Goal: Transaction & Acquisition: Purchase product/service

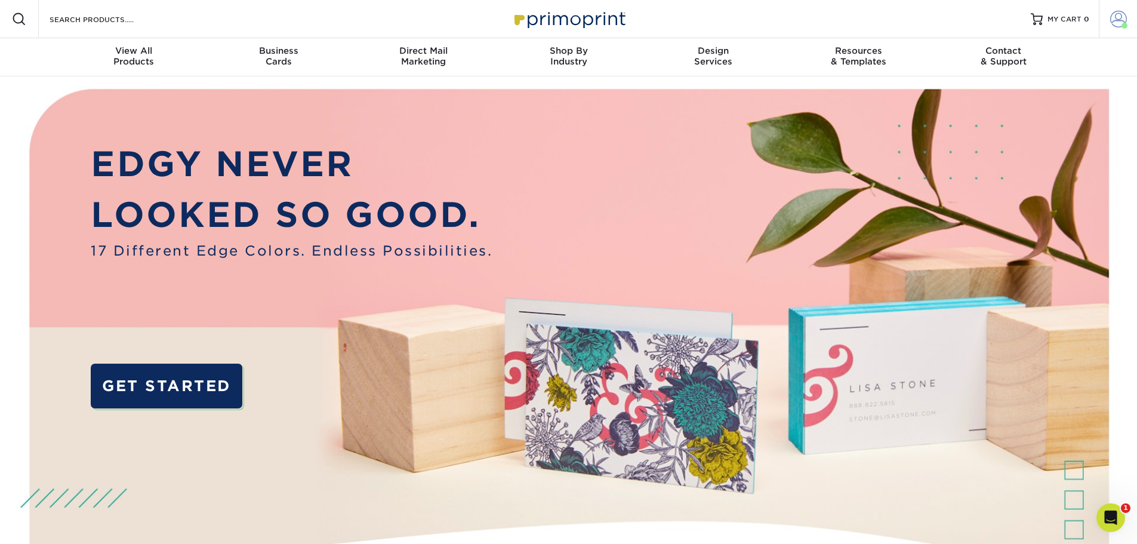
click at [1119, 16] on span at bounding box center [1119, 19] width 17 height 17
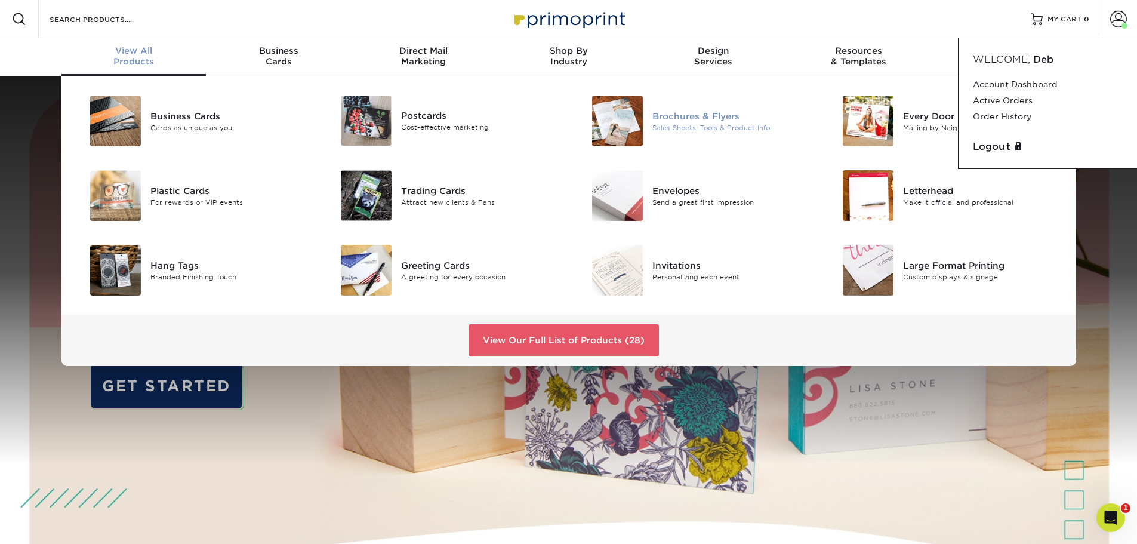
click at [666, 124] on div "Sales Sheets, Tools & Product Info" at bounding box center [732, 127] width 158 height 10
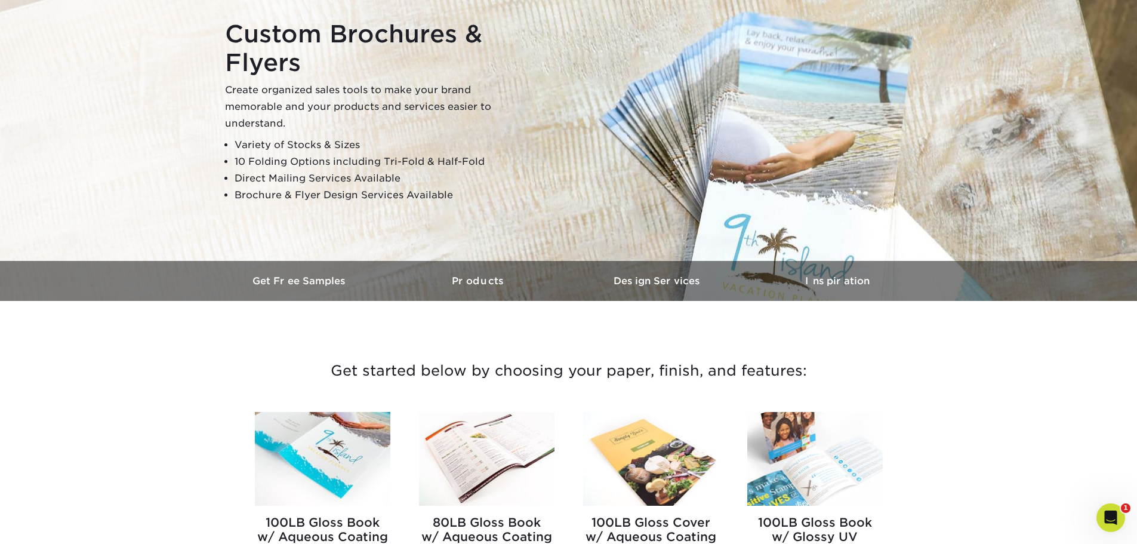
scroll to position [239, 0]
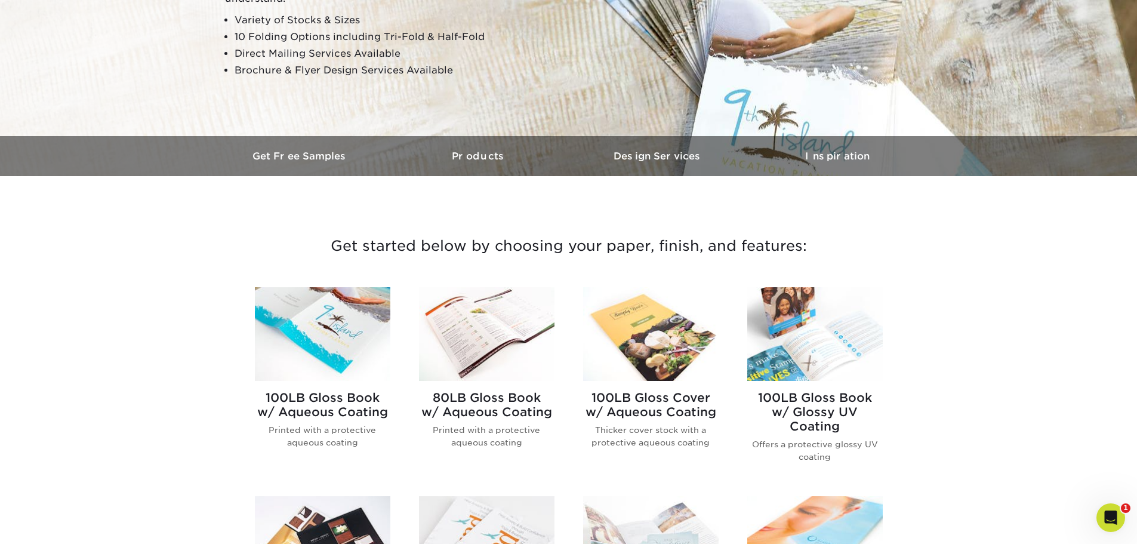
click at [453, 332] on img at bounding box center [487, 334] width 136 height 94
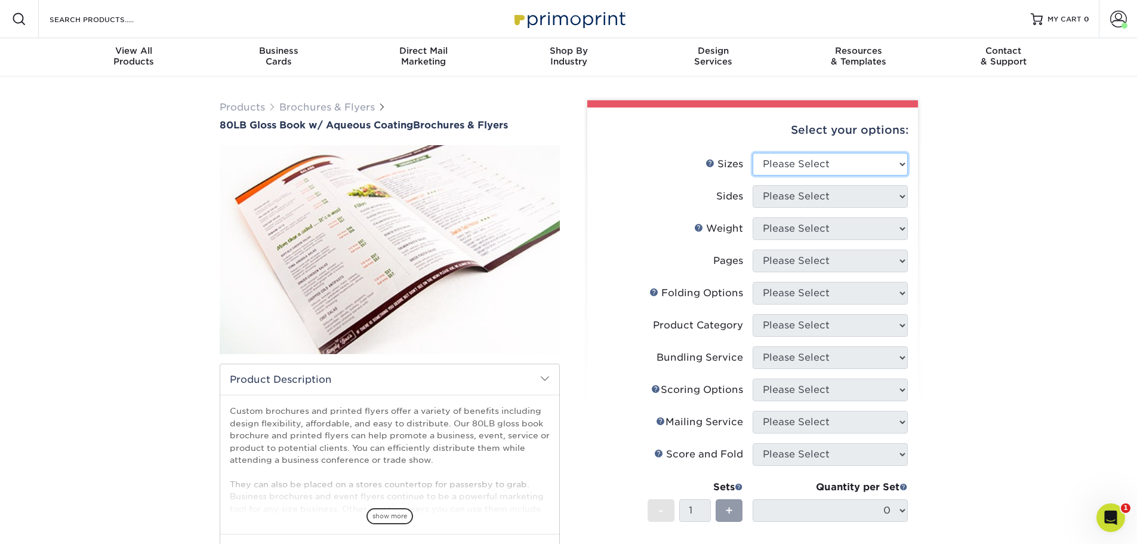
click at [900, 161] on select "Please Select 3.67" x 8.5" 3.67" x 8.5" 4" x 6" 4" x 8.5" 4" x 9" 4" x 11" 4" x…" at bounding box center [830, 164] width 155 height 23
select select "8.50x11.00"
click at [753, 153] on select "Please Select 3.67" x 8.5" 3.67" x 8.5" 4" x 6" 4" x 8.5" 4" x 9" 4" x 11" 4" x…" at bounding box center [830, 164] width 155 height 23
click at [841, 196] on select "Please Select Print Both Sides Print Front Only" at bounding box center [830, 196] width 155 height 23
select select "13abbda7-1d64-4f25-8bb2-c179b224825d"
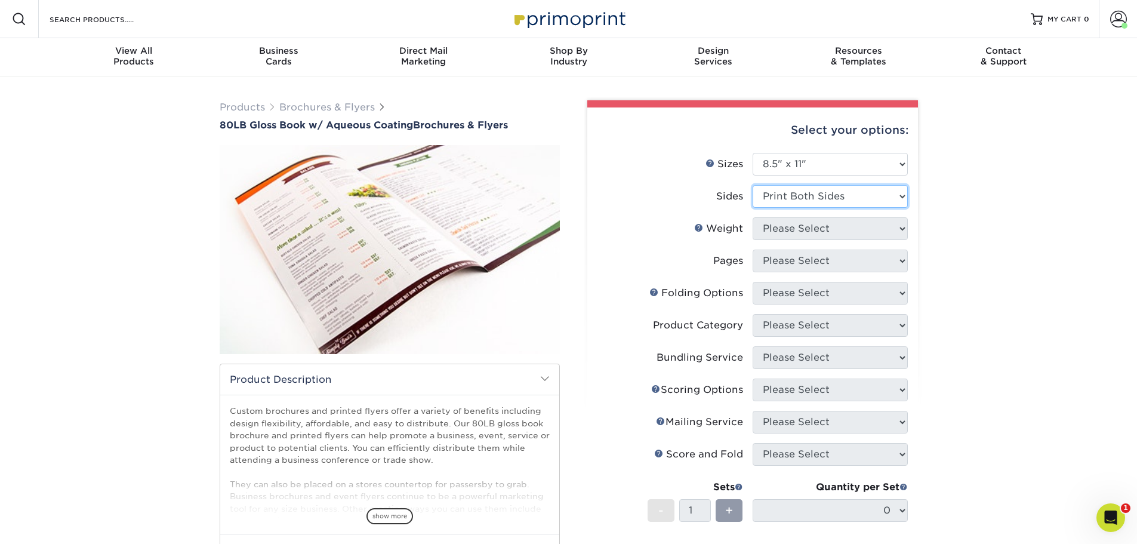
click at [753, 185] on select "Please Select Print Both Sides Print Front Only" at bounding box center [830, 196] width 155 height 23
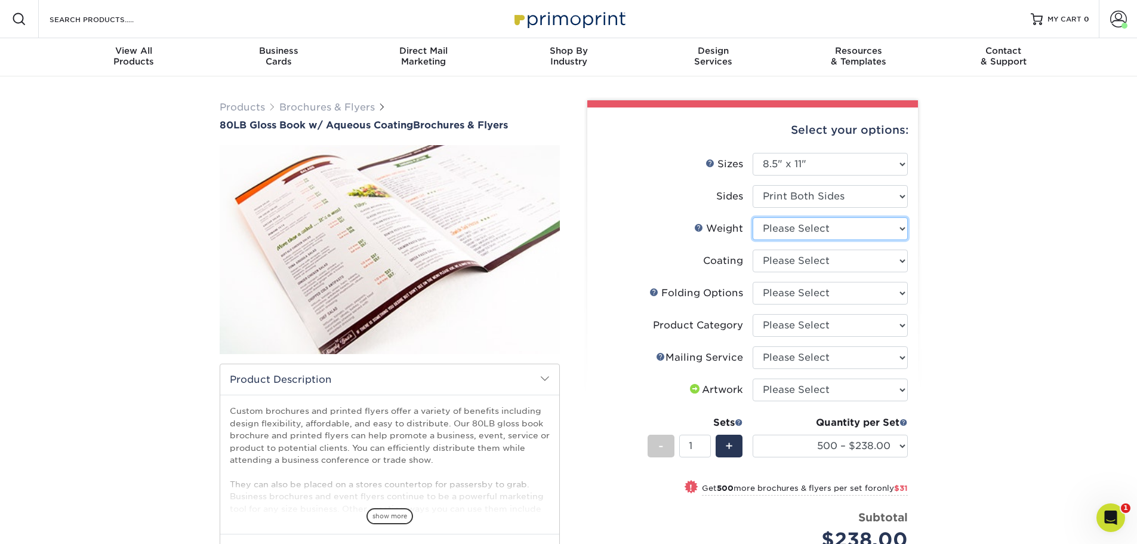
click at [830, 236] on select "Please Select 80LB" at bounding box center [830, 228] width 155 height 23
select select "80LB"
click at [753, 217] on select "Please Select 80LB" at bounding box center [830, 228] width 155 height 23
click at [806, 262] on select at bounding box center [830, 261] width 155 height 23
click at [975, 244] on div "Products Brochures & Flyers 80LB Gloss Book w/ Aqueous Coating Brochures & Flye…" at bounding box center [568, 408] width 1137 height 665
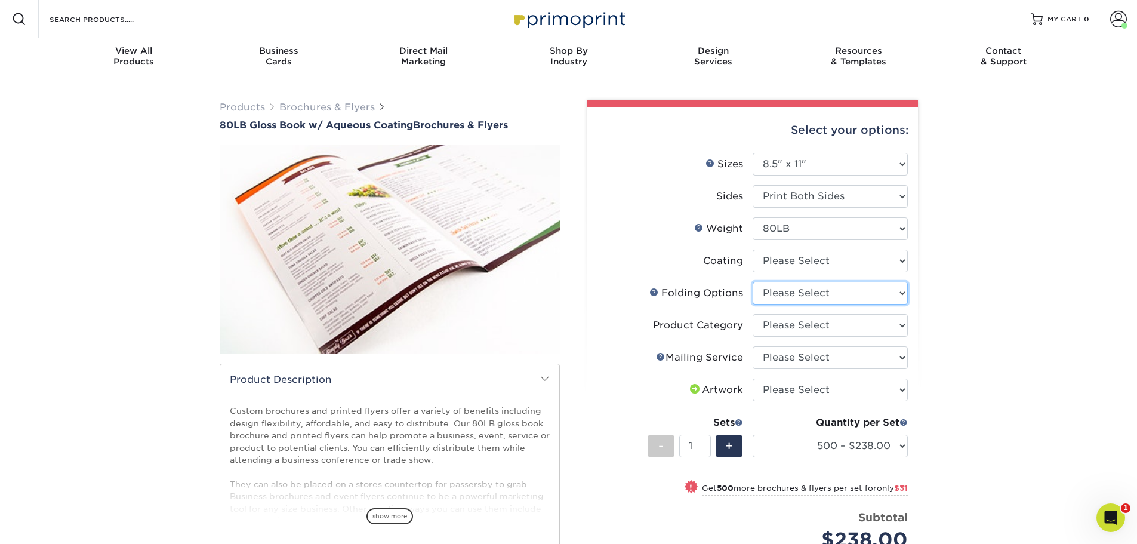
click at [890, 297] on select "Please Select FLAT - No Folding Accordion Fold Half-Fold (Vertical) Half-Fold (…" at bounding box center [830, 293] width 155 height 23
select select "309d6136-ab60-468f-a140-45a5ba21578e"
click at [753, 282] on select "Please Select FLAT - No Folding Accordion Fold Half-Fold (Vertical) Half-Fold (…" at bounding box center [830, 293] width 155 height 23
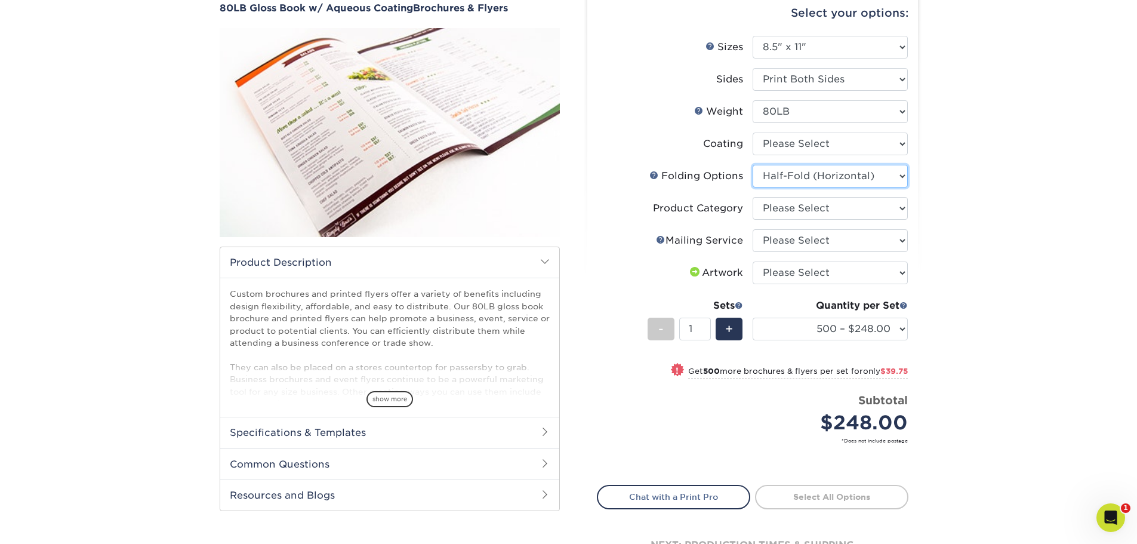
scroll to position [119, 0]
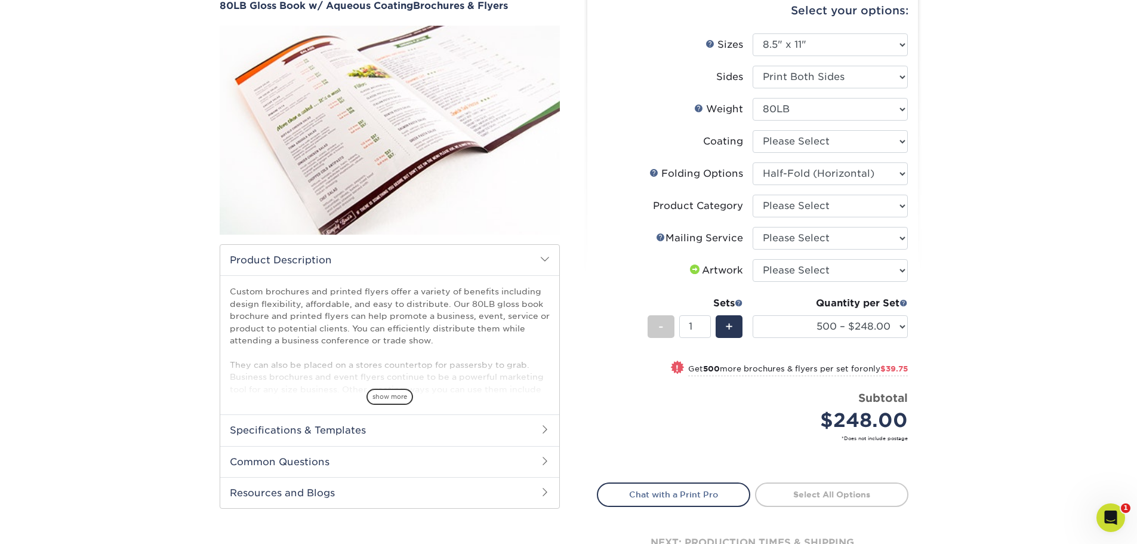
click at [448, 462] on h2 "Common Questions" at bounding box center [389, 461] width 339 height 31
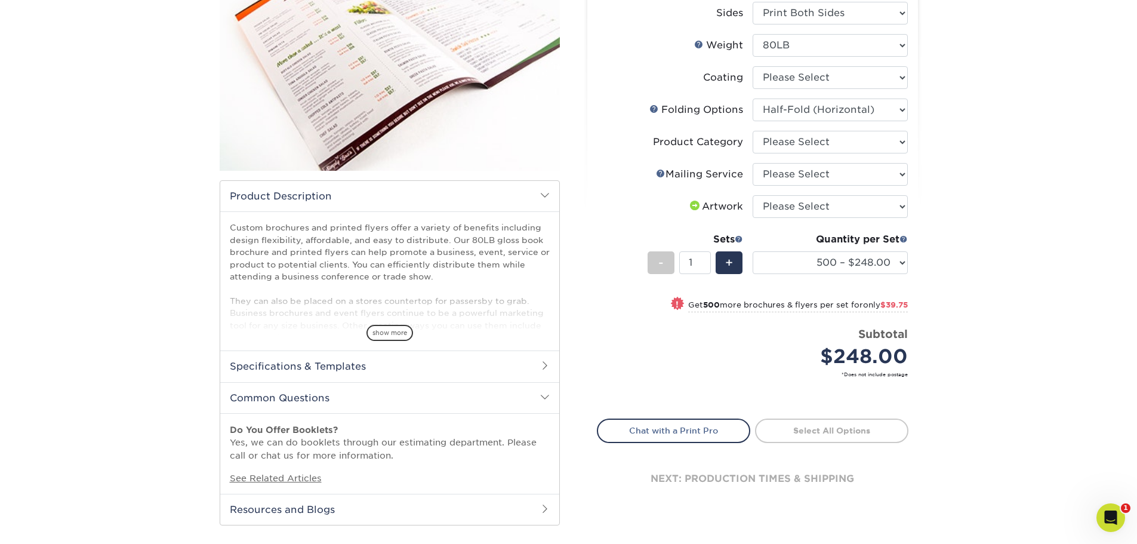
scroll to position [239, 0]
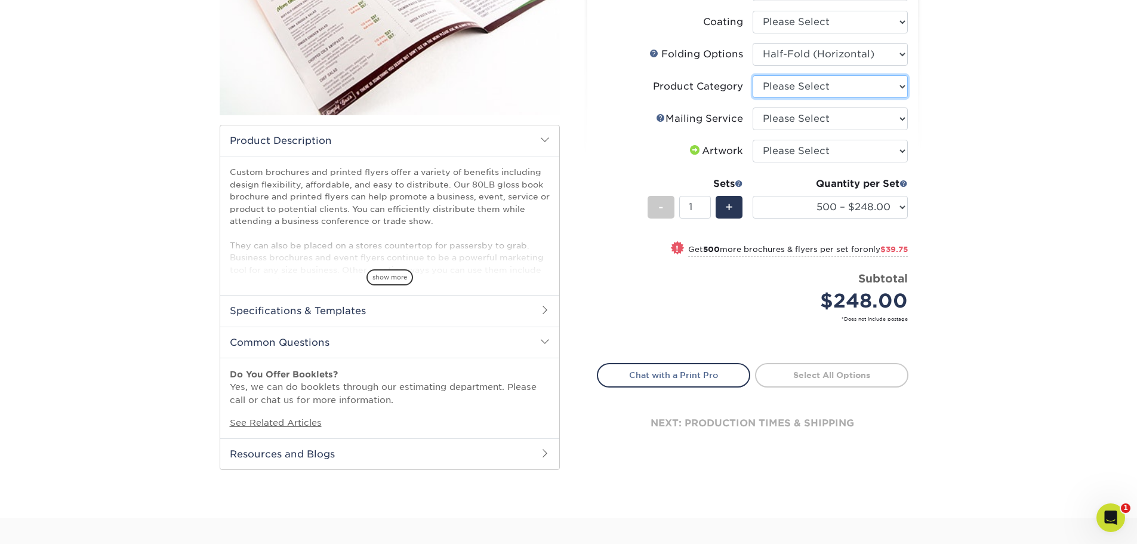
click at [902, 85] on select "Please Select Flyers and Brochures" at bounding box center [830, 86] width 155 height 23
select select "1a668080-6b7c-4174-b399-2c3833b27ef4"
click at [753, 75] on select "Please Select Flyers and Brochures" at bounding box center [830, 86] width 155 height 23
click at [846, 126] on select "Please Select No Direct Mailing Service No, I will mail/stamp/imprint Direct Ma…" at bounding box center [830, 118] width 155 height 23
select select "3e5e9bdd-d78a-4c28-a41d-fe1407925ca6"
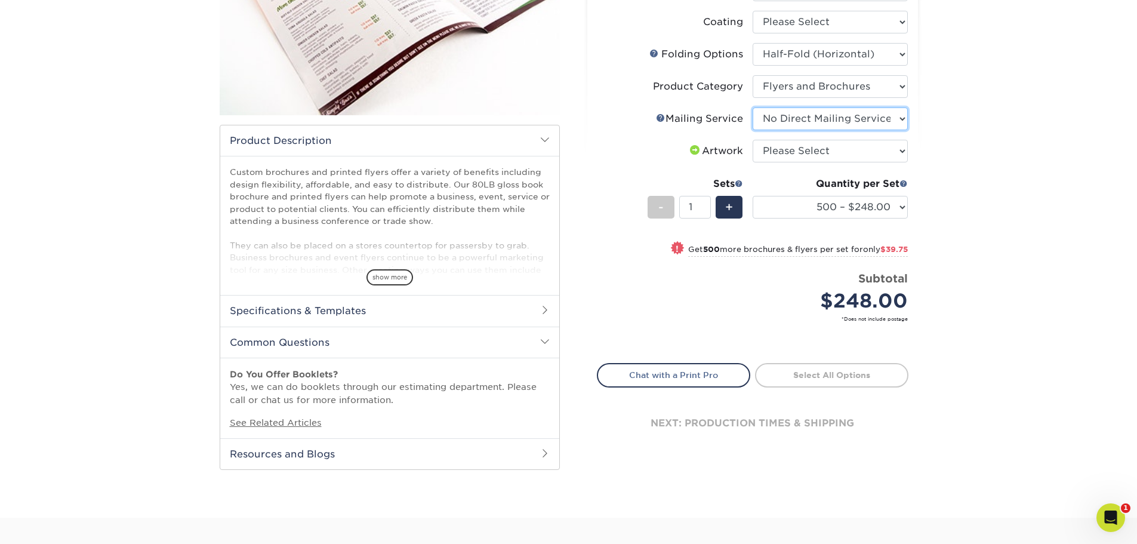
click at [753, 107] on select "Please Select No Direct Mailing Service No, I will mail/stamp/imprint Direct Ma…" at bounding box center [830, 118] width 155 height 23
click at [879, 152] on select "Please Select I will upload files I need a design - $175" at bounding box center [830, 151] width 155 height 23
select select "upload"
click at [753, 140] on select "Please Select I will upload files I need a design - $175" at bounding box center [830, 151] width 155 height 23
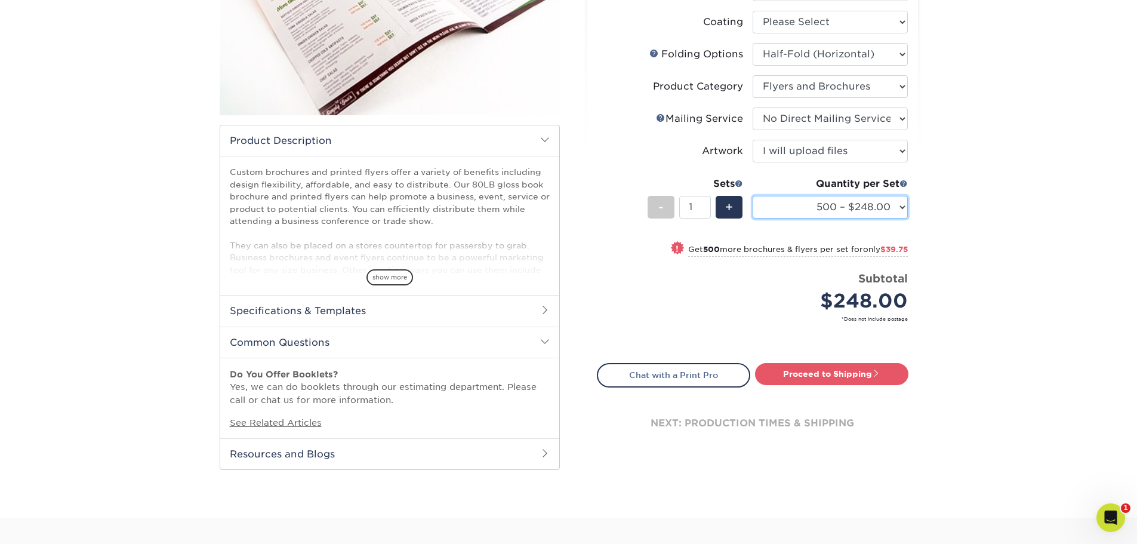
click at [902, 203] on select "500 – $248.00 1000 – $287.75 2000 – $332.75 2500 – $410.75 3000 – $509.75 4000 …" at bounding box center [830, 207] width 155 height 23
select select "1000 – $287.75"
click at [753, 196] on select "500 – $248.00 1000 – $287.75 2000 – $332.75 2500 – $410.75 3000 – $509.75 4000 …" at bounding box center [830, 207] width 155 height 23
click at [1110, 517] on icon "Open Intercom Messenger" at bounding box center [1110, 516] width 20 height 20
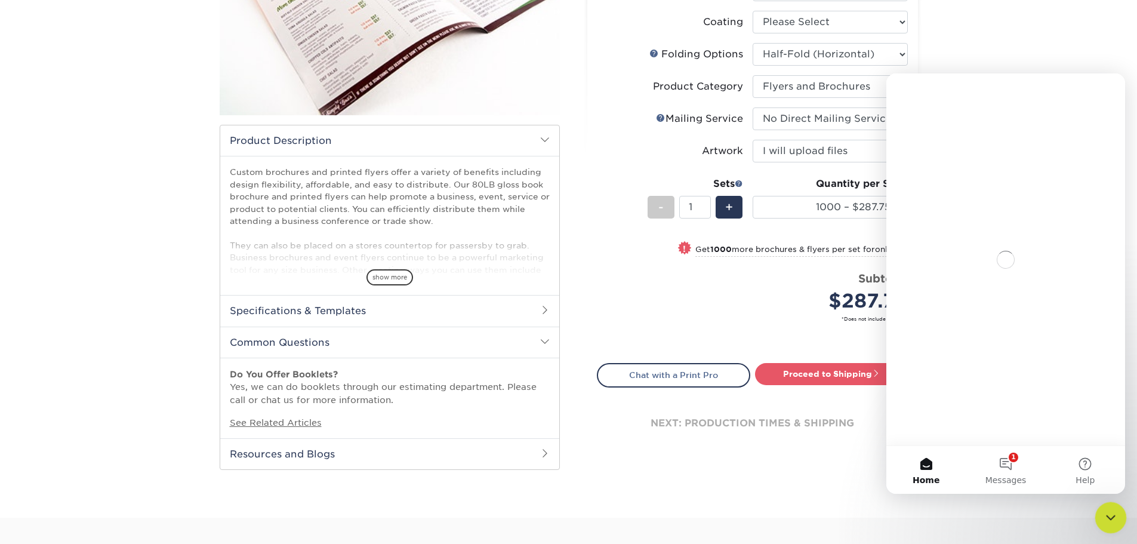
scroll to position [0, 0]
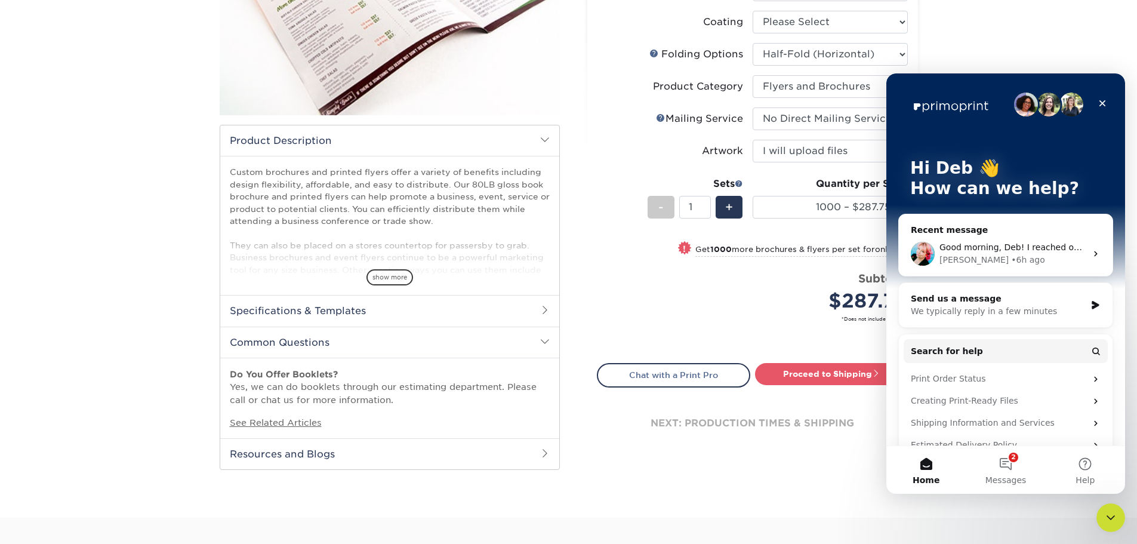
click at [989, 317] on div "We typically reply in a few minutes" at bounding box center [998, 311] width 175 height 13
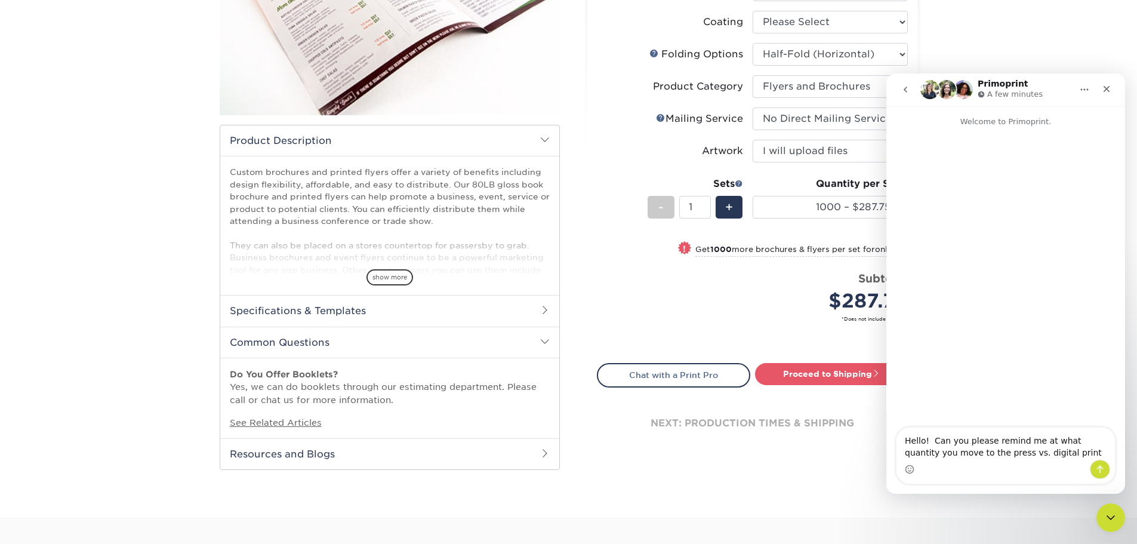
type textarea "Hello! Can you please remind me at what quantity you move to the press vs. digi…"
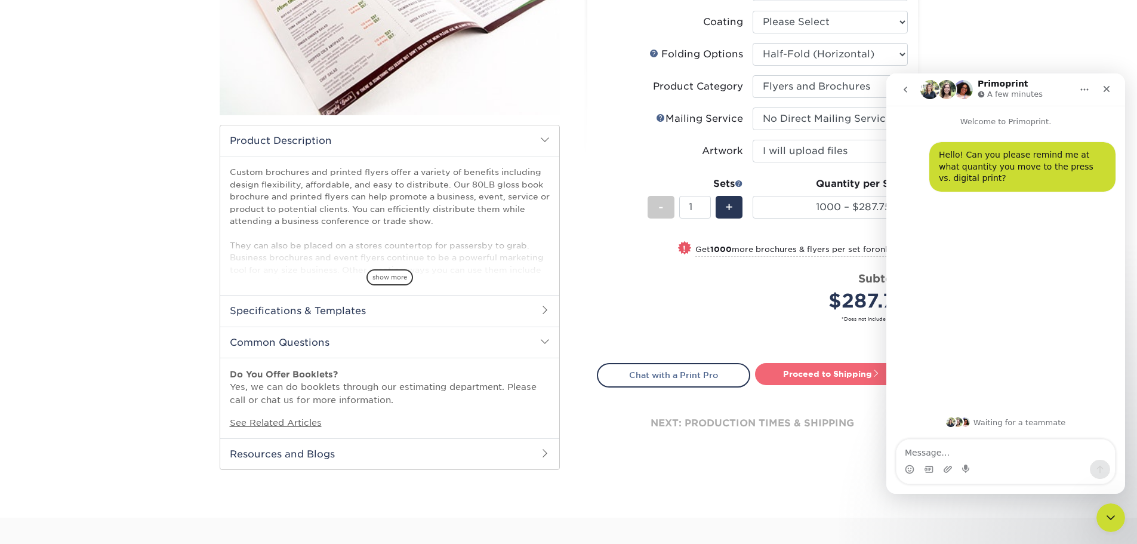
click at [836, 372] on link "Proceed to Shipping" at bounding box center [831, 373] width 153 height 21
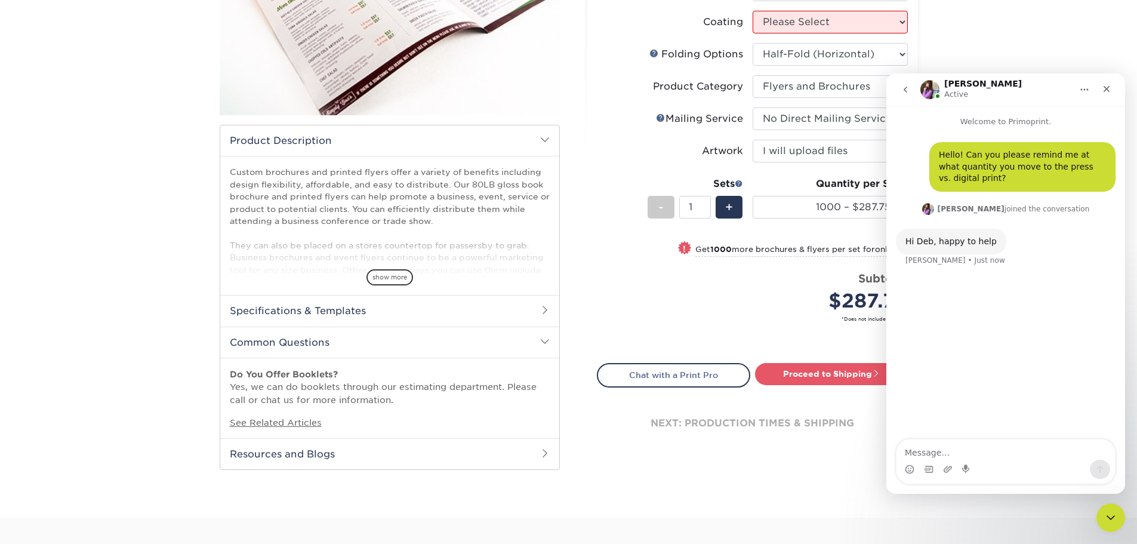
click at [1084, 92] on icon "Home" at bounding box center [1085, 90] width 10 height 10
click at [1107, 514] on icon "Close Intercom Messenger" at bounding box center [1109, 516] width 14 height 14
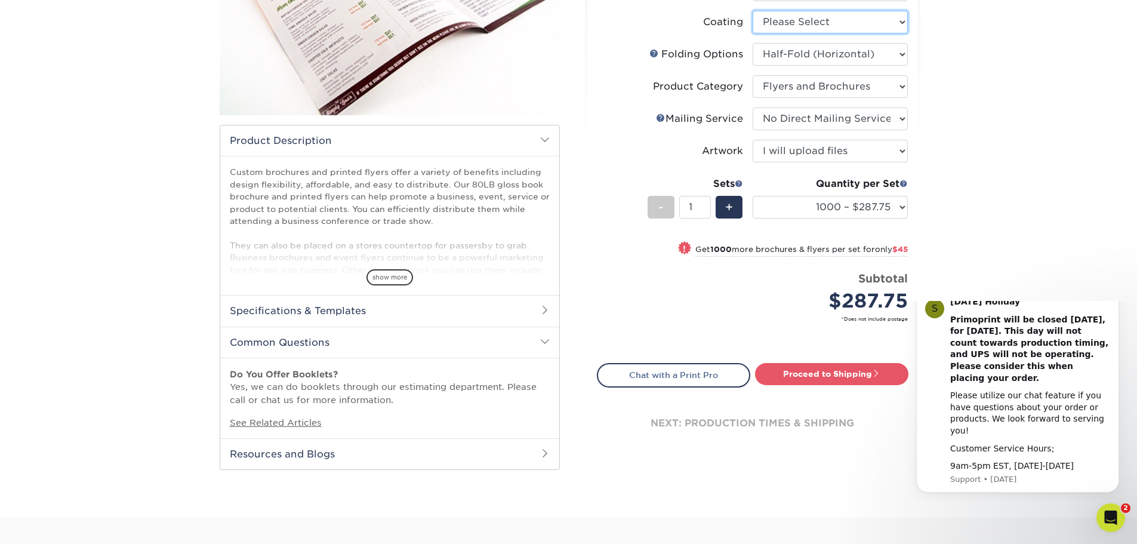
click at [869, 27] on select at bounding box center [830, 22] width 155 height 23
select select "d41dab50-ff65-4f4f-bb17-2afe4d36ae33"
click at [753, 11] on select at bounding box center [830, 22] width 155 height 23
select select "-1"
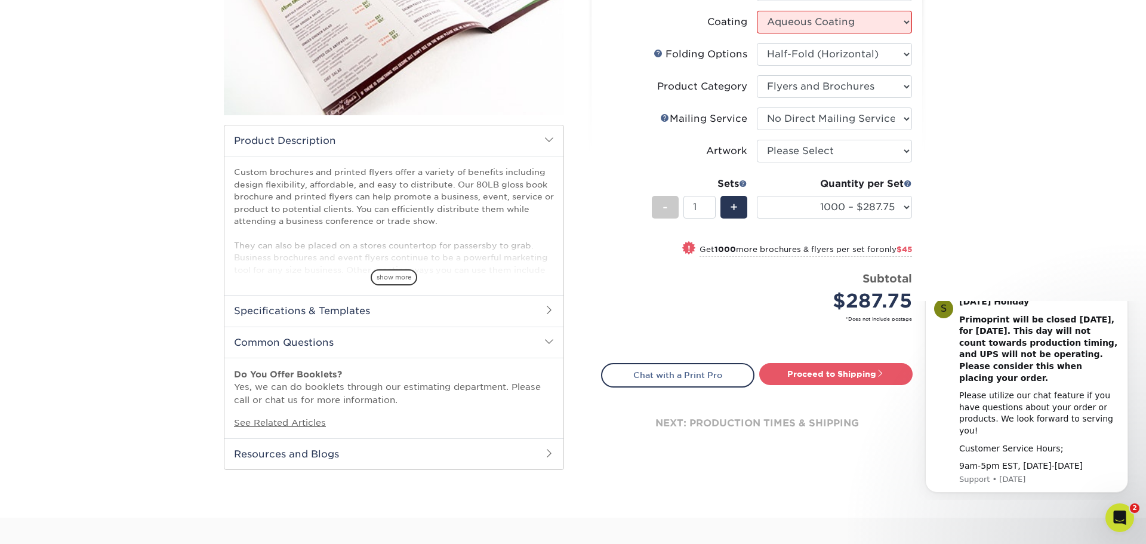
select select "-1"
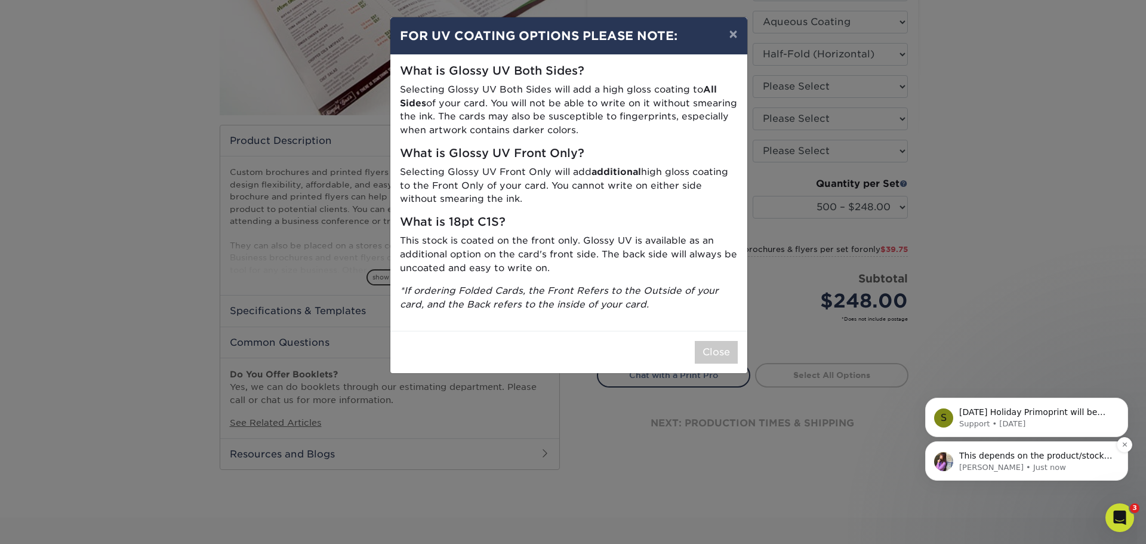
click at [996, 467] on p "Erica • Just now" at bounding box center [1037, 467] width 154 height 11
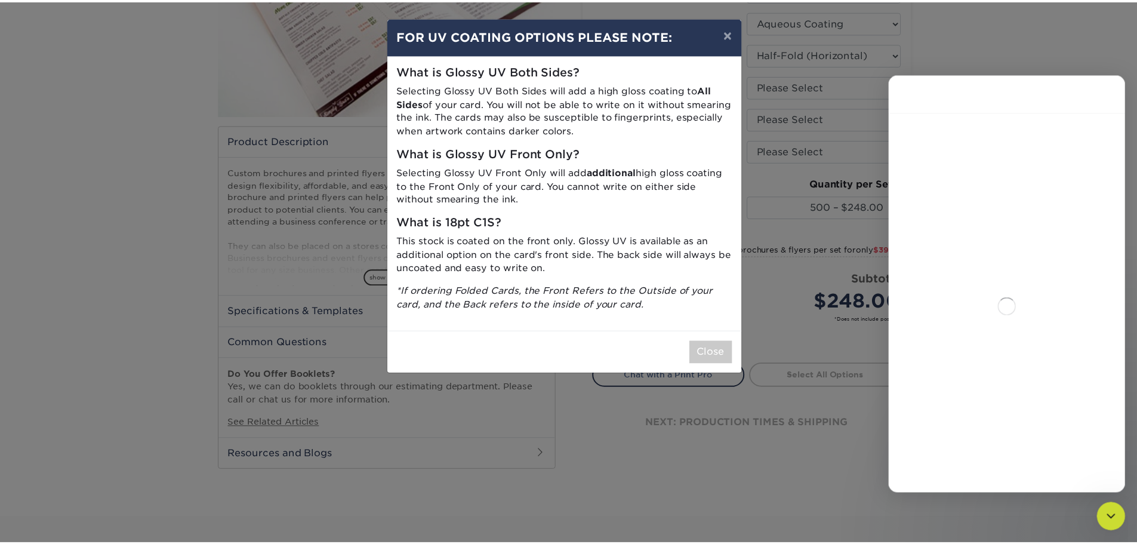
scroll to position [2, 0]
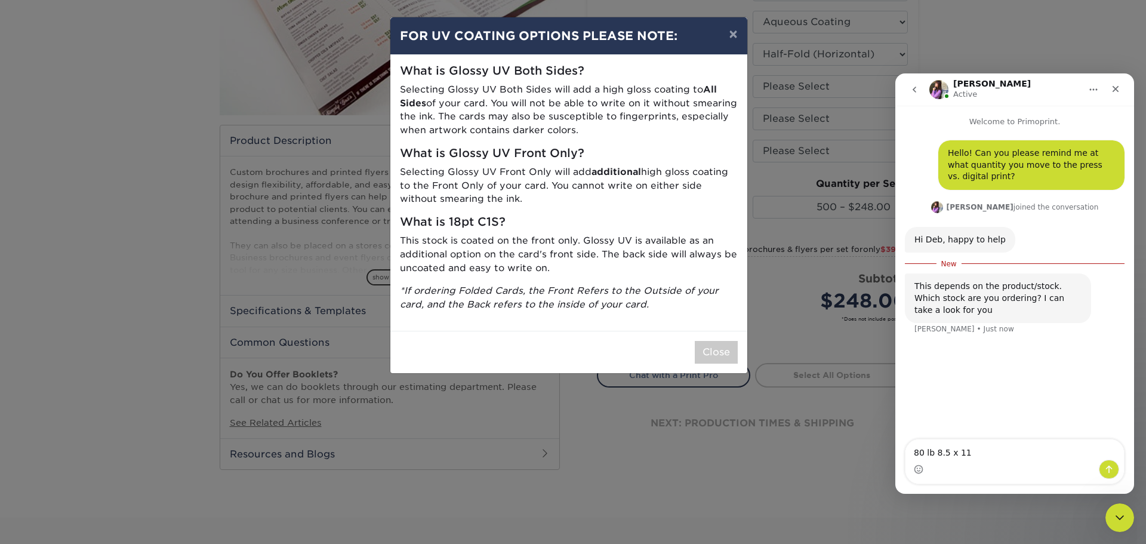
type textarea "80 lb 8.5 x 11"
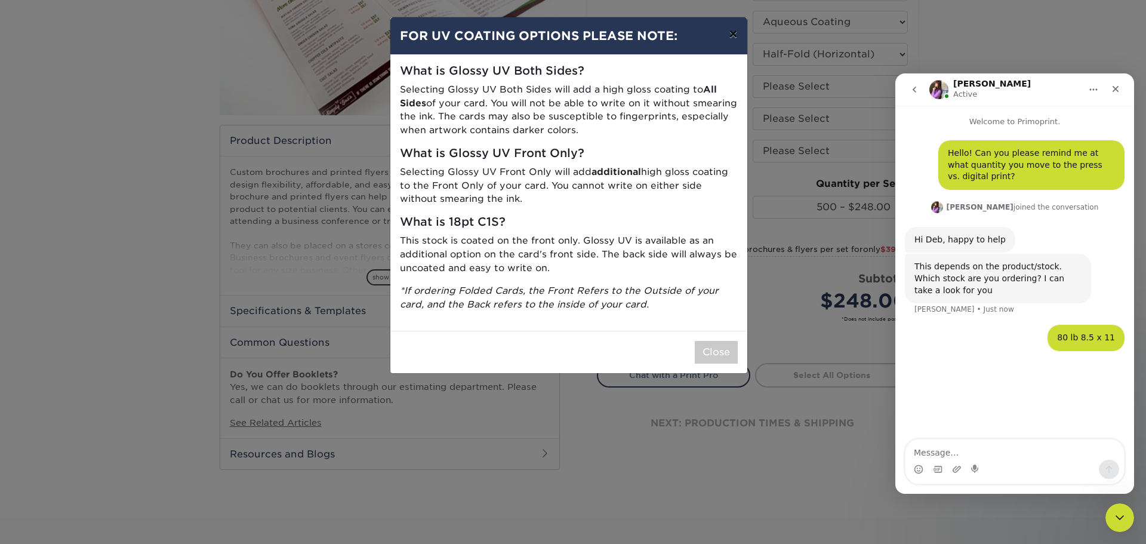
click at [728, 32] on button "×" at bounding box center [733, 33] width 27 height 33
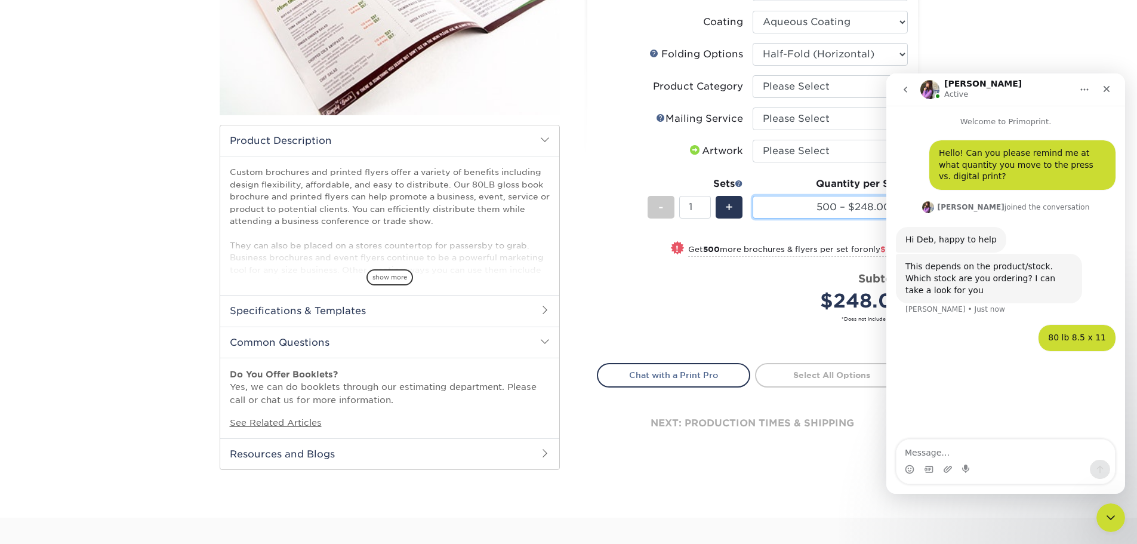
click at [841, 207] on select "500 – $248.00 1000 – $287.75 2000 – $332.75 2500 – $410.75 3000 – $509.75 4000 …" at bounding box center [830, 207] width 155 height 23
click at [801, 152] on select "Please Select I will upload files I need a design - $175" at bounding box center [830, 151] width 155 height 23
select select "upload"
click at [753, 140] on select "Please Select I will upload files I need a design - $175" at bounding box center [830, 151] width 155 height 23
click at [798, 125] on select "Please Select No Direct Mailing Service No, I will mail/stamp/imprint Direct Ma…" at bounding box center [830, 118] width 155 height 23
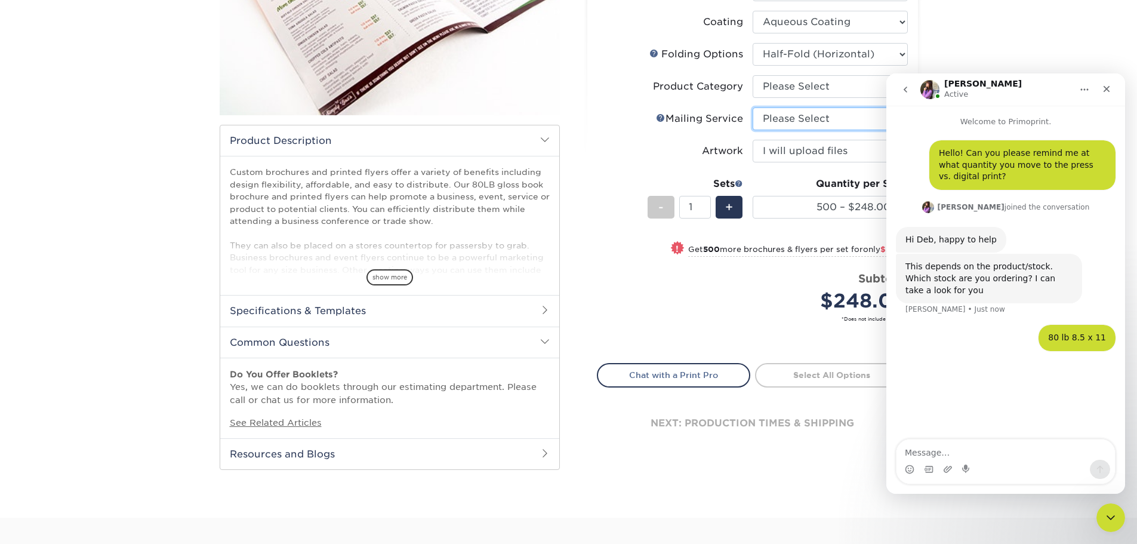
select select "3e5e9bdd-d78a-4c28-a41d-fe1407925ca6"
click at [753, 107] on select "Please Select No Direct Mailing Service No, I will mail/stamp/imprint Direct Ma…" at bounding box center [830, 118] width 155 height 23
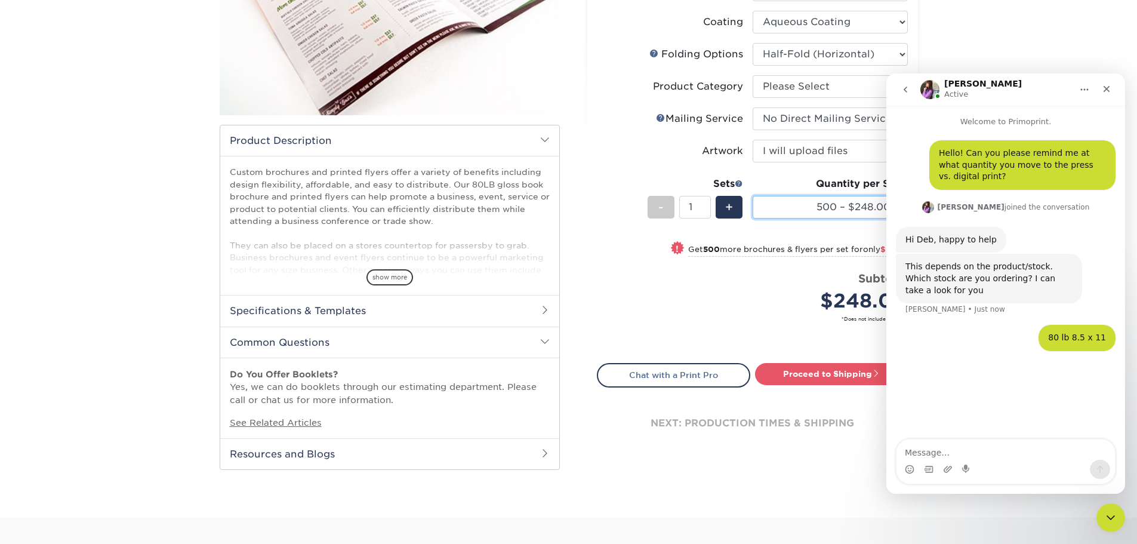
click at [807, 207] on select "500 – $248.00 1000 – $287.75 2000 – $332.75 2500 – $410.75 3000 – $509.75 4000 …" at bounding box center [830, 207] width 155 height 23
select select "1000 – $287.75"
click at [753, 196] on select "500 – $248.00 1000 – $287.75 2000 – $332.75 2500 – $410.75 3000 – $509.75 4000 …" at bounding box center [830, 207] width 155 height 23
click at [828, 206] on select "500 – $248.00 1000 – $287.75 2000 – $332.75 2500 – $410.75 3000 – $509.75 4000 …" at bounding box center [830, 207] width 155 height 23
click at [670, 277] on div "Price per set $287.75" at bounding box center [675, 292] width 155 height 45
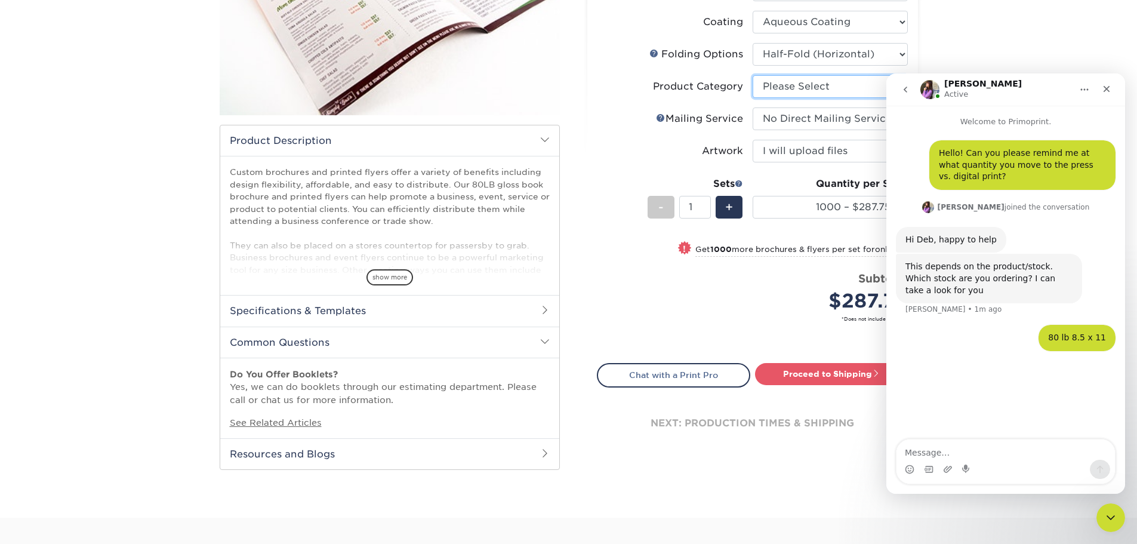
click at [774, 88] on select "Please Select Flyers and Brochures" at bounding box center [830, 86] width 155 height 23
select select "1a668080-6b7c-4174-b399-2c3833b27ef4"
click at [753, 75] on select "Please Select Flyers and Brochures" at bounding box center [830, 86] width 155 height 23
click at [713, 302] on div "Price per set $287.75" at bounding box center [675, 292] width 155 height 45
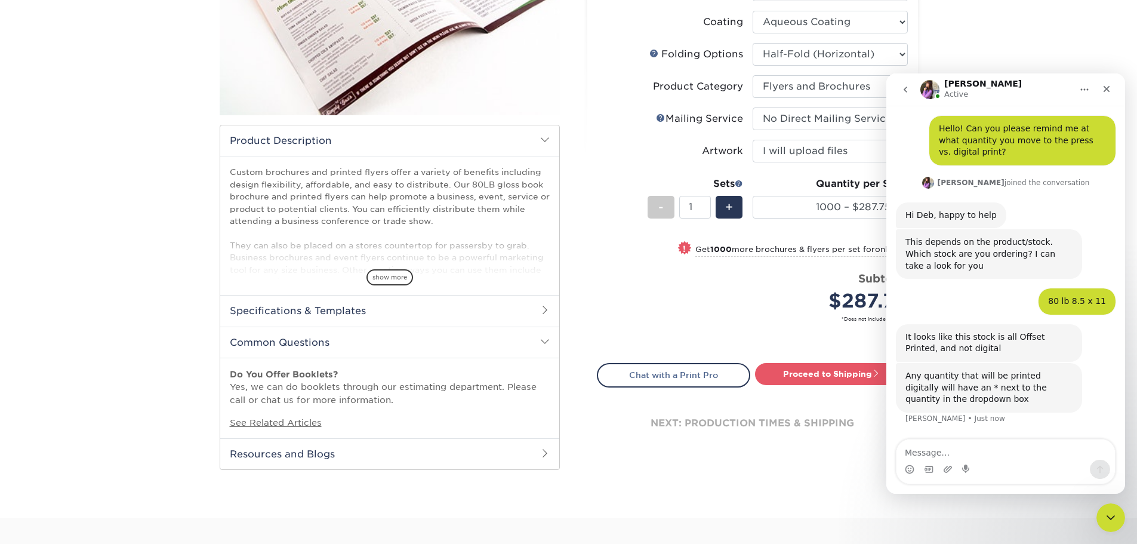
scroll to position [24, 0]
click at [929, 448] on textarea "Message…" at bounding box center [1006, 449] width 219 height 20
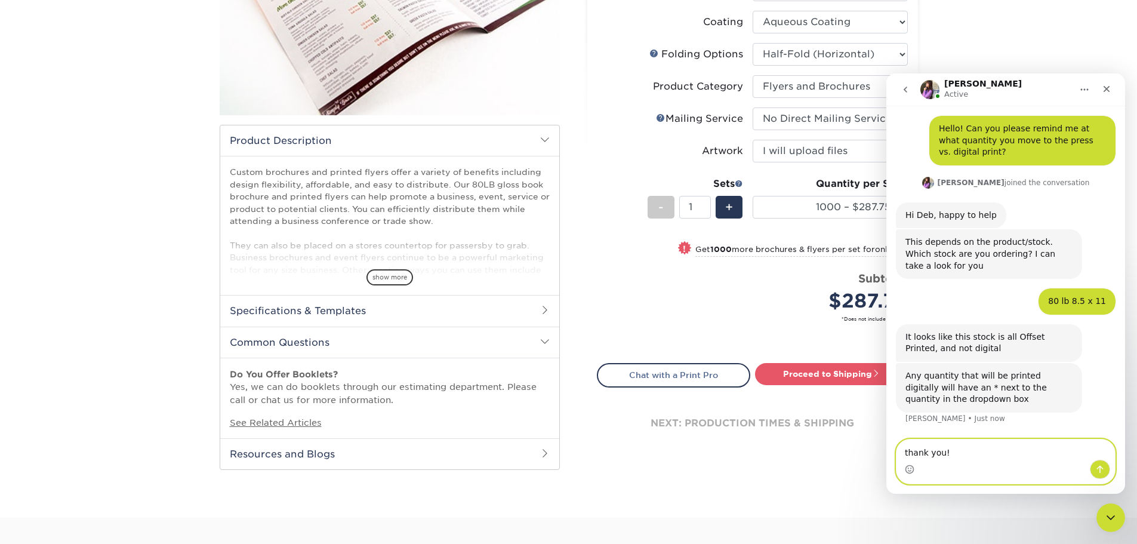
type textarea "thank you!!"
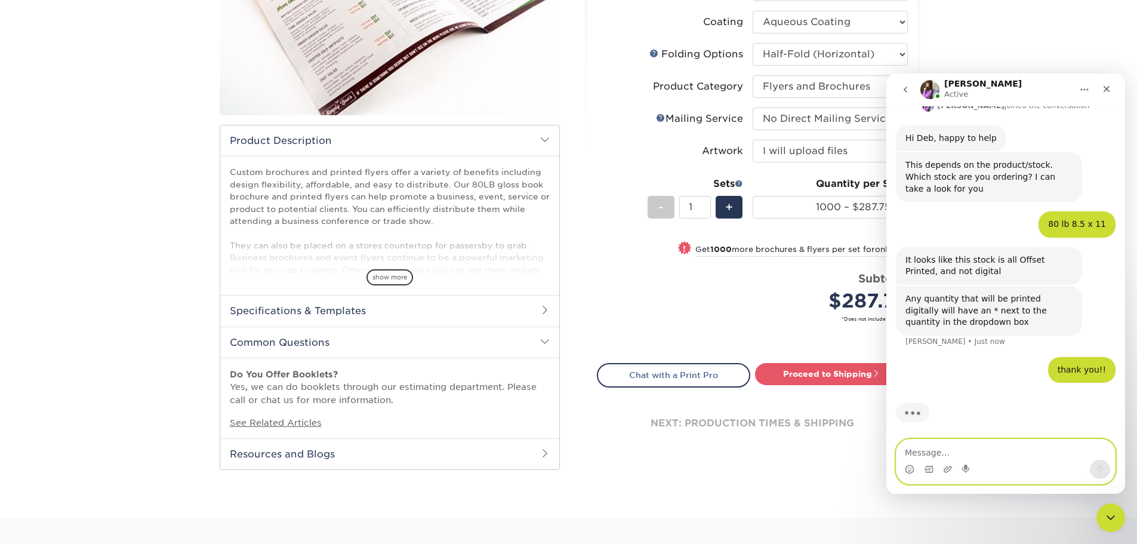
scroll to position [106, 0]
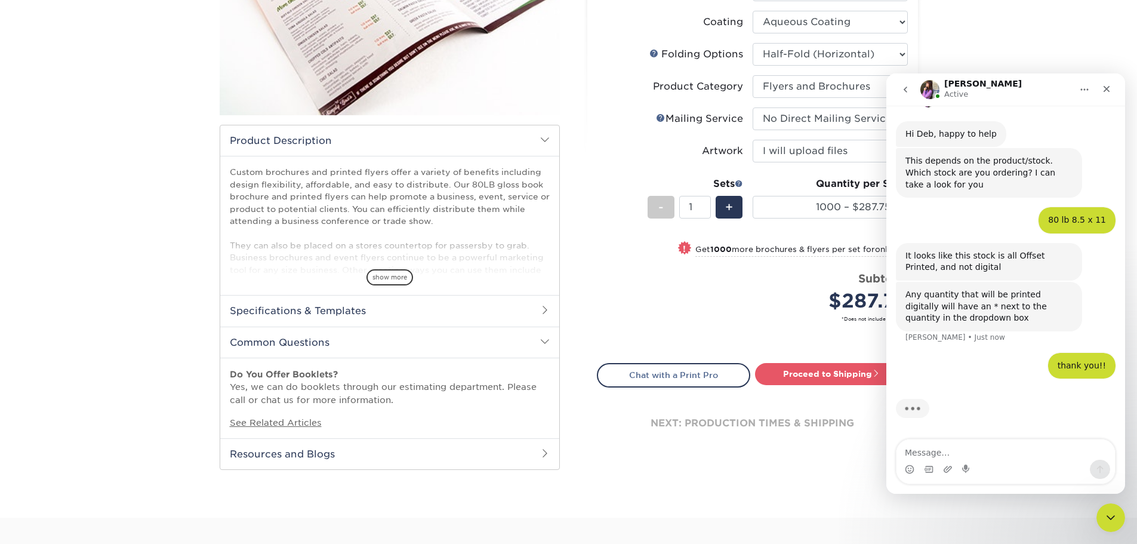
click at [750, 275] on div "Price per set $287.75" at bounding box center [675, 292] width 155 height 45
click at [1105, 518] on icon "Close Intercom Messenger" at bounding box center [1109, 516] width 14 height 14
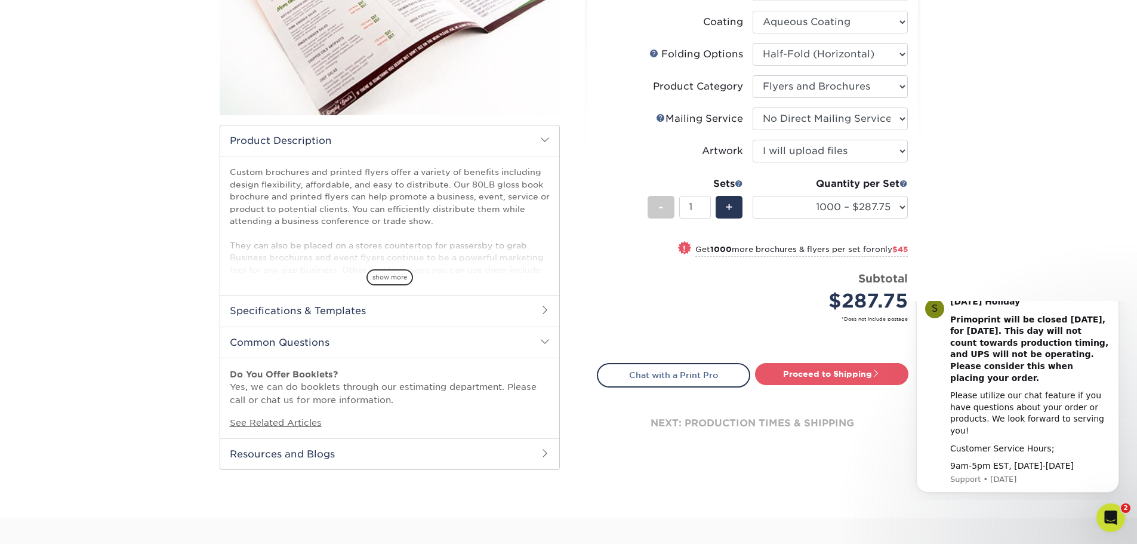
scroll to position [0, 0]
click at [893, 208] on select "500 – $248.00 1000 – $287.75 2000 – $332.75 2500 – $410.75 3000 – $509.75 4000 …" at bounding box center [830, 207] width 155 height 23
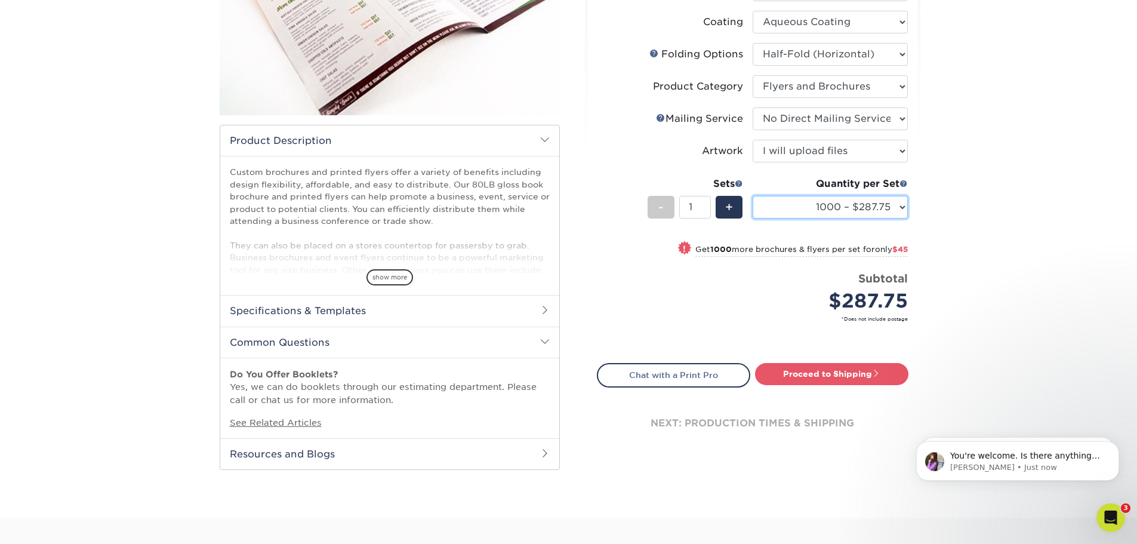
scroll to position [153, 0]
click at [986, 205] on div "Products Brochures & Flyers 80LB Gloss Book w/ Aqueous Coating Brochures & Flye…" at bounding box center [568, 178] width 1137 height 680
click at [1014, 450] on p "You're welcome. Is there anything else I can help you with at the moment?" at bounding box center [1028, 456] width 154 height 12
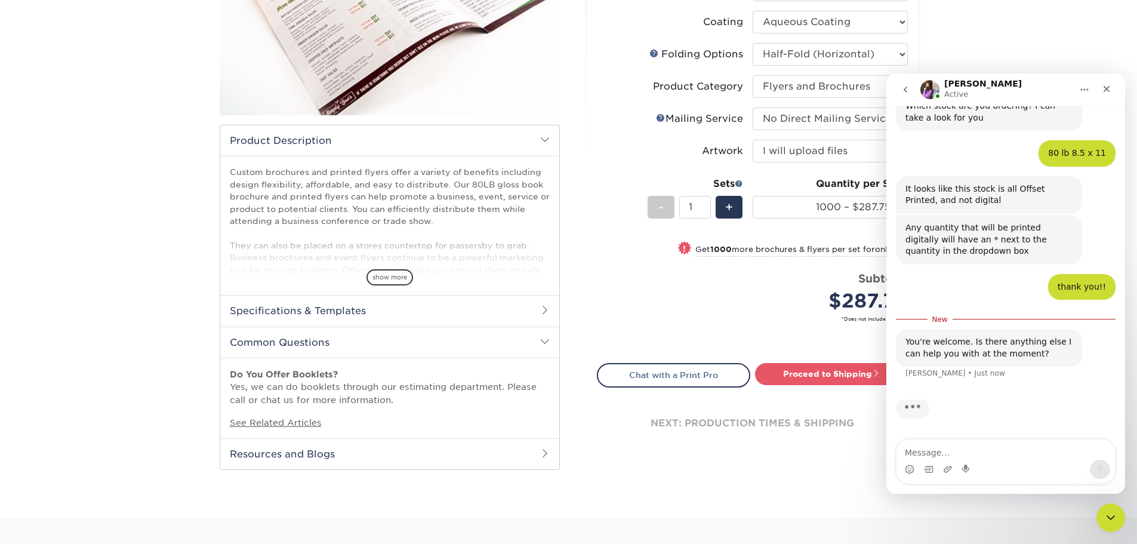
scroll to position [173, 0]
click at [983, 440] on textarea "Message…" at bounding box center [1006, 449] width 219 height 20
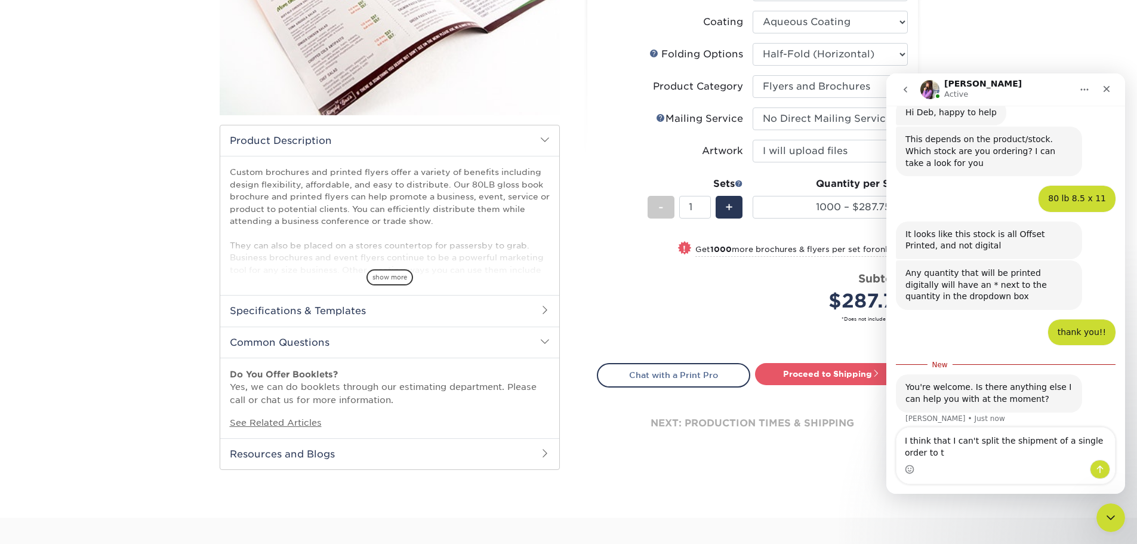
scroll to position [139, 0]
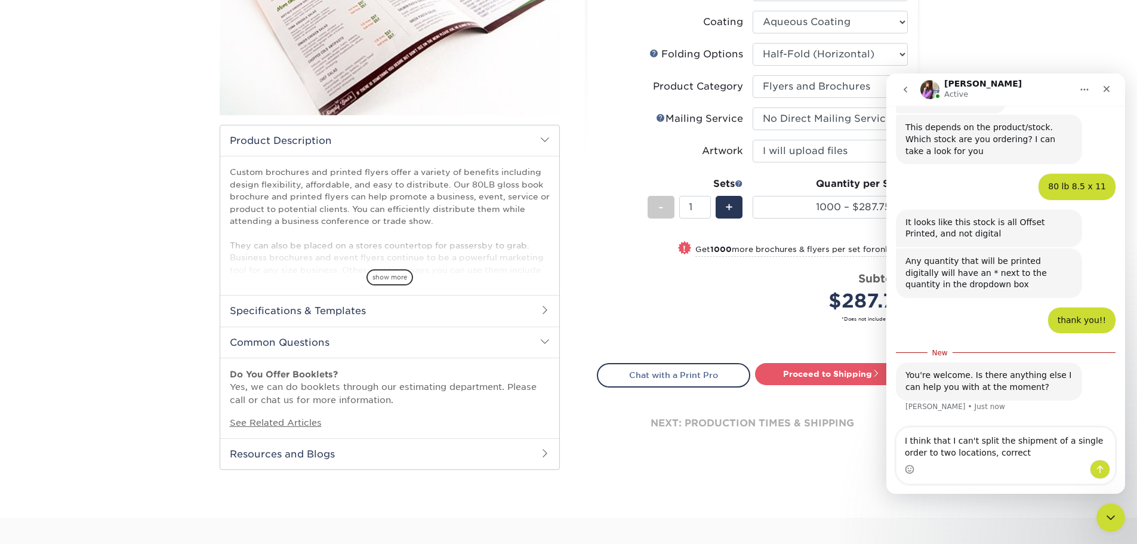
type textarea "I think that I can't split the shipment of a single order to two locations, cor…"
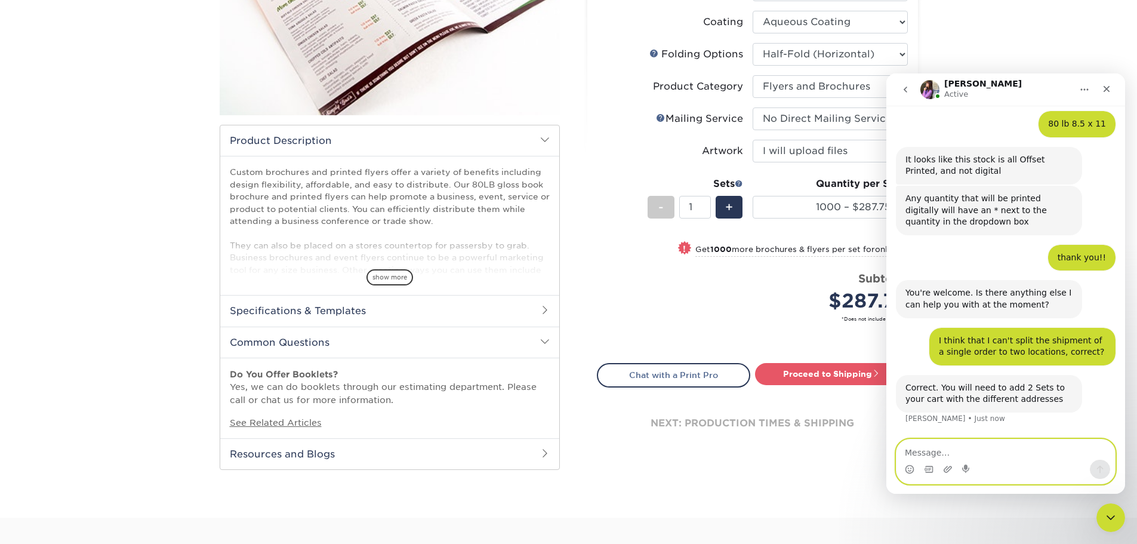
scroll to position [202, 0]
click at [937, 450] on textarea "Message…" at bounding box center [1006, 449] width 219 height 20
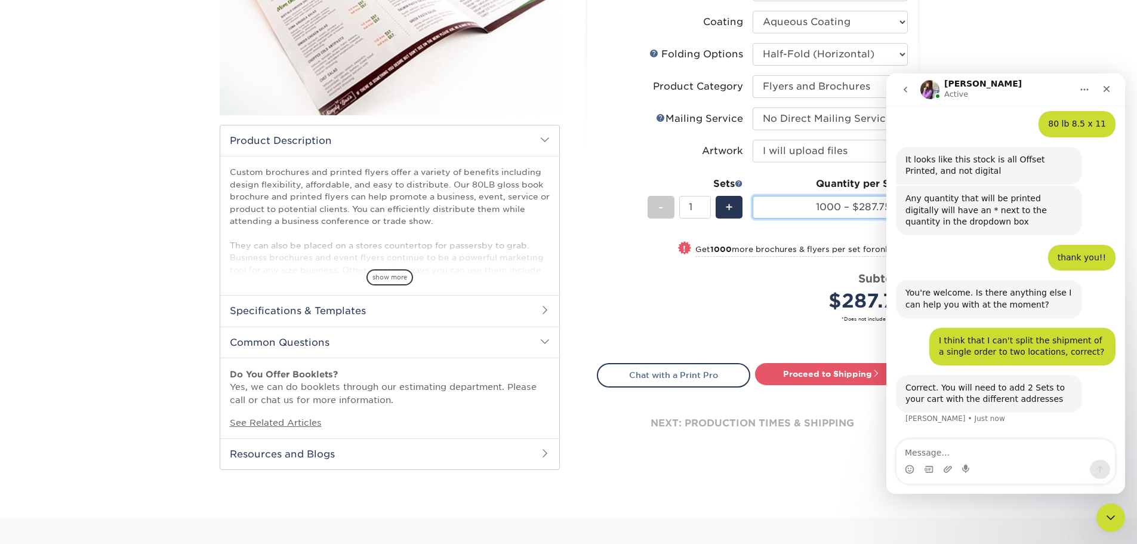
click at [810, 209] on select "500 – $248.00 1000 – $287.75 2000 – $332.75 2500 – $410.75 3000 – $509.75 4000 …" at bounding box center [830, 207] width 155 height 23
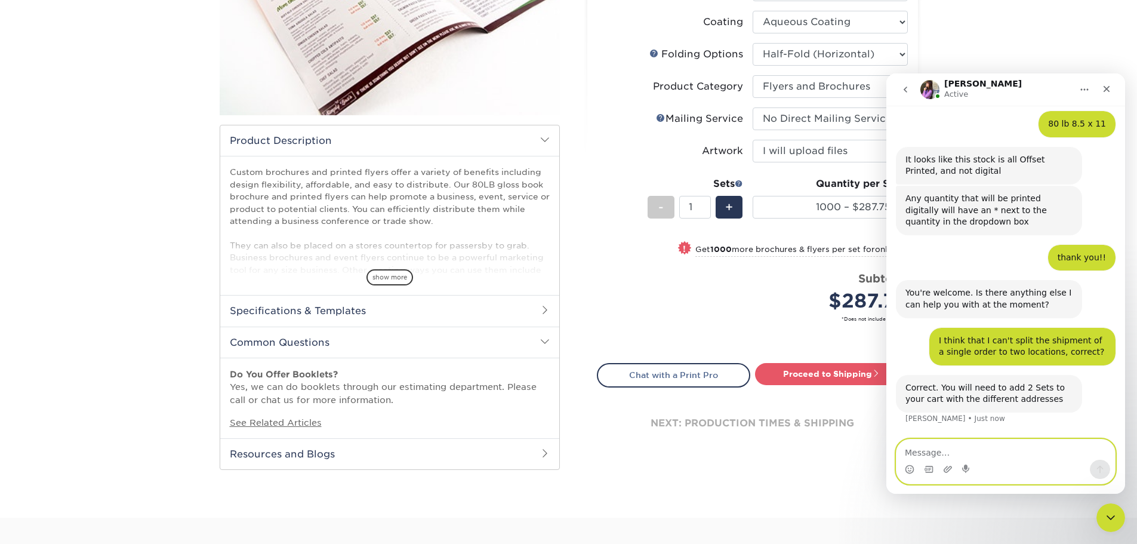
click at [930, 453] on textarea "Message…" at bounding box center [1006, 449] width 219 height 20
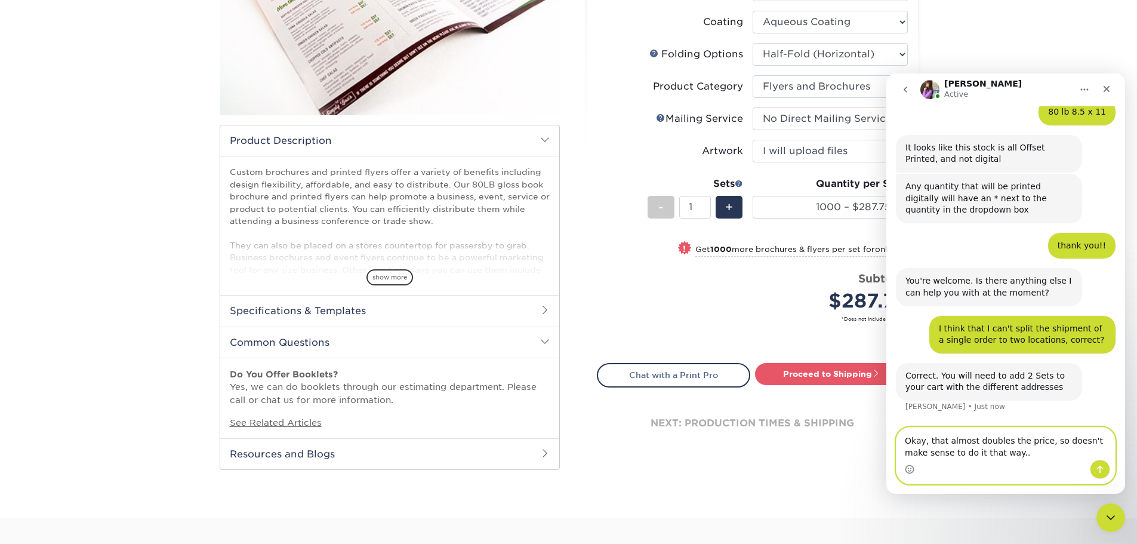
type textarea "Okay, that almost doubles the price, so doesn't make sense to do it that way..."
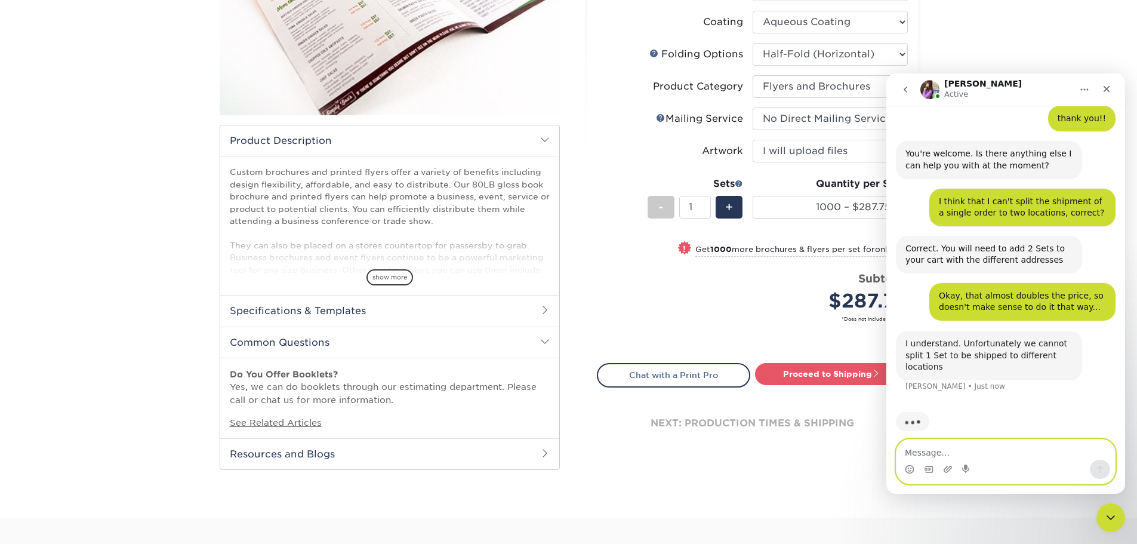
scroll to position [342, 0]
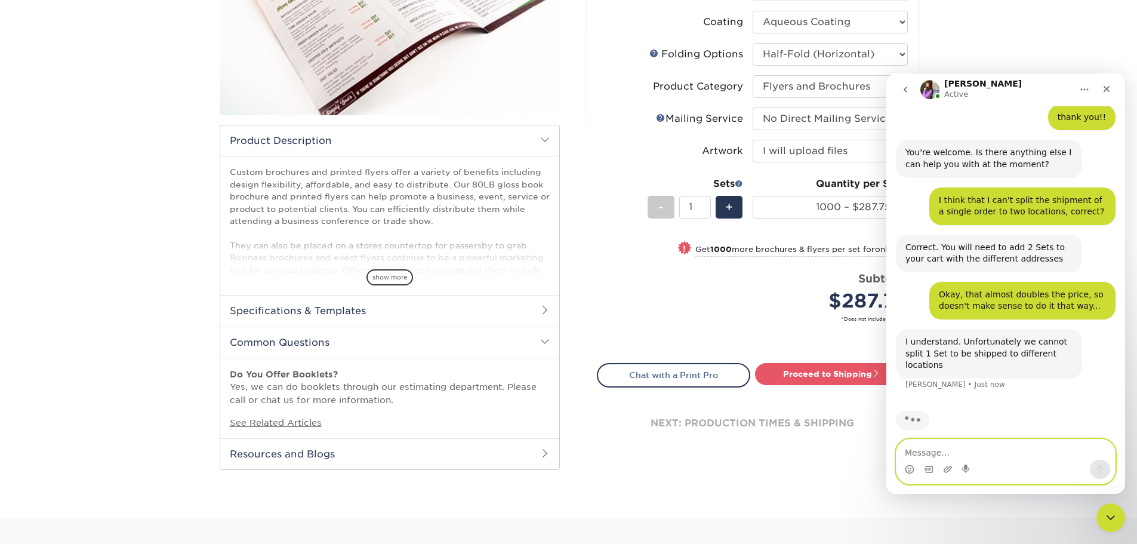
click at [960, 448] on textarea "Message…" at bounding box center [1006, 449] width 219 height 20
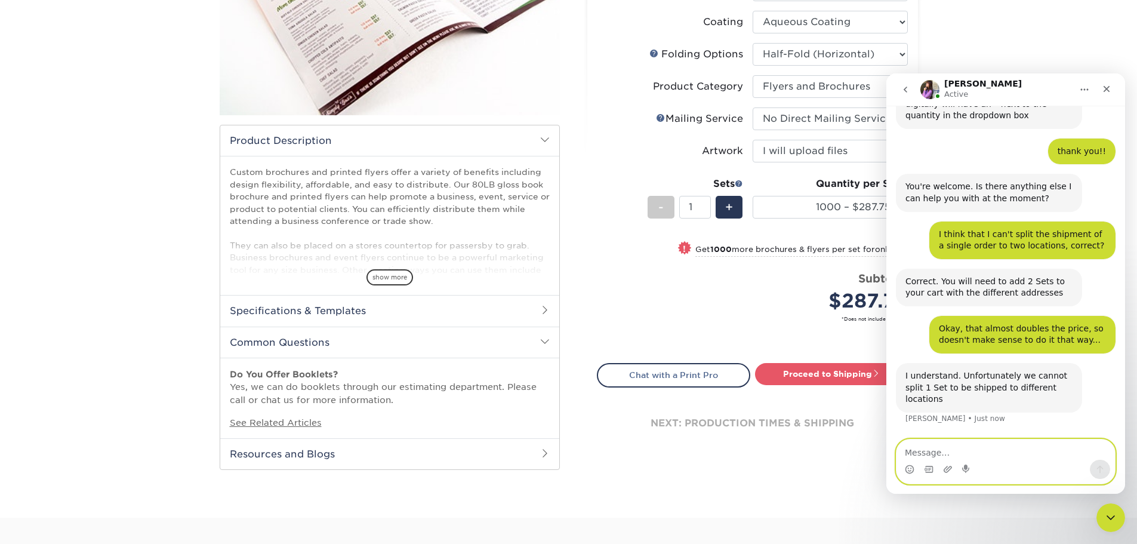
scroll to position [296, 0]
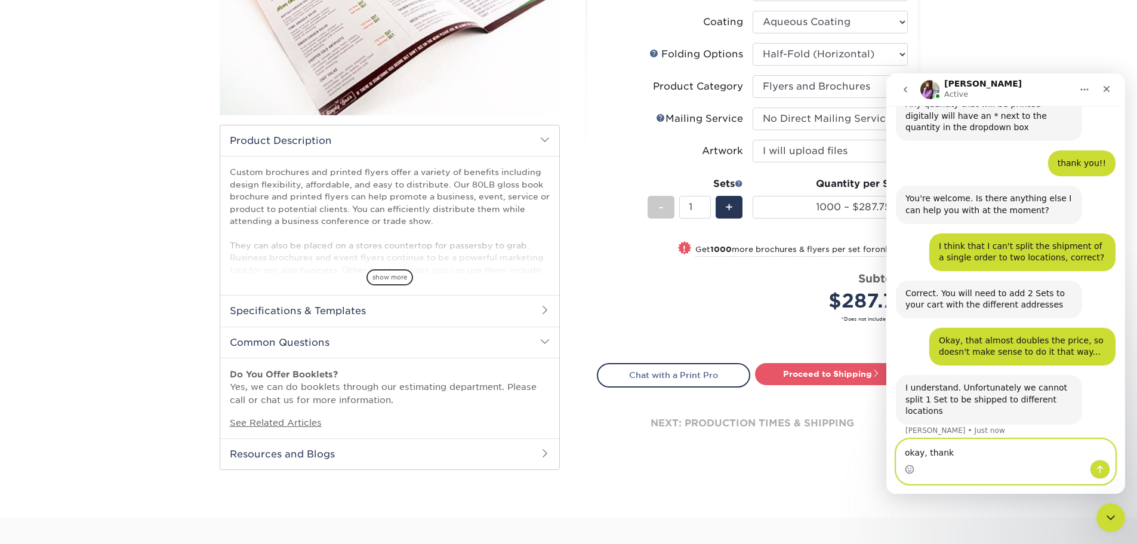
type textarea "okay, thanks"
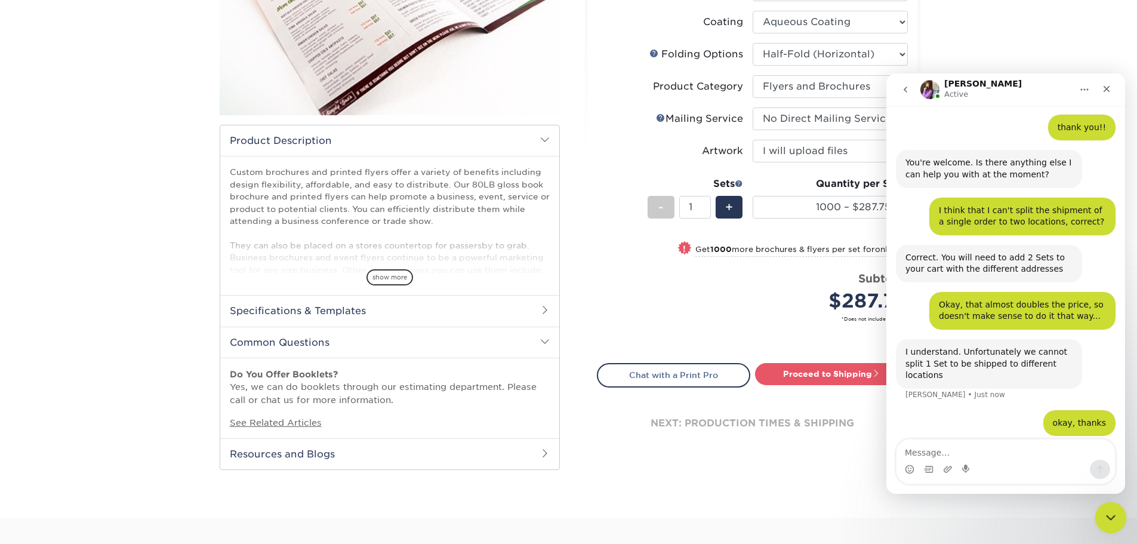
click at [1108, 512] on icon "Close Intercom Messenger" at bounding box center [1109, 516] width 14 height 14
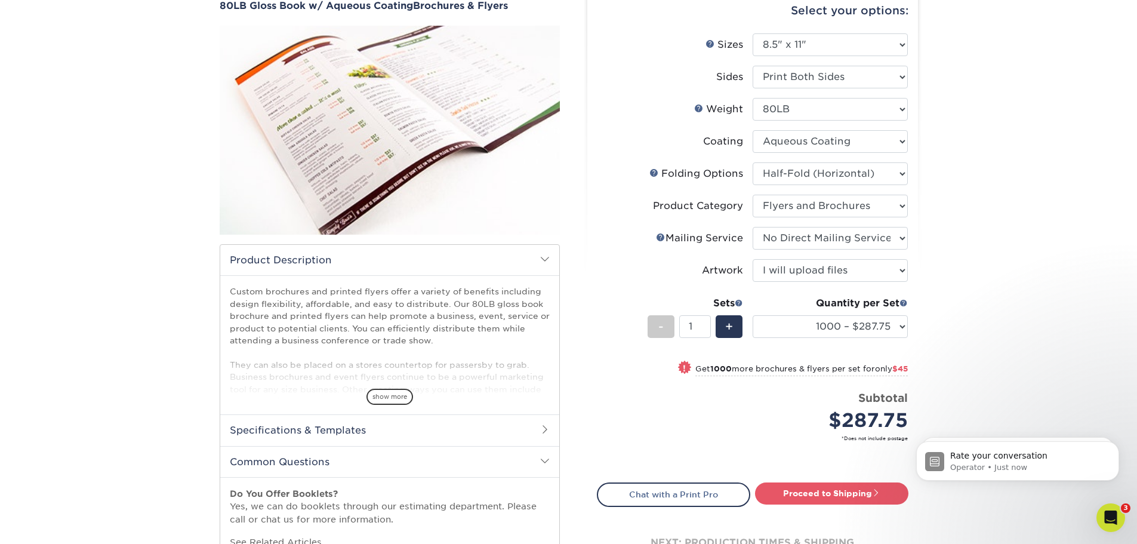
scroll to position [486, 0]
click at [1111, 519] on icon "Open Intercom Messenger" at bounding box center [1110, 516] width 20 height 20
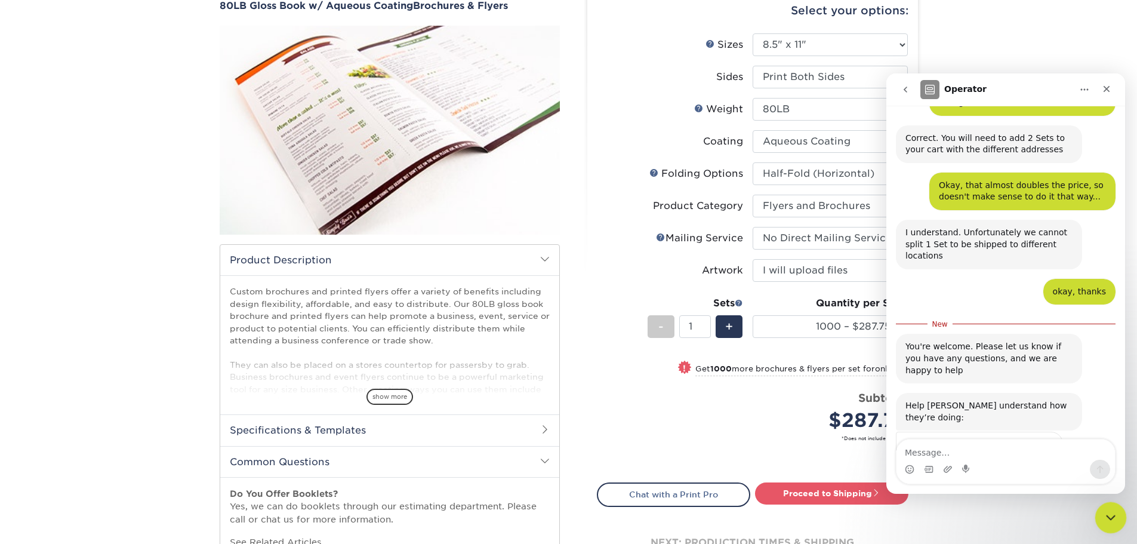
scroll to position [506, 0]
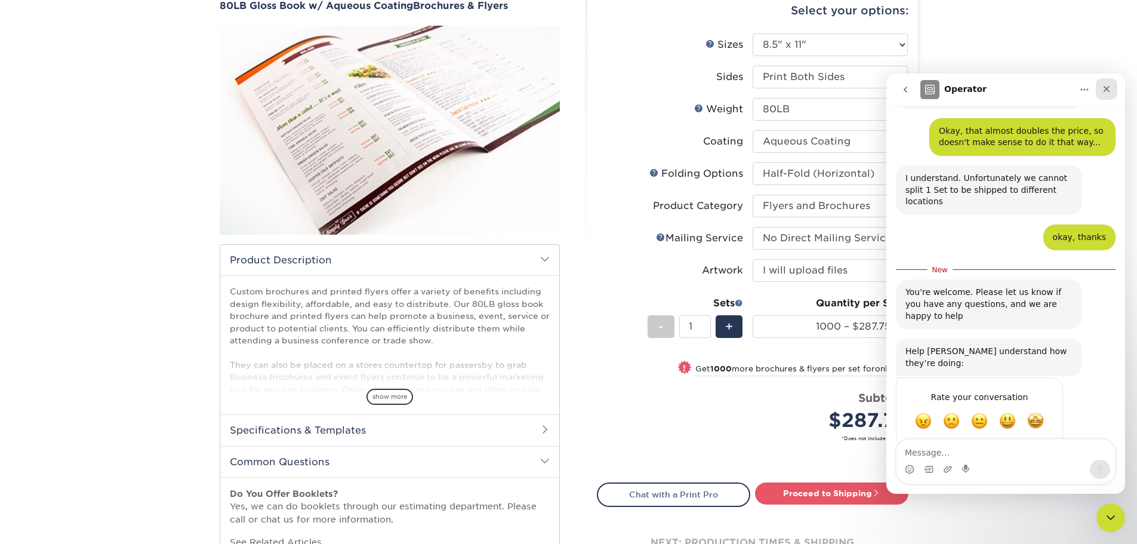
click at [1110, 89] on icon "Close" at bounding box center [1107, 89] width 10 height 10
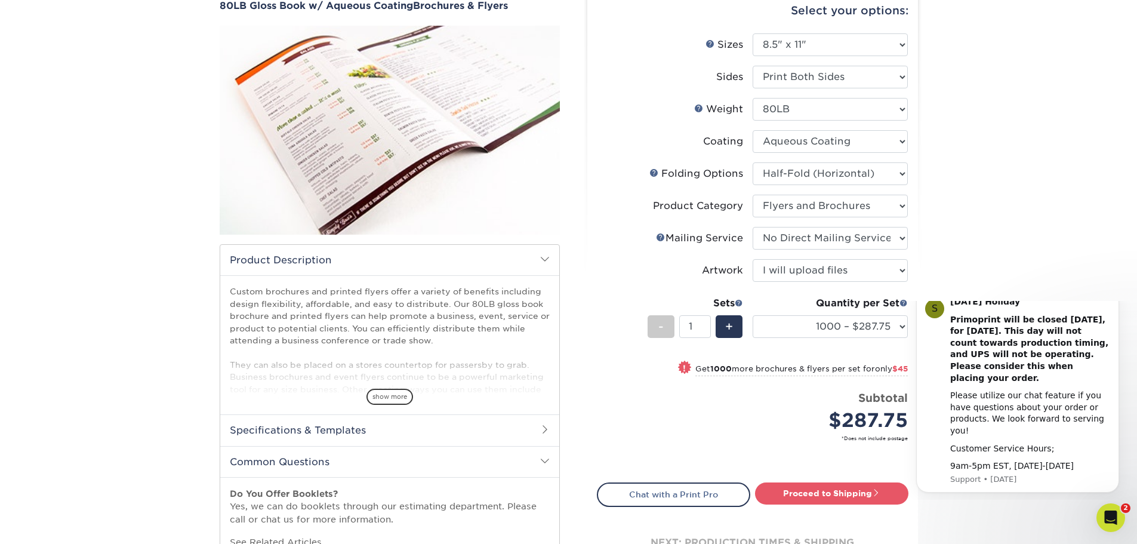
scroll to position [0, 0]
click at [1068, 290] on div "Products Brochures & Flyers 80LB Gloss Book w/ Aqueous Coating Brochures & Flye…" at bounding box center [568, 297] width 1137 height 680
click at [1114, 296] on icon "Dismiss notification" at bounding box center [1116, 292] width 7 height 7
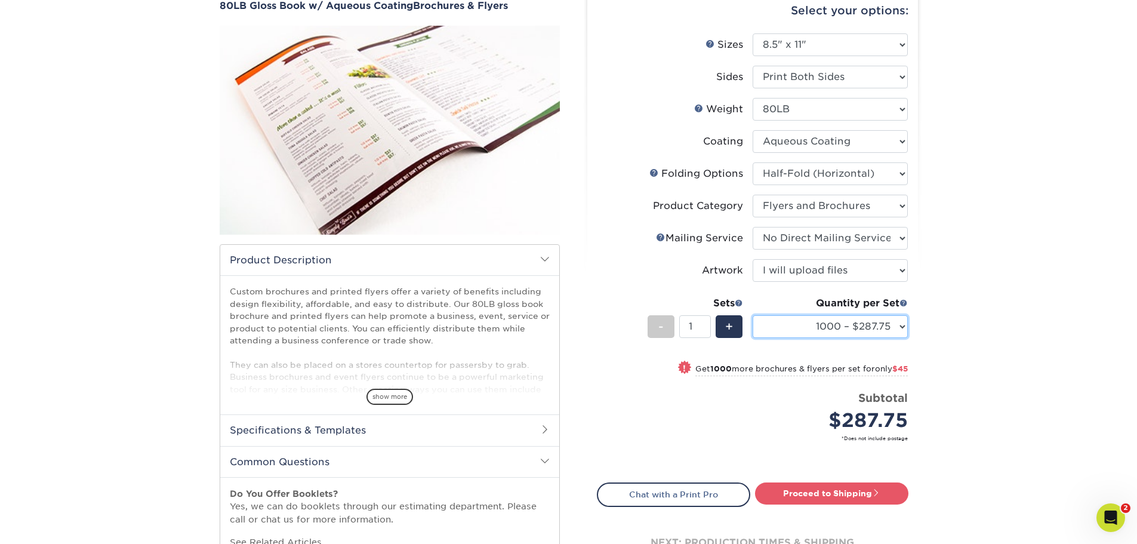
click at [901, 326] on select "500 – $248.00 1000 – $287.75 2000 – $332.75 2500 – $410.75 3000 – $509.75 4000 …" at bounding box center [830, 326] width 155 height 23
click at [961, 322] on div "Products Brochures & Flyers 80LB Gloss Book w/ Aqueous Coating Brochures & Flye…" at bounding box center [568, 297] width 1137 height 680
click at [816, 496] on link "Proceed to Shipping" at bounding box center [831, 492] width 153 height 21
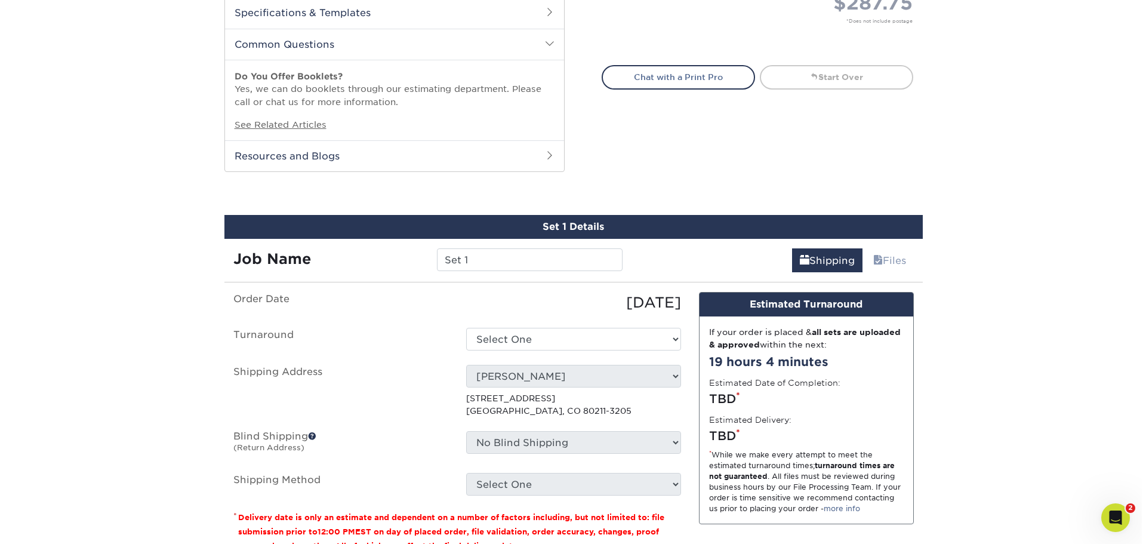
scroll to position [650, 0]
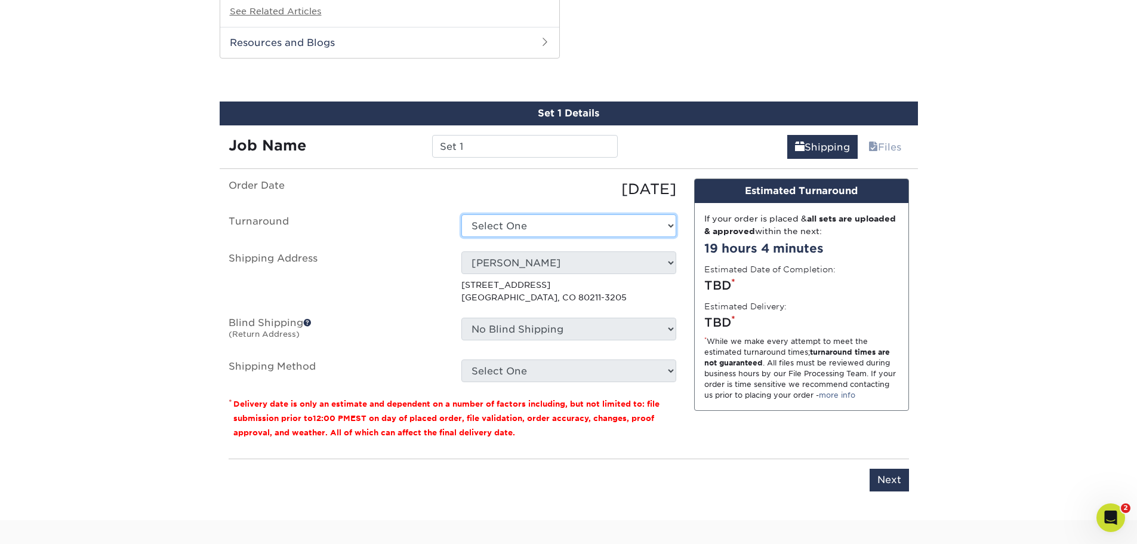
click at [493, 230] on select "Select One 2-4 Business Days 2 Day Next Business Day" at bounding box center [569, 225] width 215 height 23
select select "ae3619ba-07a5-4e5d-b0f7-396255511407"
click at [528, 292] on p "3053 W 34th Ave Denver, CO 80211-3205" at bounding box center [569, 291] width 215 height 24
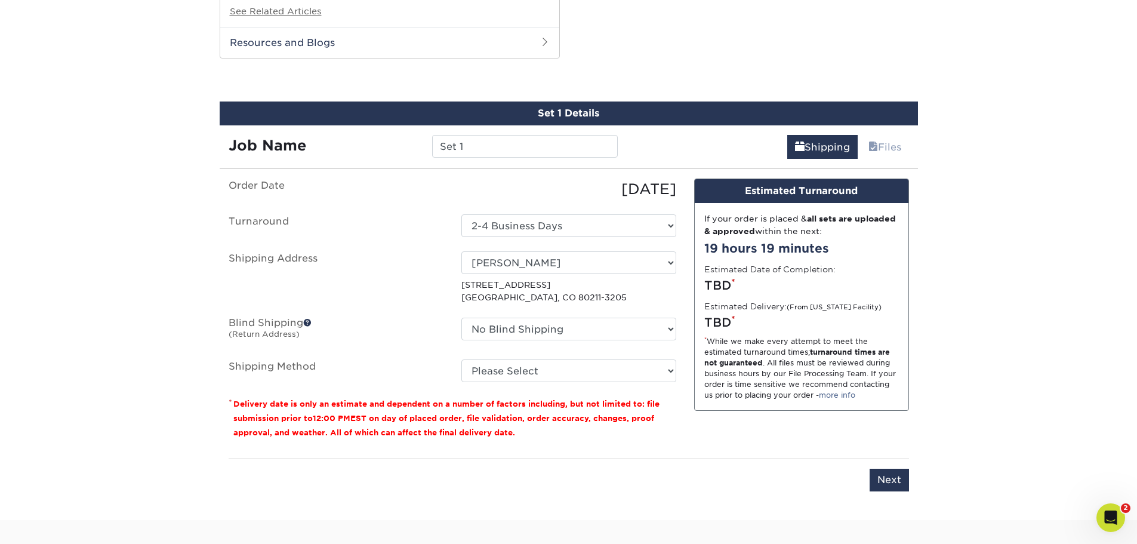
click at [526, 293] on p "3053 W 34th Ave Denver, CO 80211-3205" at bounding box center [569, 291] width 215 height 24
click at [506, 269] on select "Select One Ashley Muhammad Cameron Stephens Courtney Dennewitz Deb Roberts Kayl…" at bounding box center [569, 262] width 215 height 23
select select "newaddress"
click at [462, 251] on select "Select One Ashley Muhammad Cameron Stephens Courtney Dennewitz Deb Roberts Kayl…" at bounding box center [569, 262] width 215 height 23
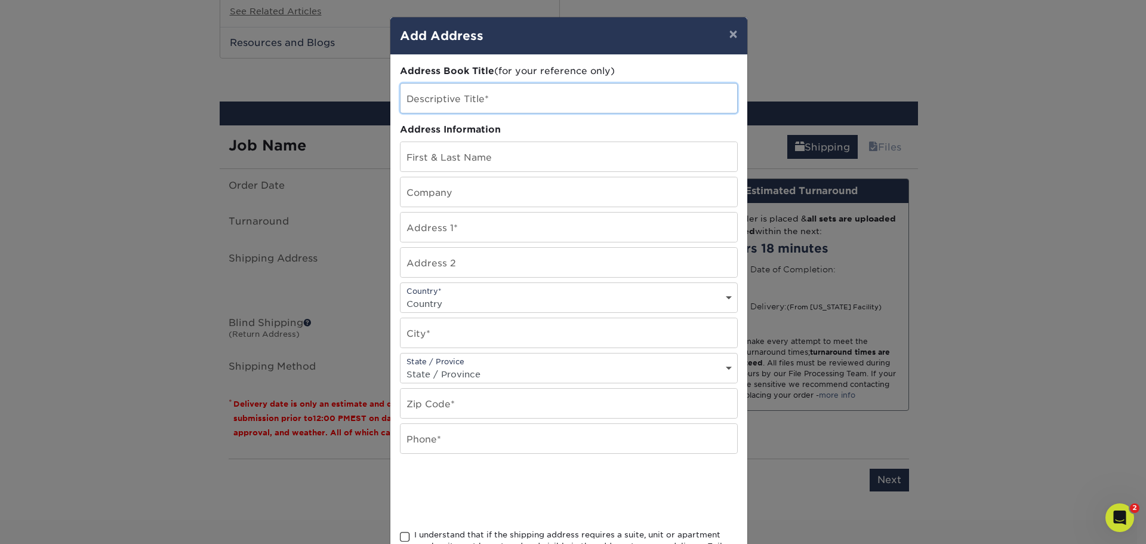
click at [449, 93] on input "text" at bounding box center [569, 98] width 337 height 29
type input "A"
type input "ASRM 2025"
click at [443, 158] on input "text" at bounding box center [569, 156] width 337 height 29
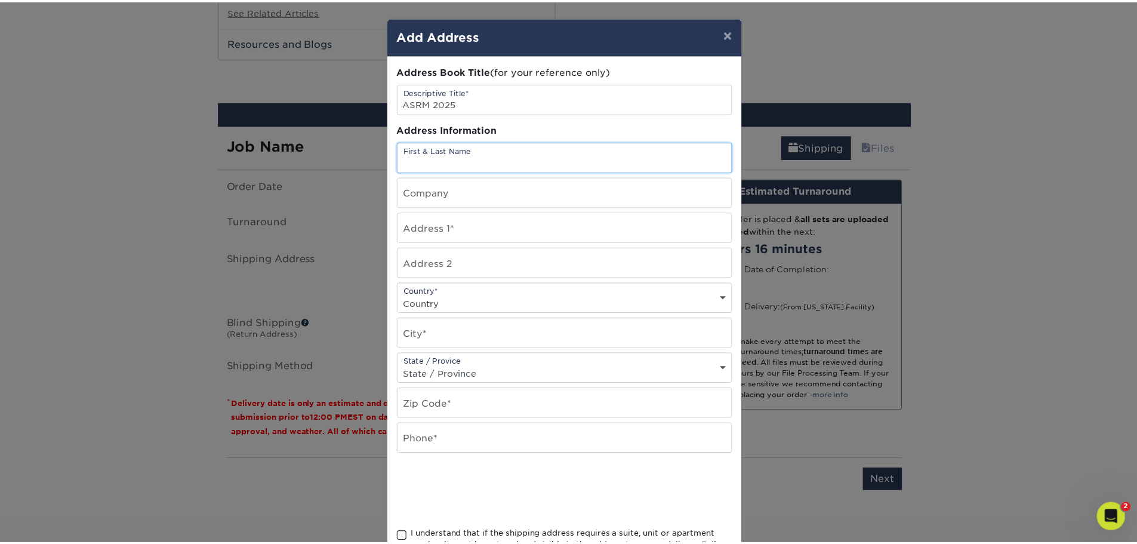
scroll to position [506, 0]
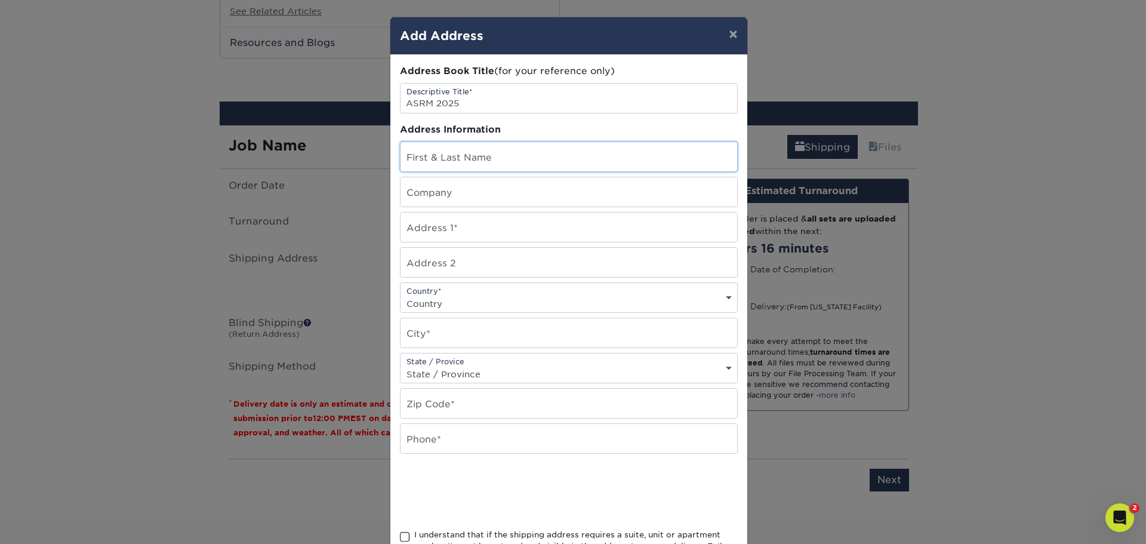
click at [422, 167] on input "text" at bounding box center [569, 156] width 337 height 29
paste input "ASRM 2025"
click at [522, 164] on input "ASRM 2025" at bounding box center [569, 156] width 337 height 29
paste input "ASRM 2025"
type input "ASRM 2025 ASRM 2025"
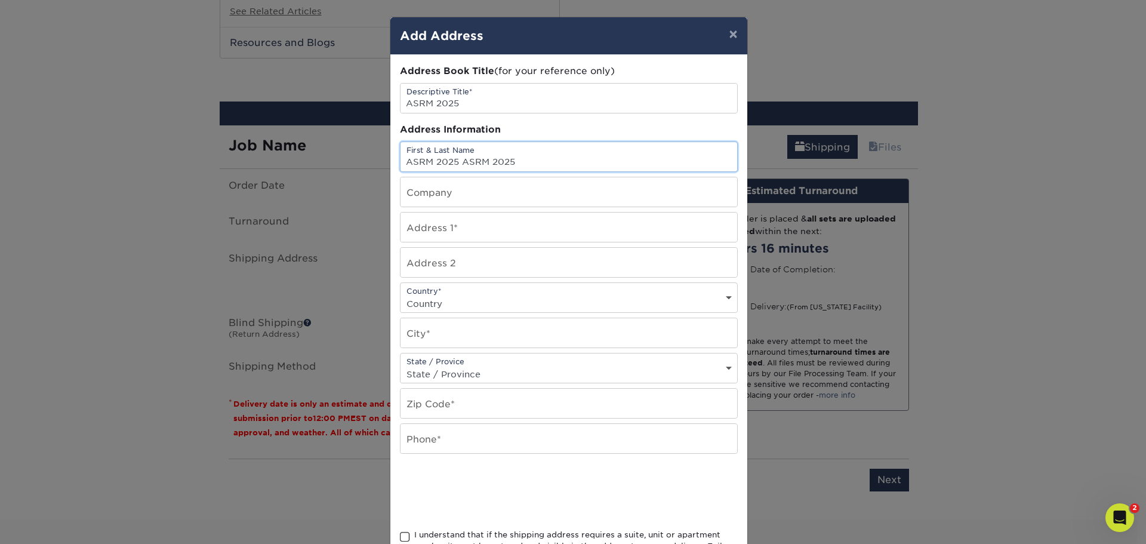
drag, startPoint x: 459, startPoint y: 162, endPoint x: 751, endPoint y: 190, distance: 293.3
click at [751, 189] on div "× Add Address Address Book Title (for your reference only) Descriptive Title* A…" at bounding box center [573, 272] width 1146 height 544
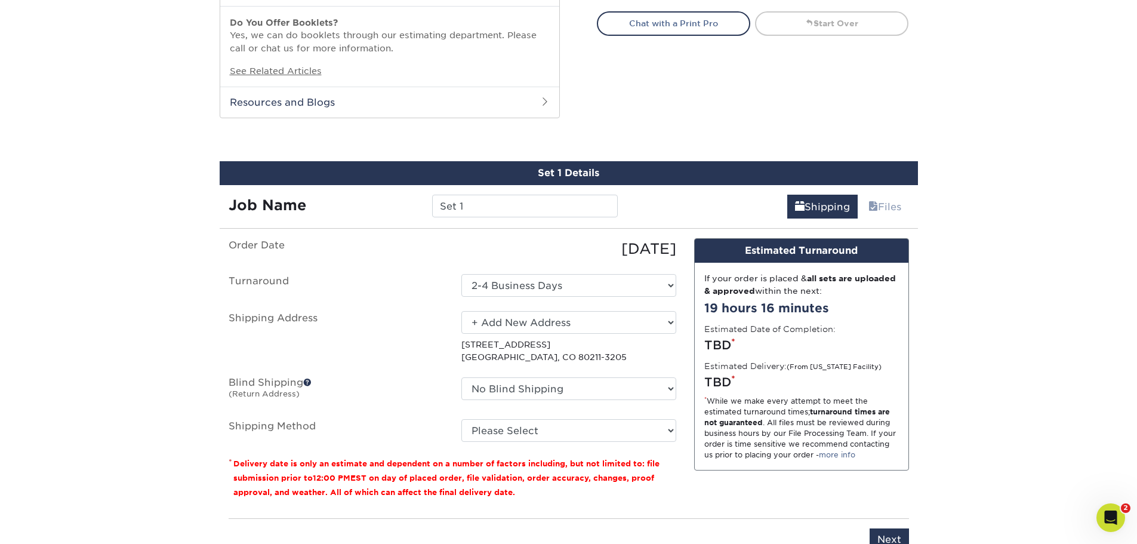
scroll to position [717, 0]
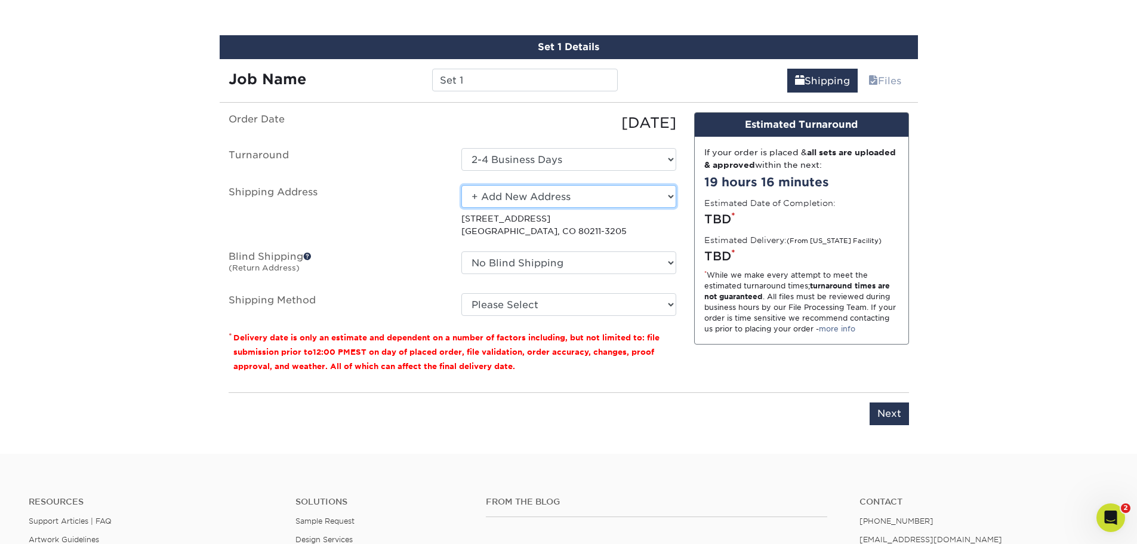
click at [671, 192] on select "Select One Ashley Muhammad Cameron Stephens Courtney Dennewitz Deb Roberts Kayl…" at bounding box center [569, 196] width 215 height 23
click at [462, 185] on select "Select One Ashley Muhammad Cameron Stephens Courtney Dennewitz Deb Roberts Kayl…" at bounding box center [569, 196] width 215 height 23
click at [522, 201] on select "Select One Ashley Muhammad Cameron Stephens Courtney Dennewitz Deb Roberts Kayl…" at bounding box center [569, 196] width 215 height 23
click at [462, 185] on select "Select One Ashley Muhammad Cameron Stephens Courtney Dennewitz Deb Roberts Kayl…" at bounding box center [569, 196] width 215 height 23
click at [576, 203] on select "Select One Ashley Muhammad Cameron Stephens Courtney Dennewitz Deb Roberts Kayl…" at bounding box center [569, 196] width 215 height 23
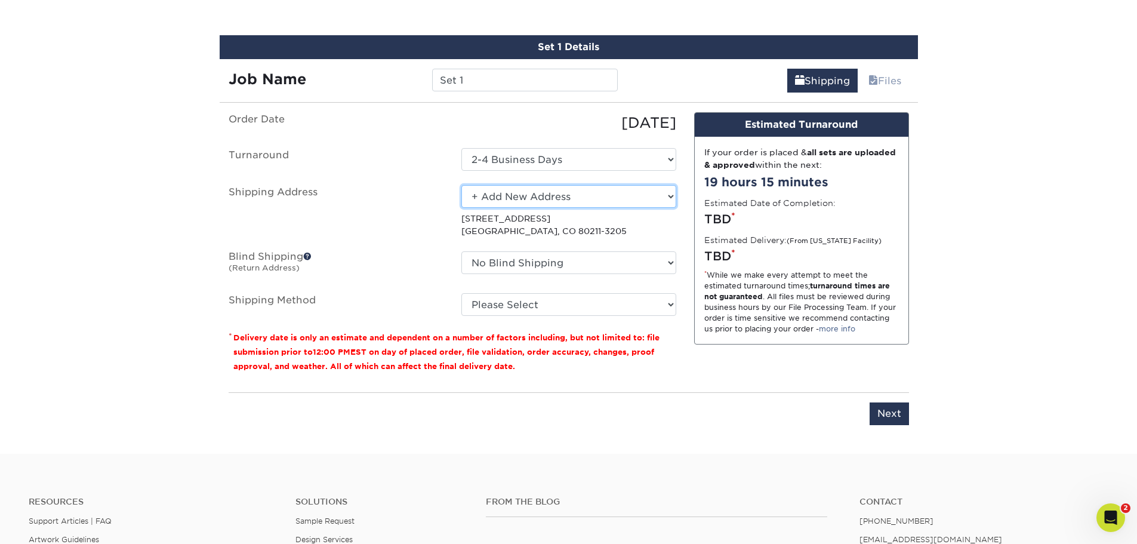
click at [462, 185] on select "Select One Ashley Muhammad Cameron Stephens Courtney Dennewitz Deb Roberts Kayl…" at bounding box center [569, 196] width 215 height 23
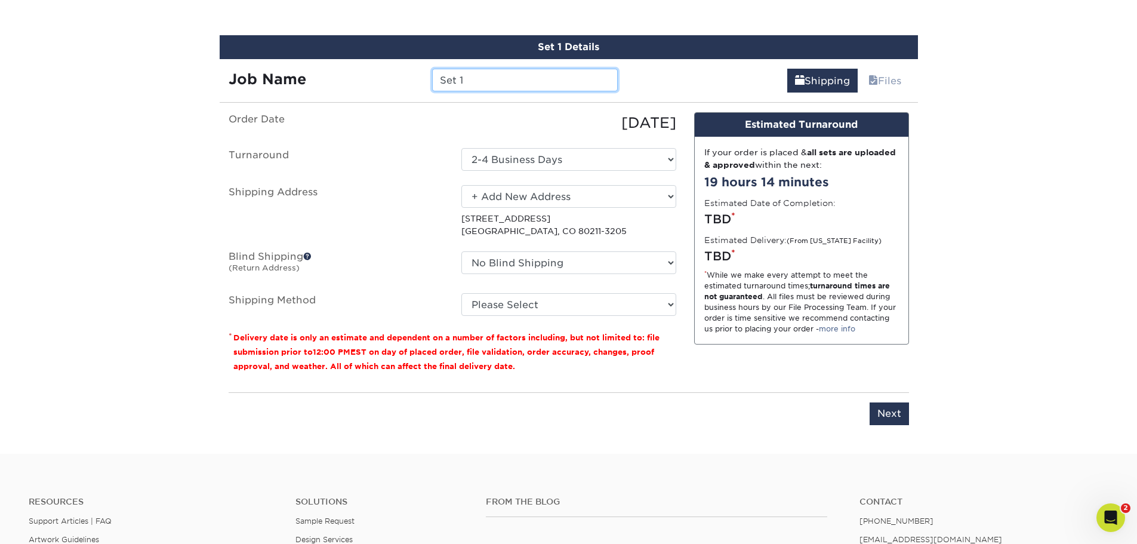
click at [514, 78] on input "Set 1" at bounding box center [525, 80] width 186 height 23
drag, startPoint x: 514, startPoint y: 78, endPoint x: 397, endPoint y: 85, distance: 117.3
click at [397, 85] on div "Job Name Set 1" at bounding box center [424, 80] width 408 height 23
type input "Patient Education 2025"
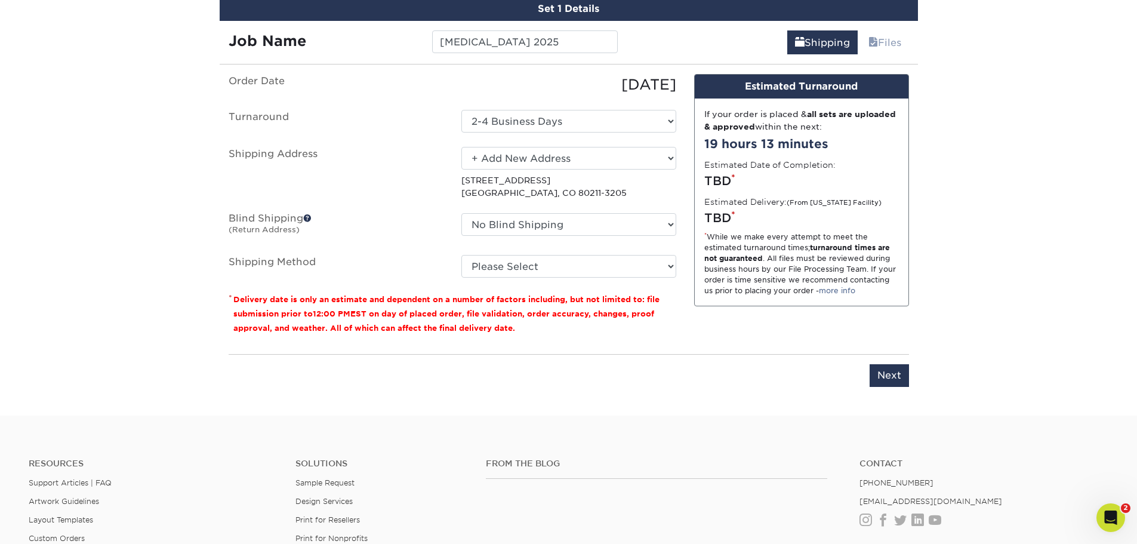
scroll to position [776, 0]
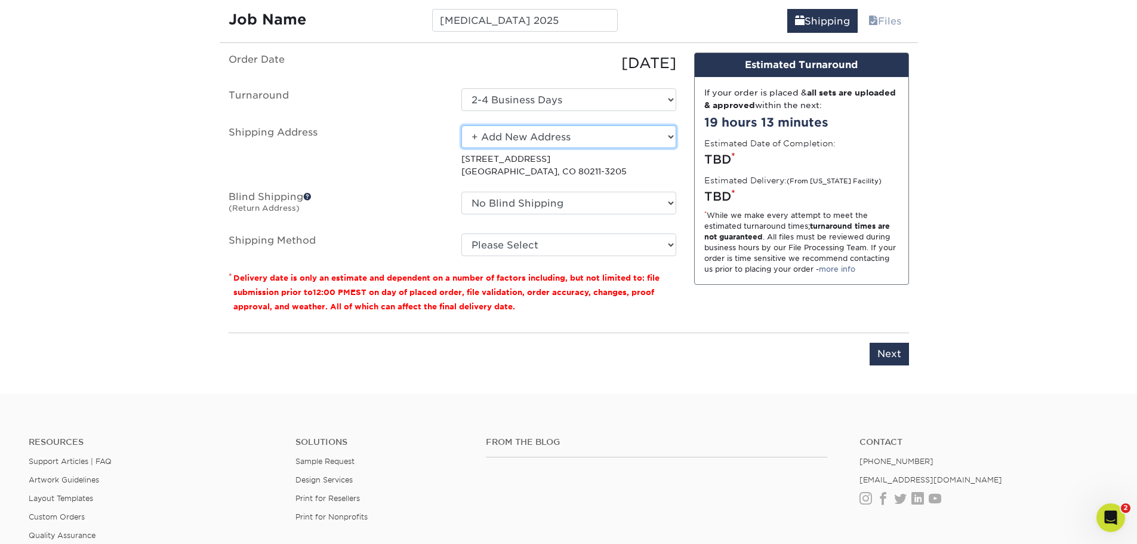
click at [567, 135] on select "Select One Ashley Muhammad Cameron Stephens Courtney Dennewitz Deb Roberts Kayl…" at bounding box center [569, 136] width 215 height 23
click at [552, 162] on p "3053 W 34th Ave Denver, CO 80211-3205" at bounding box center [569, 165] width 215 height 24
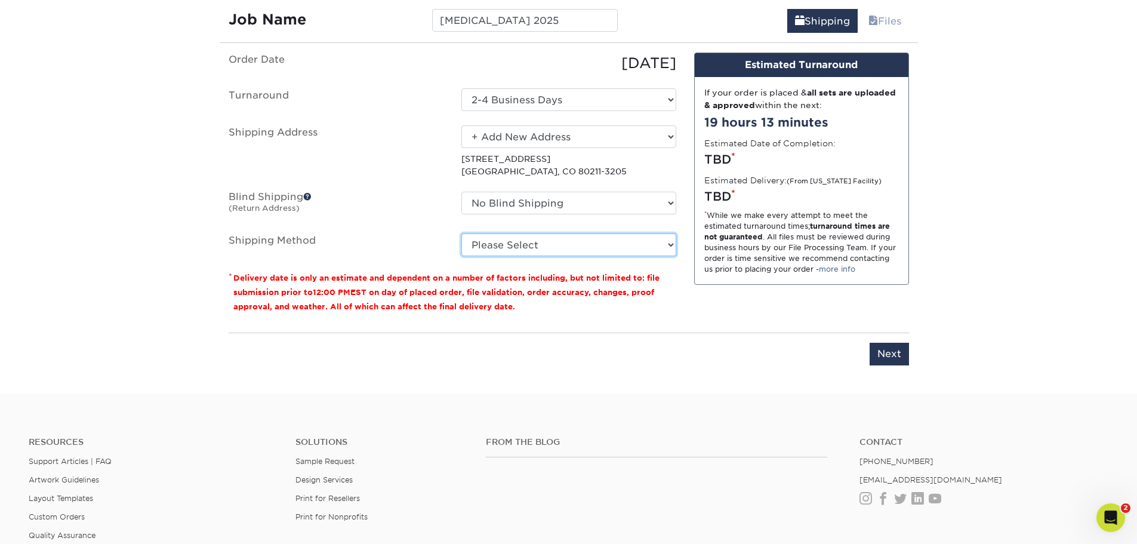
click at [559, 242] on select "Please Select Ground Shipping (+$32.04) 3 Day Shipping Service (+$55.35) 2 Day …" at bounding box center [569, 244] width 215 height 23
select select "03"
click at [462, 233] on select "Please Select Ground Shipping (+$32.04) 3 Day Shipping Service (+$55.35) 2 Day …" at bounding box center [569, 244] width 215 height 23
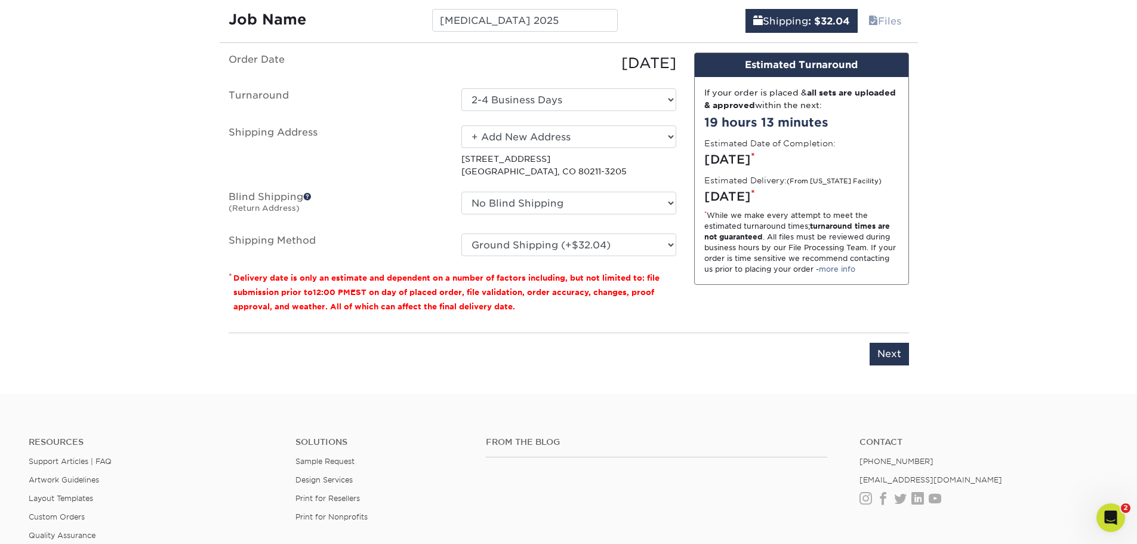
click at [799, 346] on div "Please enter job name and select desired turnaround time. Please enter job name…" at bounding box center [569, 349] width 681 height 33
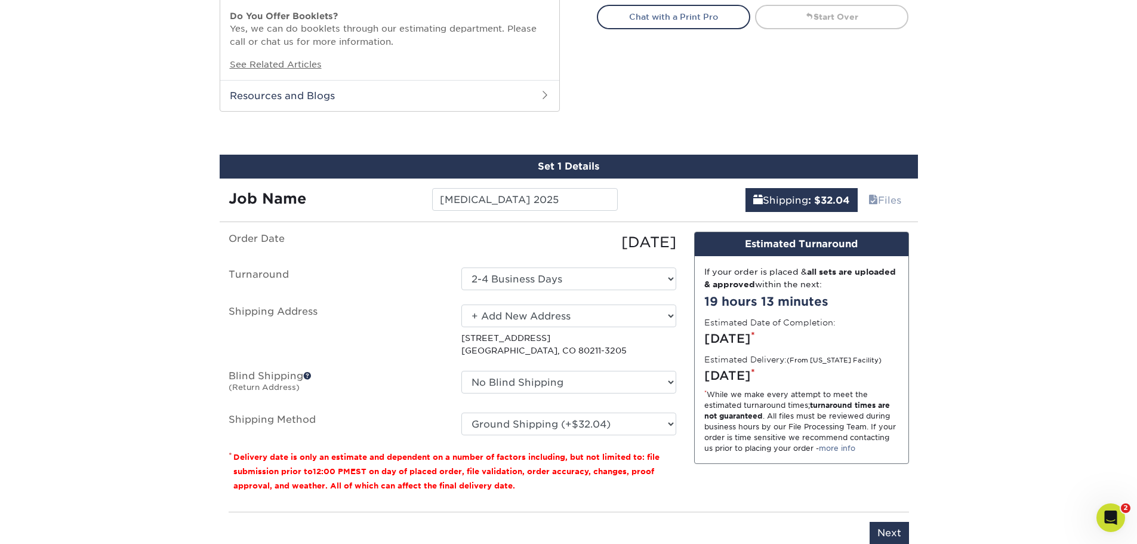
scroll to position [657, 0]
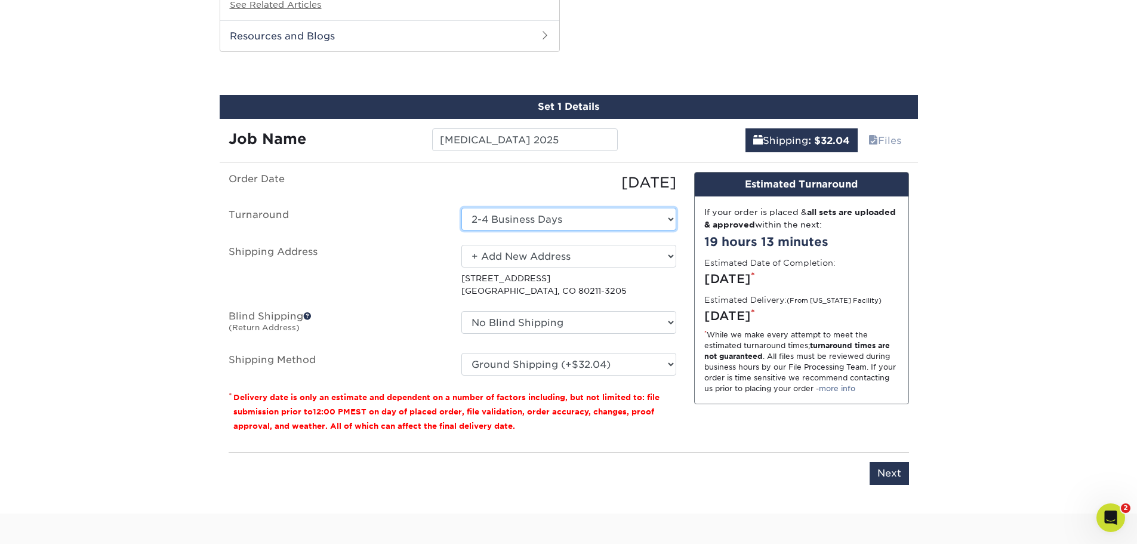
click at [600, 225] on select "Select One 2-4 Business Days 2 Day Next Business Day" at bounding box center [569, 219] width 215 height 23
click at [462, 208] on select "Select One 2-4 Business Days 2 Day Next Business Day" at bounding box center [569, 219] width 215 height 23
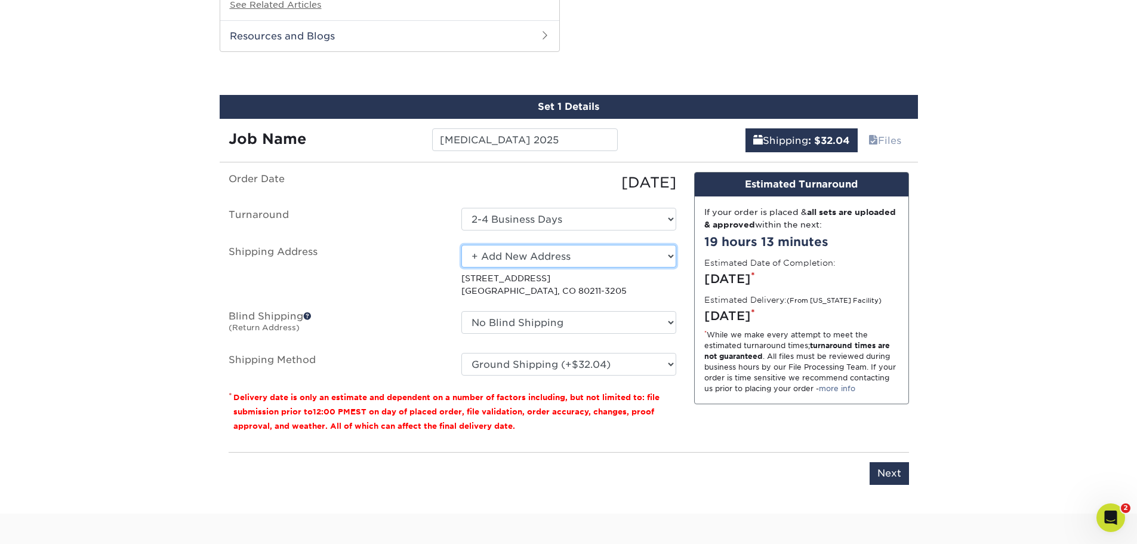
click at [572, 256] on select "Select One Ashley Muhammad Cameron Stephens Courtney Dennewitz Deb Roberts Kayl…" at bounding box center [569, 256] width 215 height 23
click at [462, 245] on select "Select One Ashley Muhammad Cameron Stephens Courtney Dennewitz Deb Roberts Kayl…" at bounding box center [569, 256] width 215 height 23
click at [530, 291] on p "3053 W 34th Ave Denver, CO 80211-3205" at bounding box center [569, 284] width 215 height 24
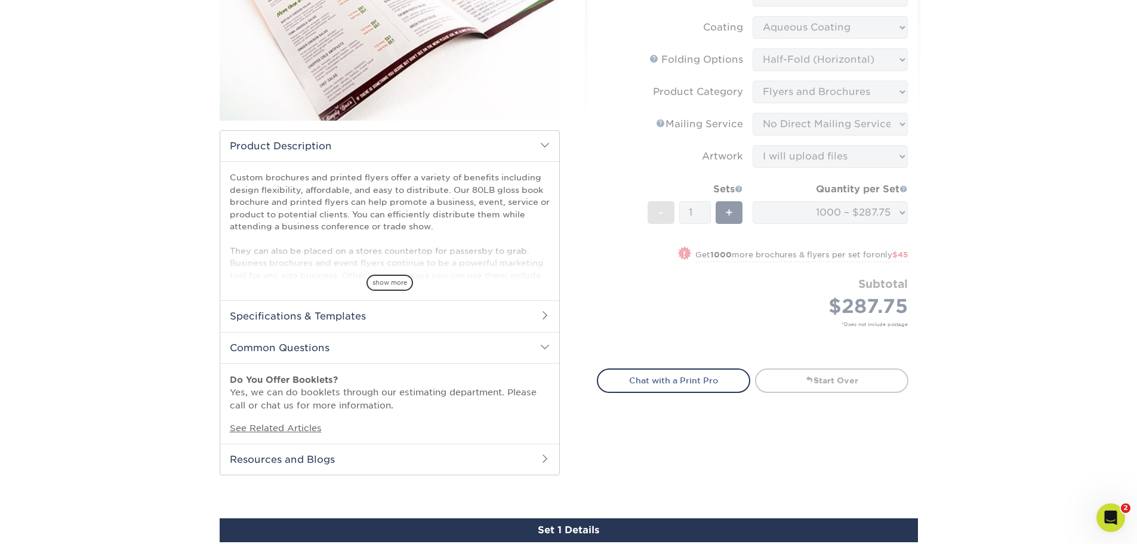
scroll to position [239, 0]
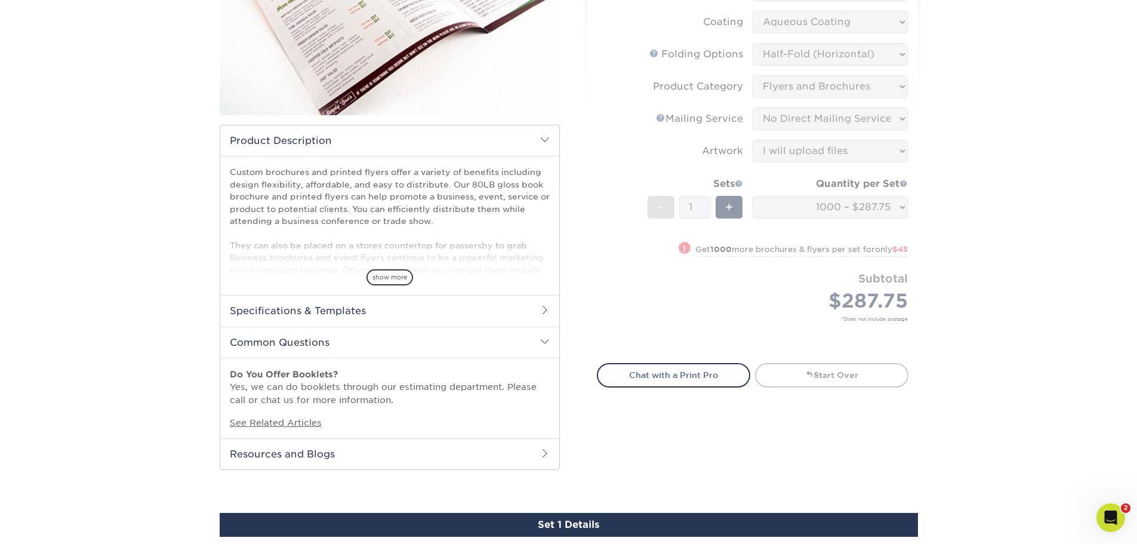
click at [579, 312] on div "Select your options: Sizes Help Sizes 4" x 6" 0" at bounding box center [748, 129] width 340 height 536
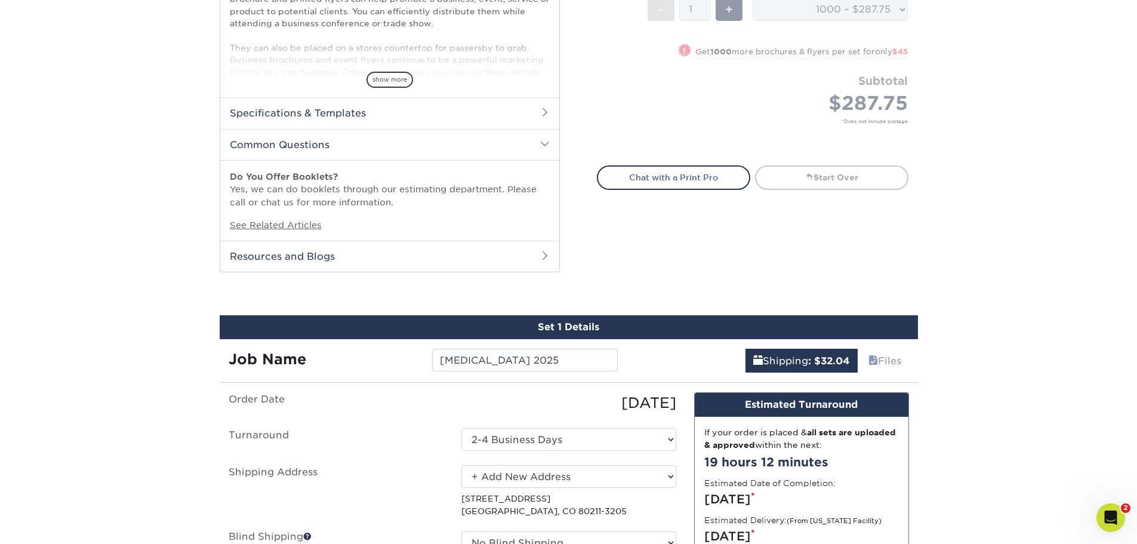
scroll to position [537, 0]
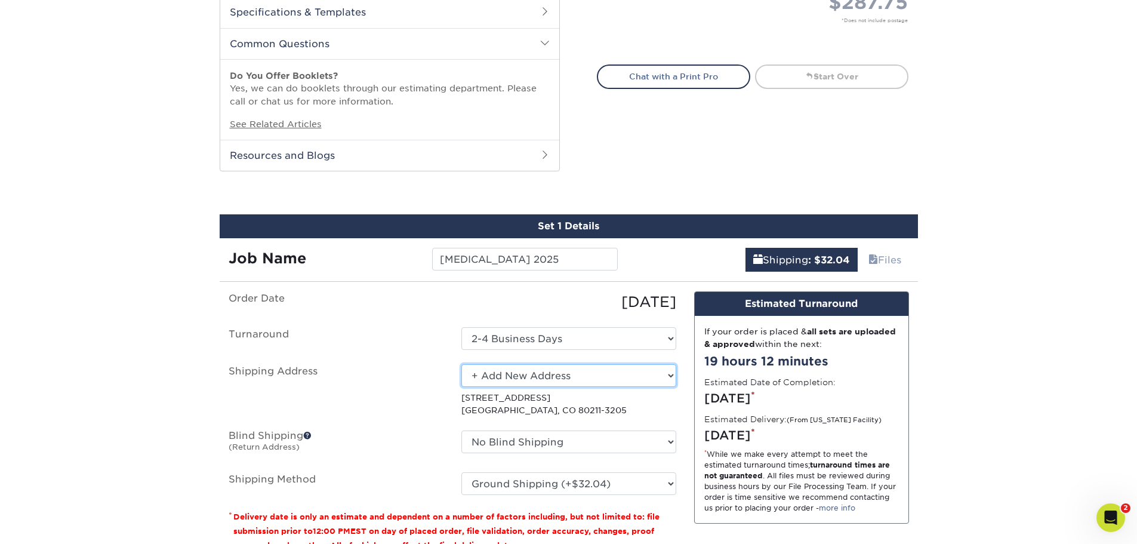
click at [537, 377] on select "Select One Ashley Muhammad Cameron Stephens Courtney Dennewitz Deb Roberts Kayl…" at bounding box center [569, 375] width 215 height 23
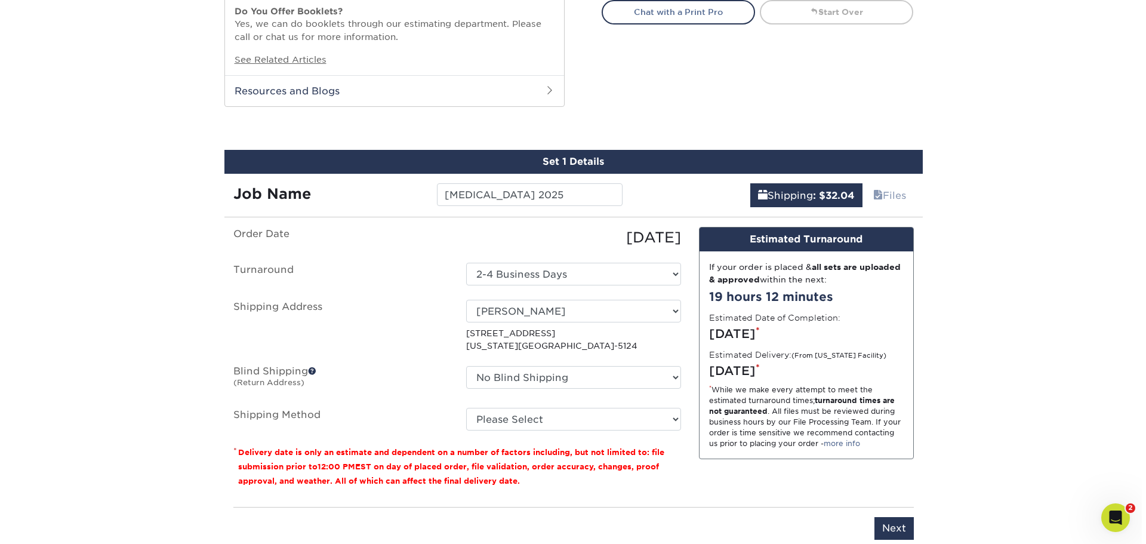
scroll to position [657, 0]
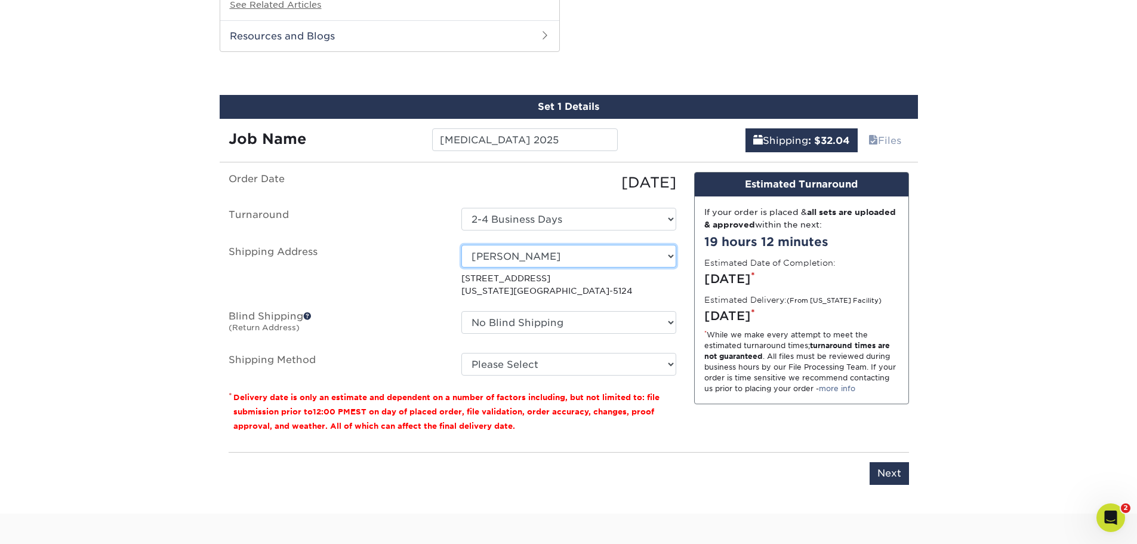
drag, startPoint x: 503, startPoint y: 259, endPoint x: 510, endPoint y: 260, distance: 6.7
click at [503, 259] on select "Select One Ashley Muhammad Cameron Stephens Courtney Dennewitz Deb Roberts Kayl…" at bounding box center [569, 256] width 215 height 23
select select "newaddress"
click at [462, 245] on select "Select One Ashley Muhammad Cameron Stephens Courtney Dennewitz Deb Roberts Kayl…" at bounding box center [569, 256] width 215 height 23
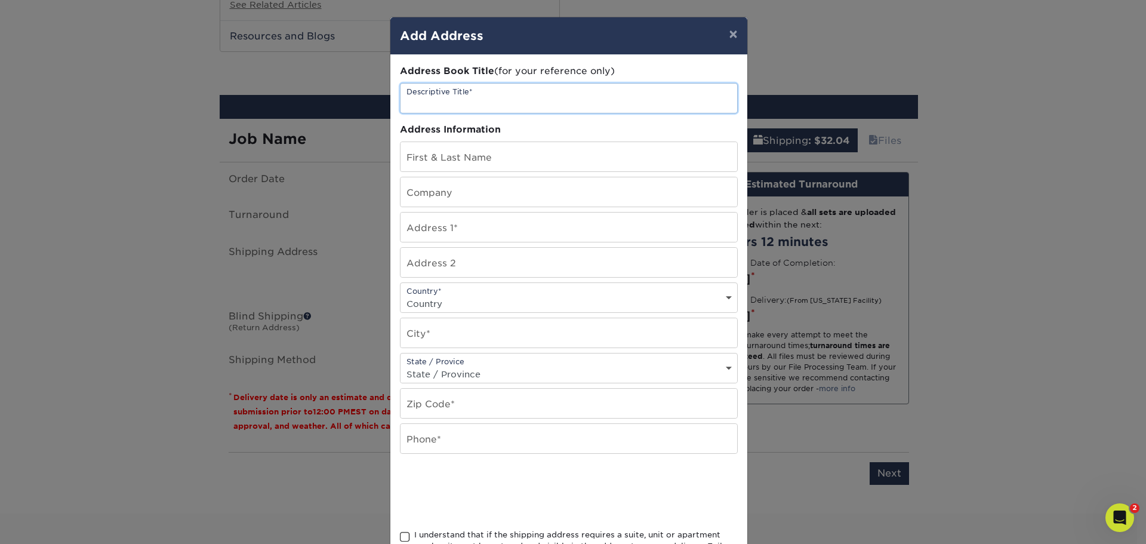
click at [456, 102] on input "text" at bounding box center [569, 98] width 337 height 29
type input "ASRM 2025"
click at [466, 161] on input "text" at bounding box center [569, 156] width 337 height 29
click at [449, 159] on input "text" at bounding box center [569, 156] width 337 height 29
type input "ASRM 2025 c/[PERSON_NAME]"
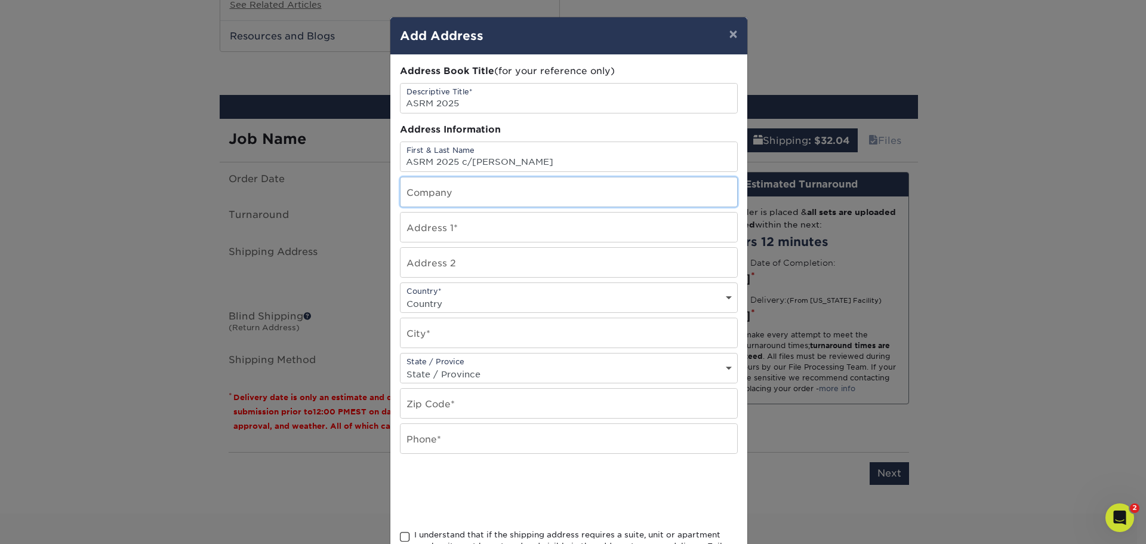
click at [449, 192] on input "text" at bounding box center [569, 191] width 337 height 29
type input "Embryo Connections Booth 606"
click at [451, 230] on input "text" at bounding box center [569, 227] width 337 height 29
click at [435, 229] on input "text" at bounding box center [569, 227] width 337 height 29
paste input "3323 N Pan Am Expressway, Ste 126"
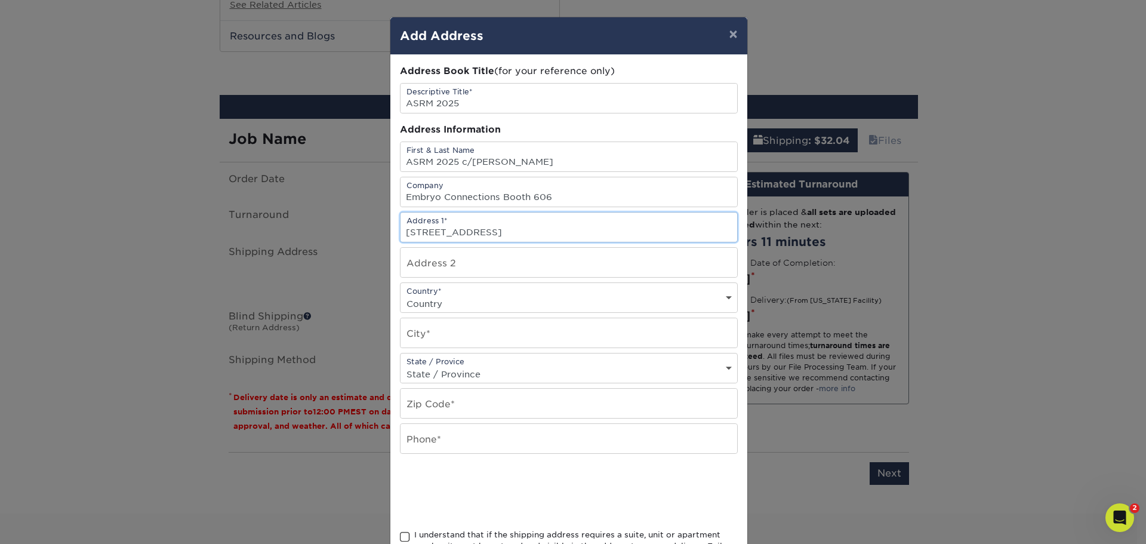
type input "3323 N Pan Am Expressway, Ste 126"
click at [445, 336] on input "text" at bounding box center [569, 332] width 337 height 29
click at [435, 408] on input "text" at bounding box center [569, 403] width 337 height 29
type input "78219"
click at [425, 330] on input "text" at bounding box center [569, 332] width 337 height 29
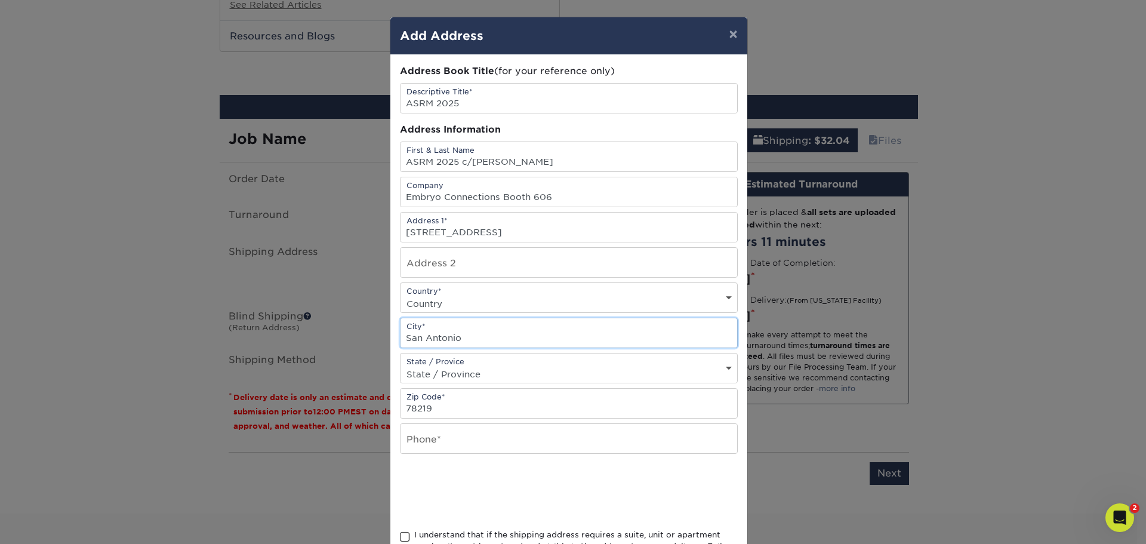
type input "San Antonio"
click at [432, 373] on select "State / Province Alabama Alaska Arizona Arkansas California Colorado Connecticu…" at bounding box center [569, 373] width 337 height 17
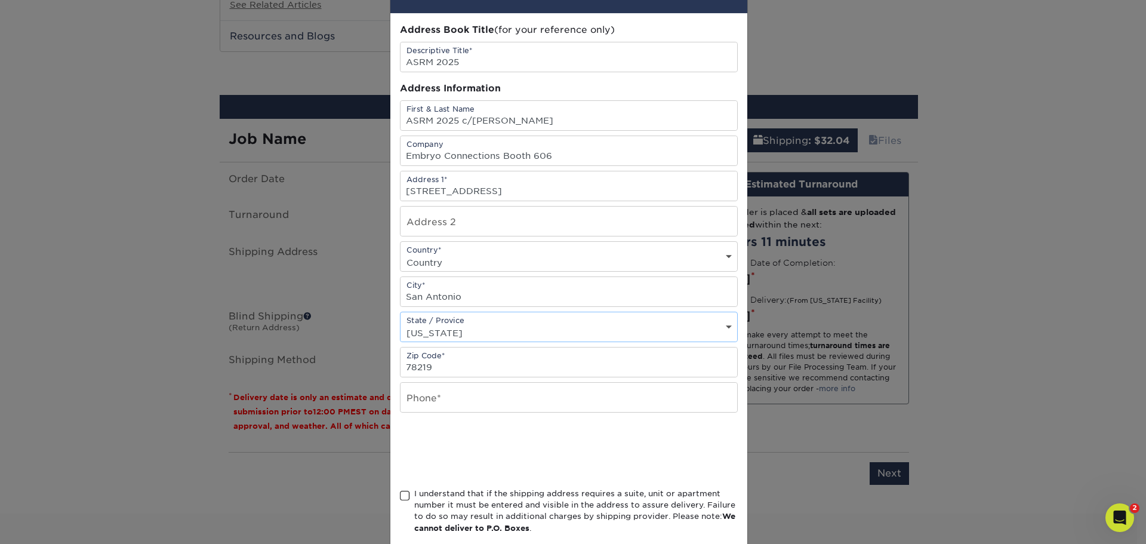
scroll to position [60, 0]
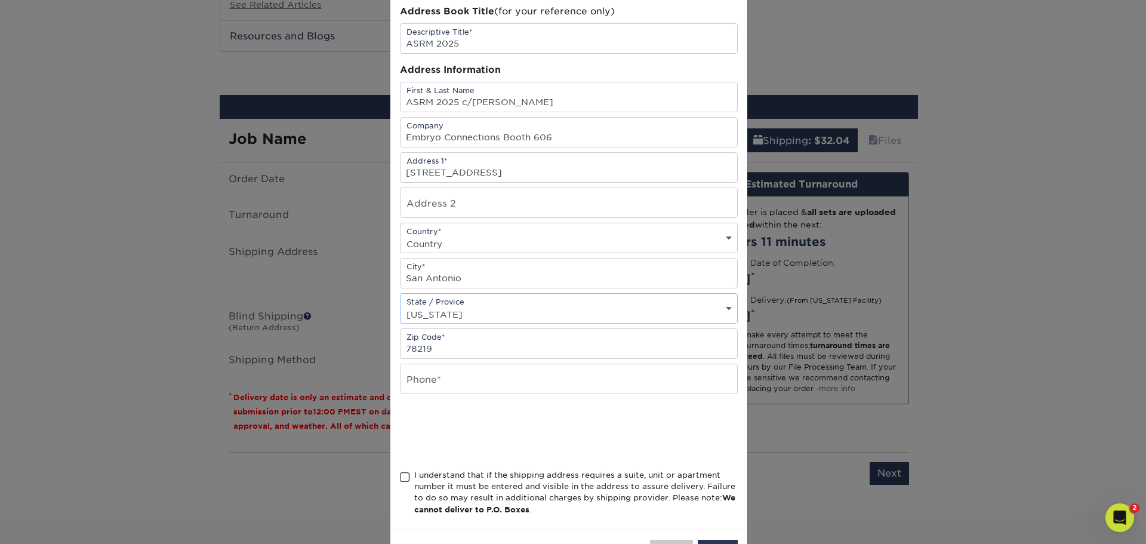
click at [441, 312] on select "State / Province Alabama Alaska Arizona Arkansas California Colorado Connecticu…" at bounding box center [569, 314] width 337 height 17
select select "TX"
click at [401, 306] on select "State / Province Alabama Alaska Arizona Arkansas California Colorado Connecticu…" at bounding box center [569, 314] width 337 height 17
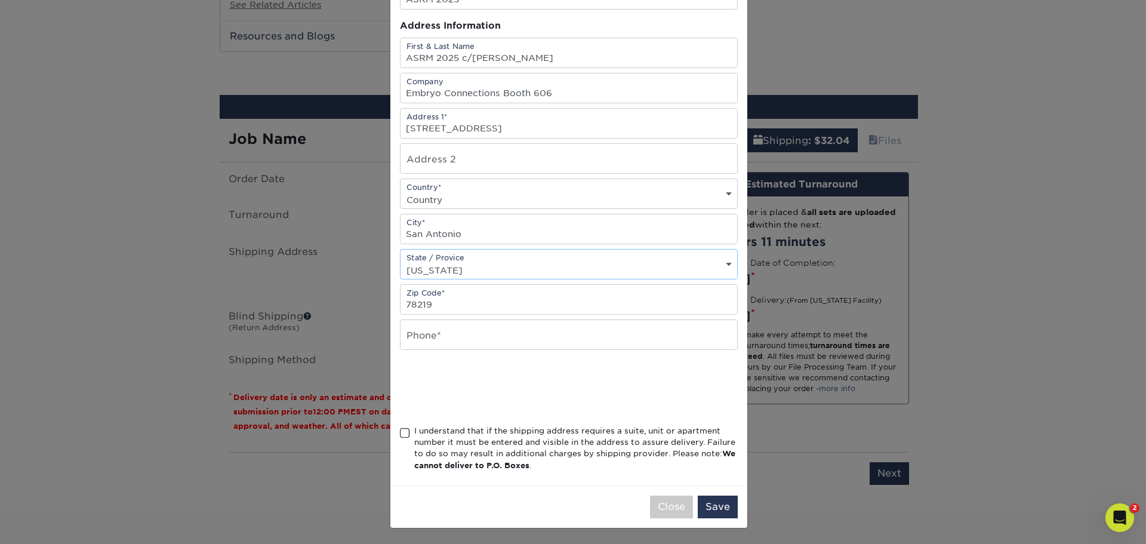
scroll to position [105, 0]
click at [411, 343] on input "text" at bounding box center [569, 333] width 337 height 29
type input "7202484370"
select select "US"
click at [400, 433] on span at bounding box center [405, 431] width 10 height 11
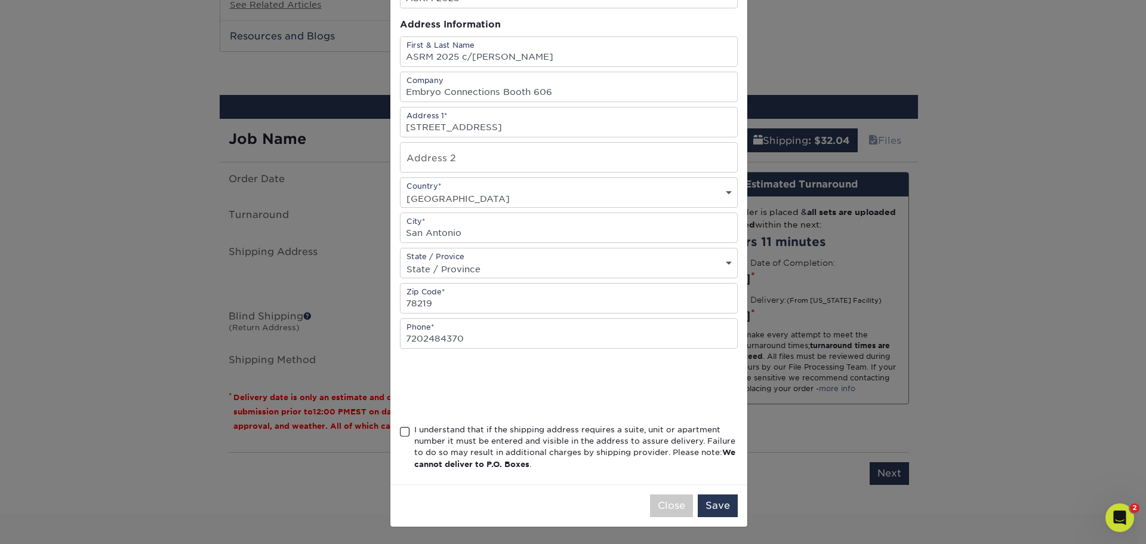
click at [0, 0] on input "I understand that if the shipping address requires a suite, unit or apartment n…" at bounding box center [0, 0] width 0 height 0
click at [709, 508] on button "Save" at bounding box center [718, 505] width 40 height 23
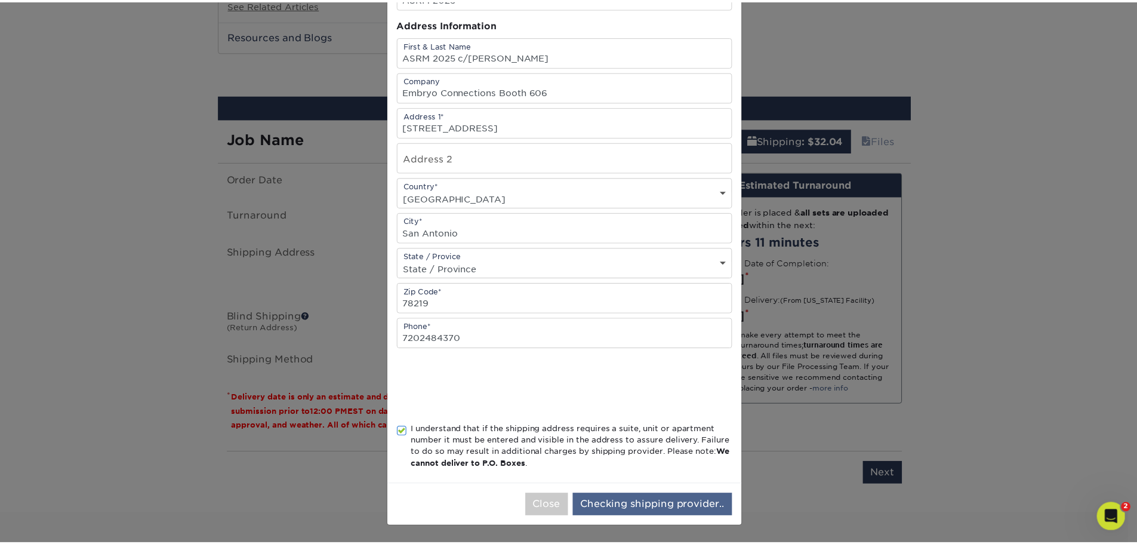
scroll to position [0, 0]
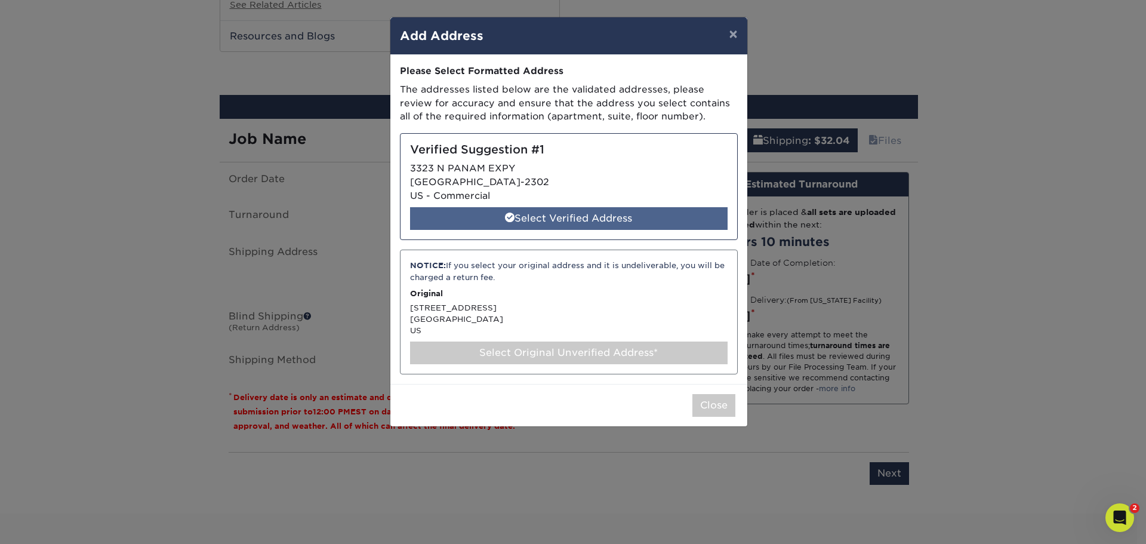
click at [527, 221] on div "Select Verified Address" at bounding box center [569, 218] width 318 height 23
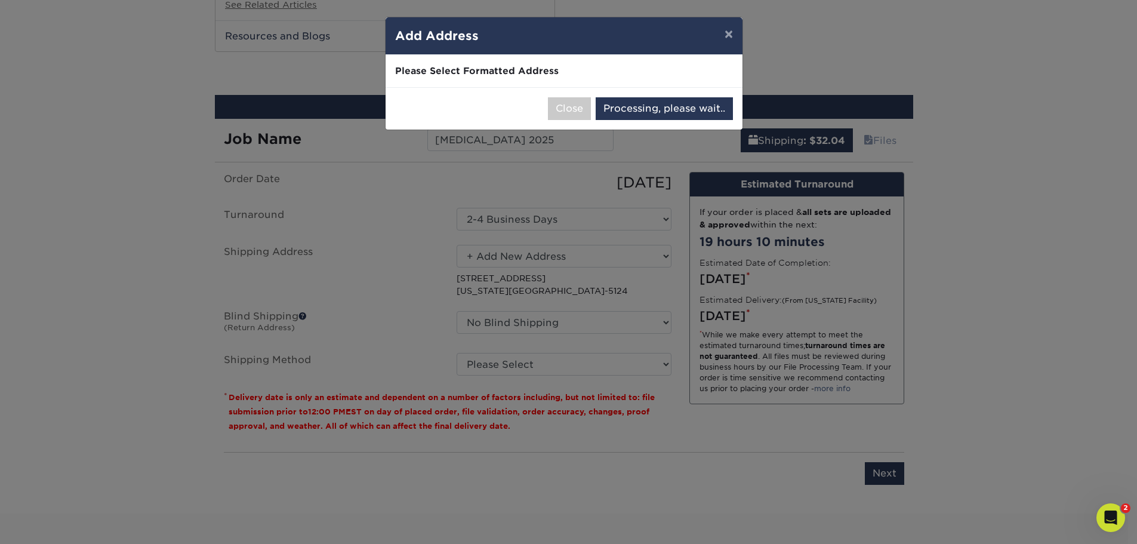
select select "286015"
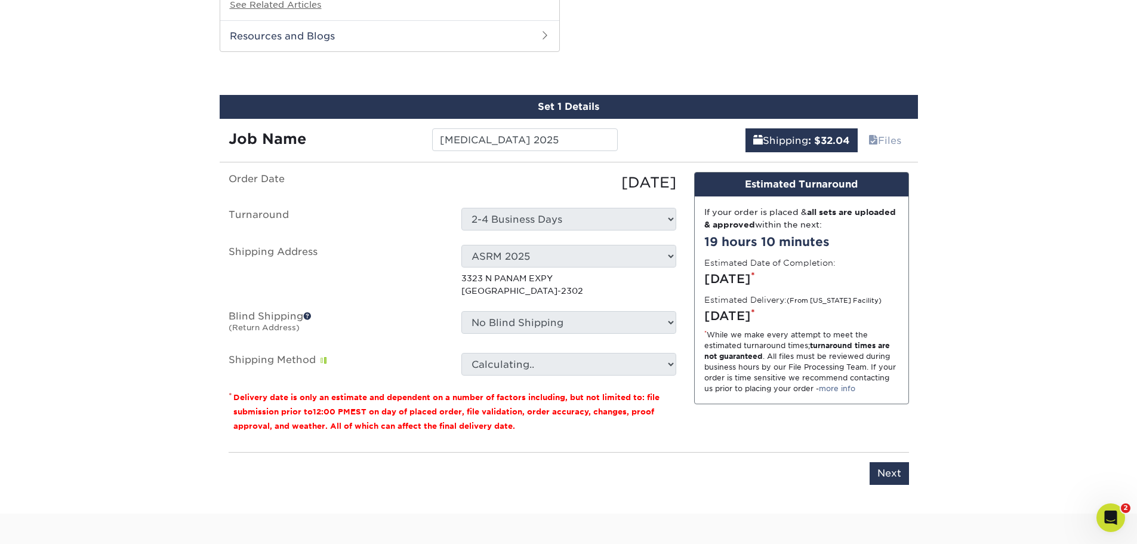
click at [527, 288] on p "3323 N PANAM EXPY SAN ANTONIO, TX 78219-2302" at bounding box center [569, 284] width 215 height 24
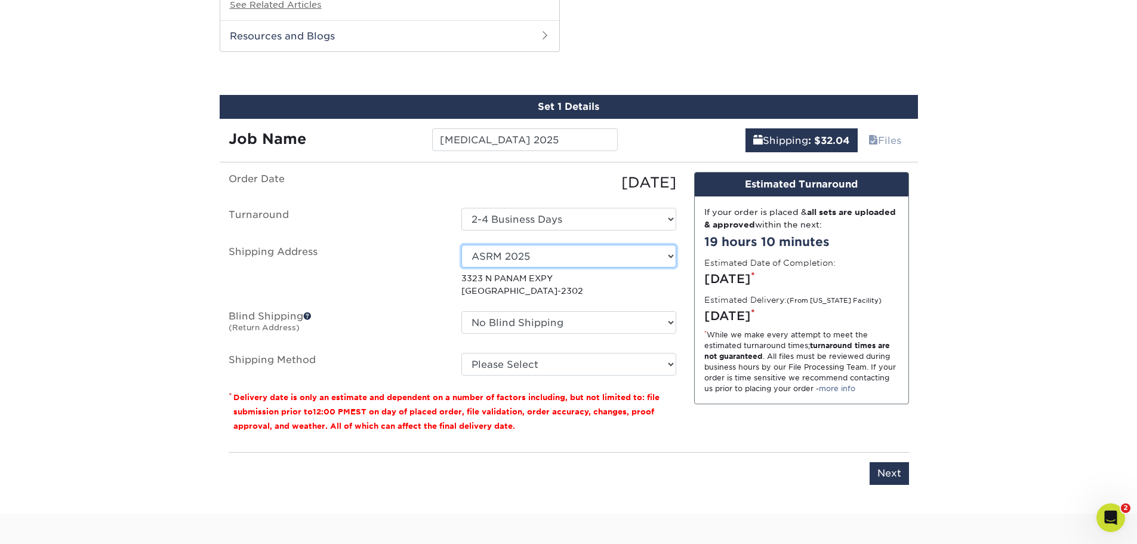
click at [662, 251] on select "Select One Ashley Muhammad Cameron Stephens Courtney Dennewitz Deb Roberts Kayl…" at bounding box center [569, 256] width 215 height 23
click at [462, 245] on select "Select One Ashley Muhammad Cameron Stephens Courtney Dennewitz Deb Roberts Kayl…" at bounding box center [569, 256] width 215 height 23
click at [522, 269] on div "Select One Ashley Muhammad Cameron Stephens Courtney Dennewitz Deb Roberts Kayl…" at bounding box center [569, 271] width 233 height 52
click at [528, 257] on select "Select One Ashley Muhammad Cameron Stephens Courtney Dennewitz Deb Roberts Kayl…" at bounding box center [569, 256] width 215 height 23
click at [411, 274] on label "Shipping Address" at bounding box center [336, 271] width 233 height 52
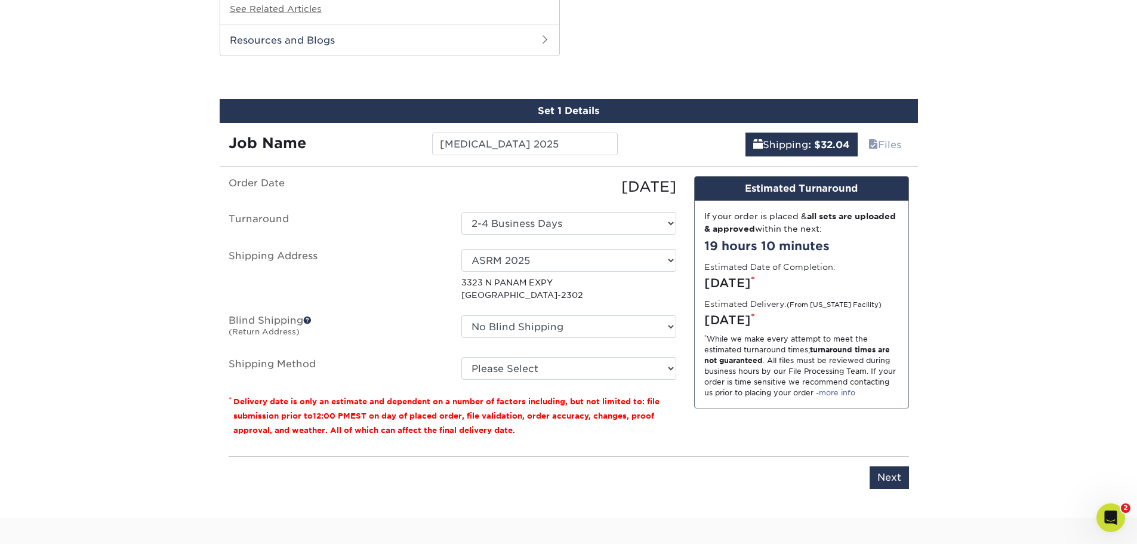
scroll to position [657, 0]
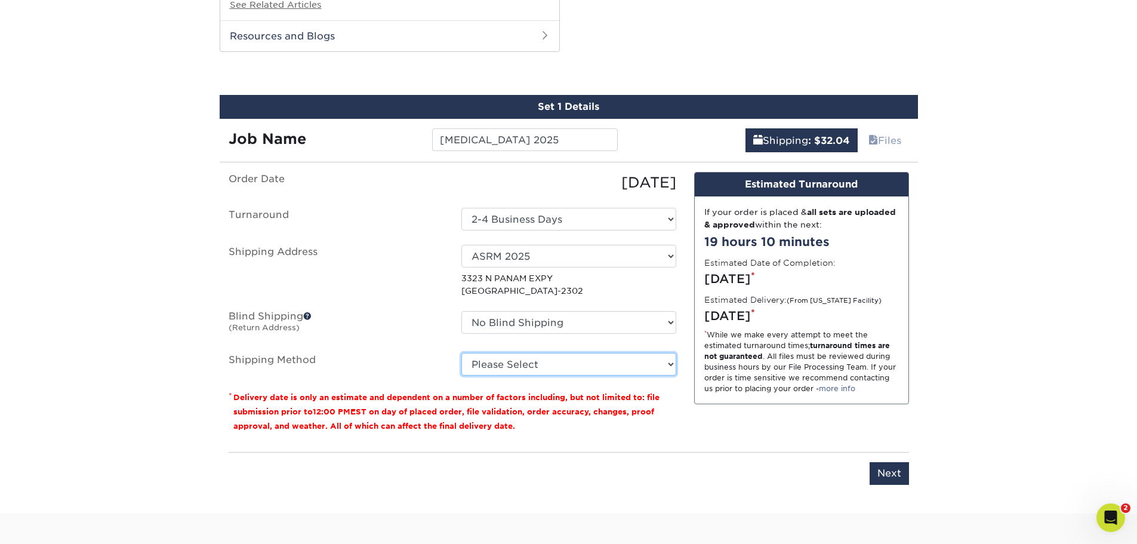
click at [504, 365] on select "Please Select Ground Shipping (+$23.48) 3 Day Shipping Service (+$44.13) 2 Day …" at bounding box center [569, 364] width 215 height 23
select select "03"
click at [462, 353] on select "Please Select Ground Shipping (+$23.48) 3 Day Shipping Service (+$44.13) 2 Day …" at bounding box center [569, 364] width 215 height 23
click at [886, 475] on input "Next" at bounding box center [889, 473] width 39 height 23
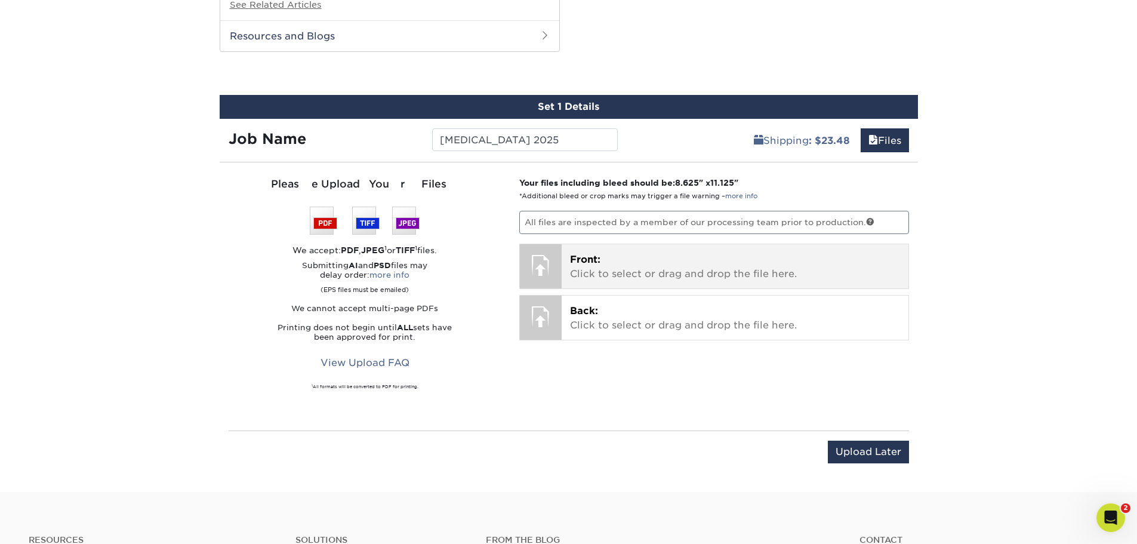
click at [615, 260] on p "Front: Click to select or drag and drop the file here." at bounding box center [735, 267] width 330 height 29
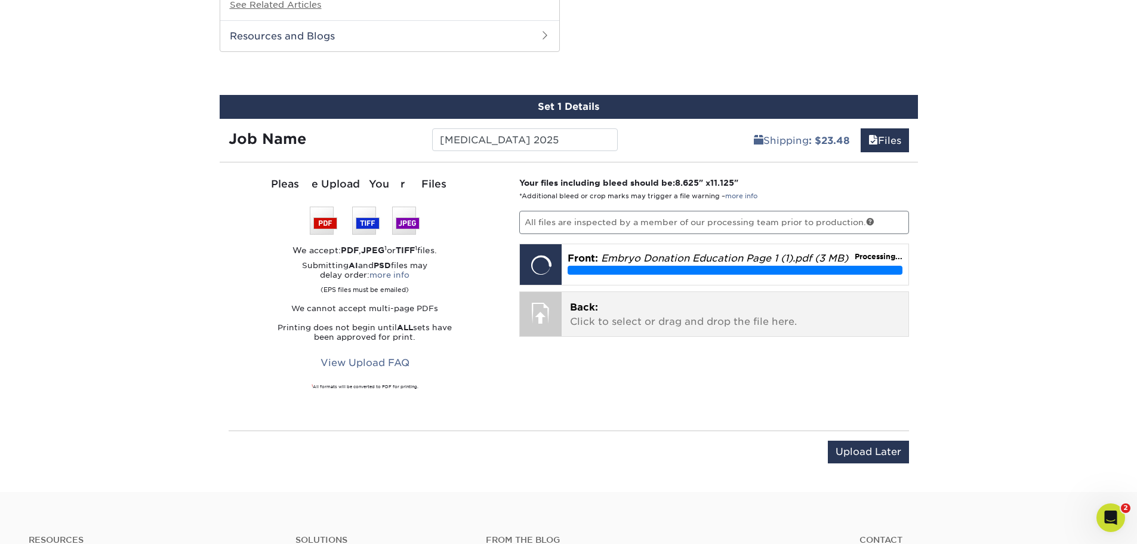
click at [608, 310] on p "Back: Click to select or drag and drop the file here." at bounding box center [735, 314] width 330 height 29
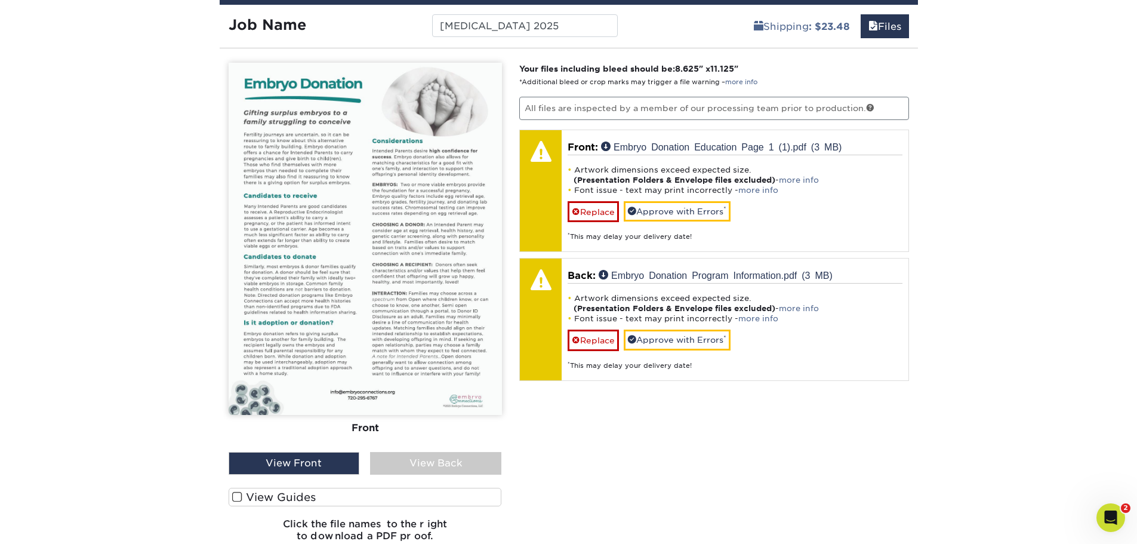
scroll to position [776, 0]
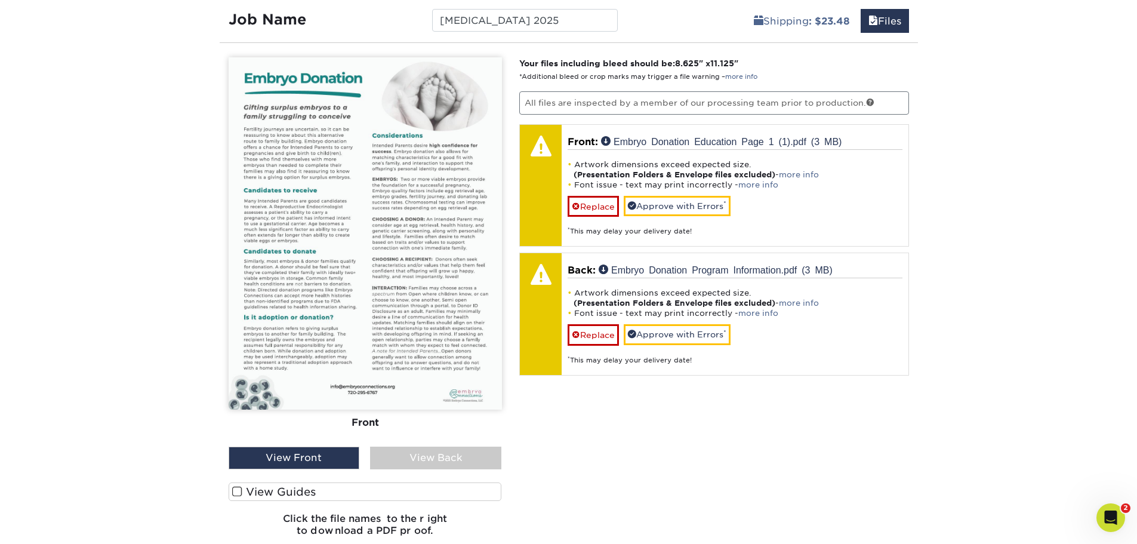
click at [459, 451] on div "View Back" at bounding box center [435, 458] width 131 height 23
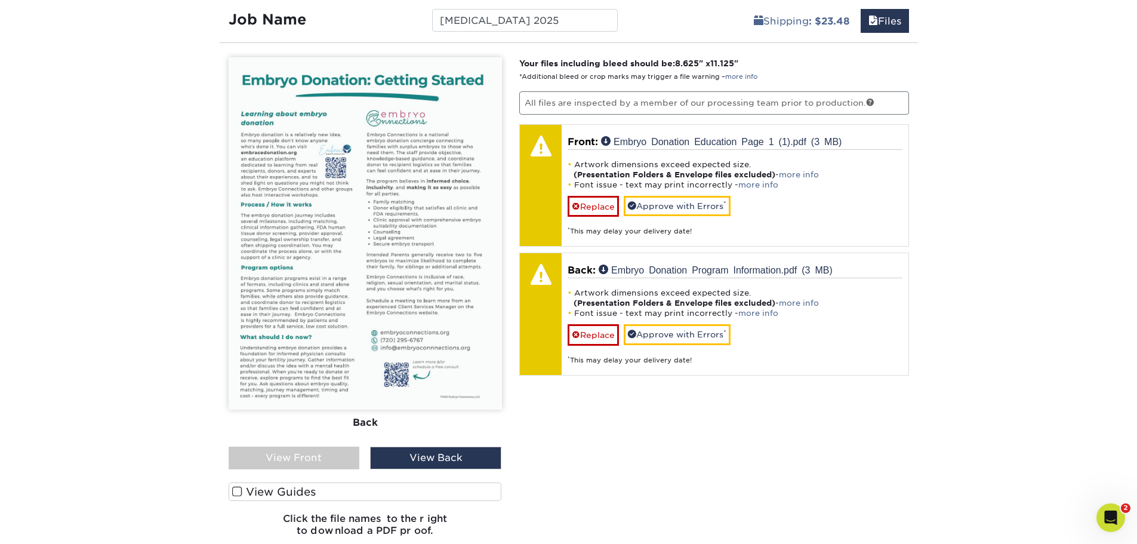
click at [315, 496] on label "View Guides" at bounding box center [365, 491] width 273 height 19
click at [0, 0] on input "View Guides" at bounding box center [0, 0] width 0 height 0
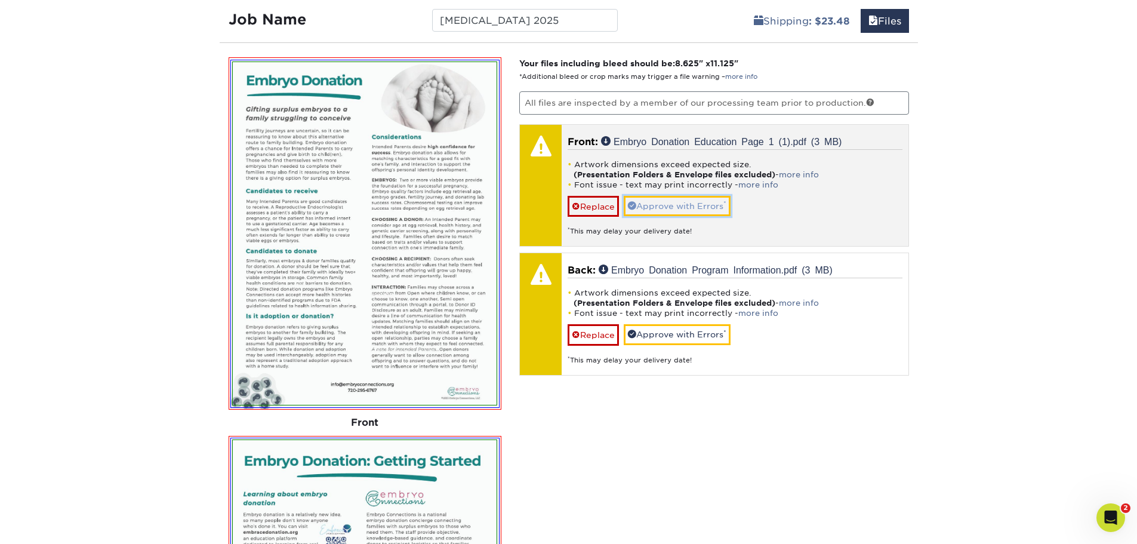
click at [688, 208] on link "Approve with Errors *" at bounding box center [677, 206] width 107 height 20
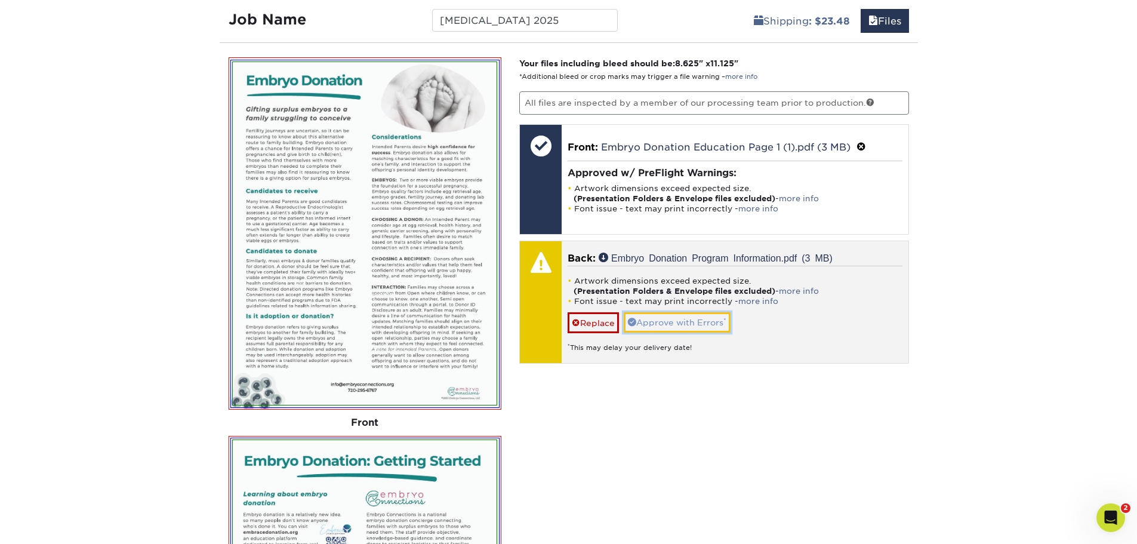
click at [680, 318] on link "Approve with Errors *" at bounding box center [677, 322] width 107 height 20
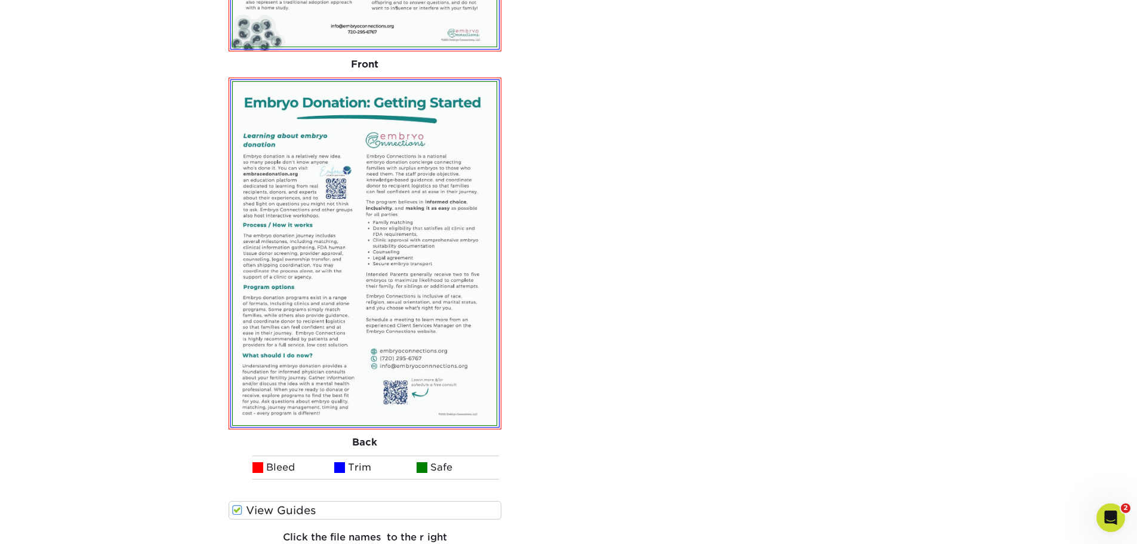
scroll to position [1254, 0]
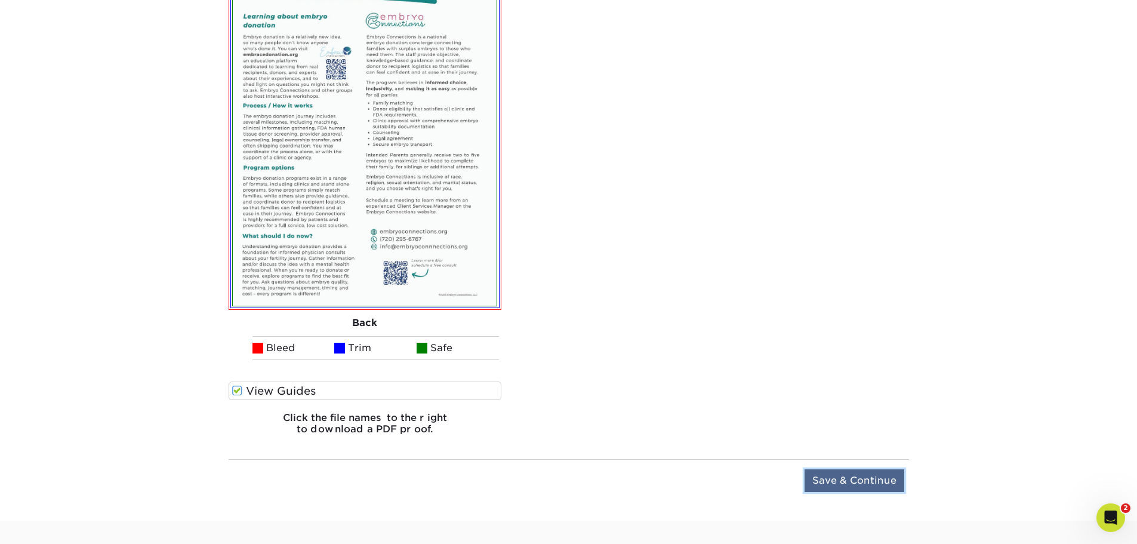
click at [841, 480] on input "Save & Continue" at bounding box center [855, 480] width 100 height 23
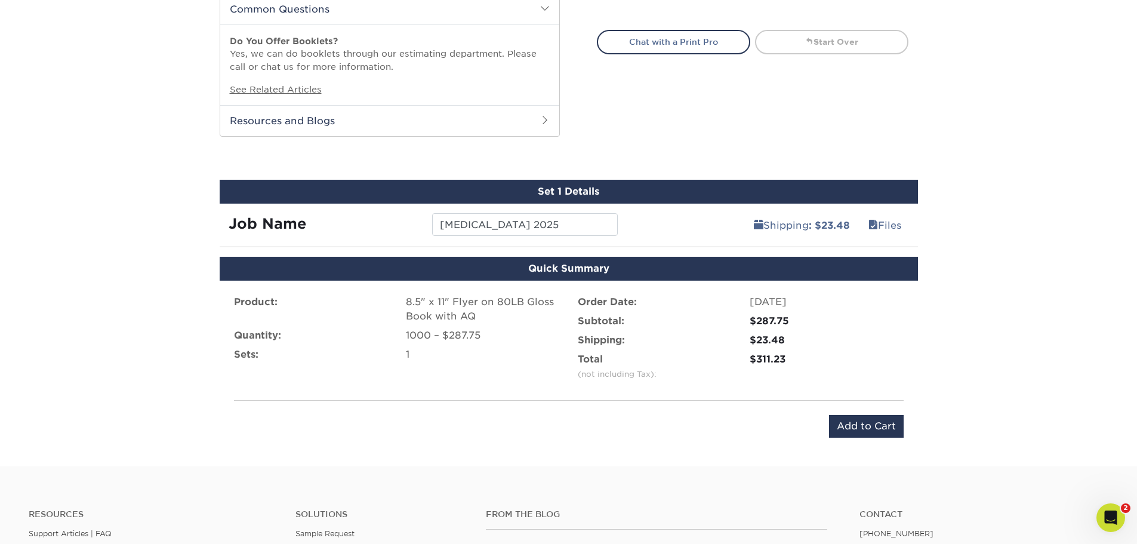
scroll to position [605, 0]
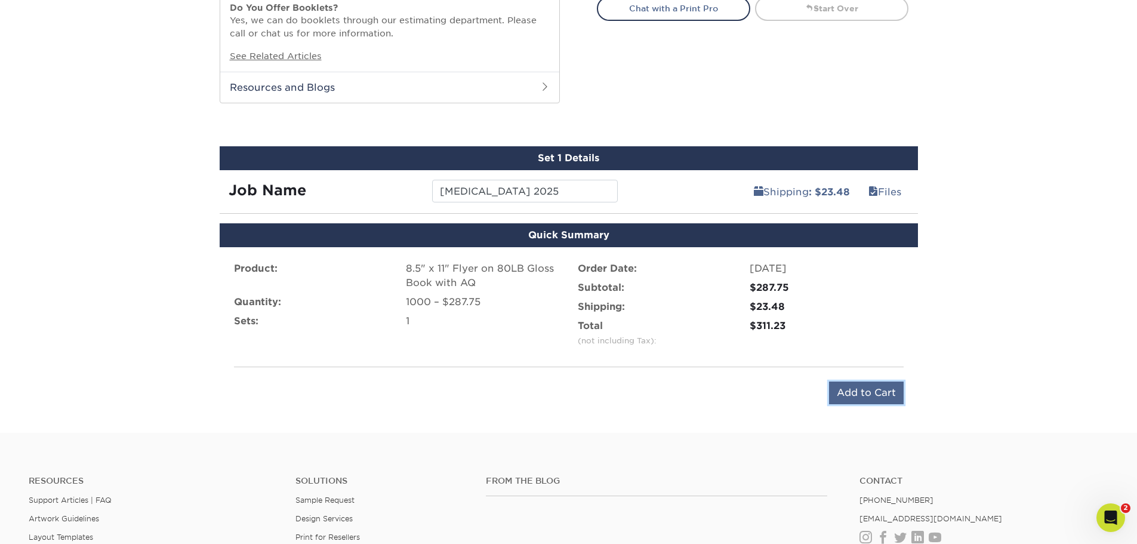
click at [865, 393] on input "Add to Cart" at bounding box center [866, 393] width 75 height 23
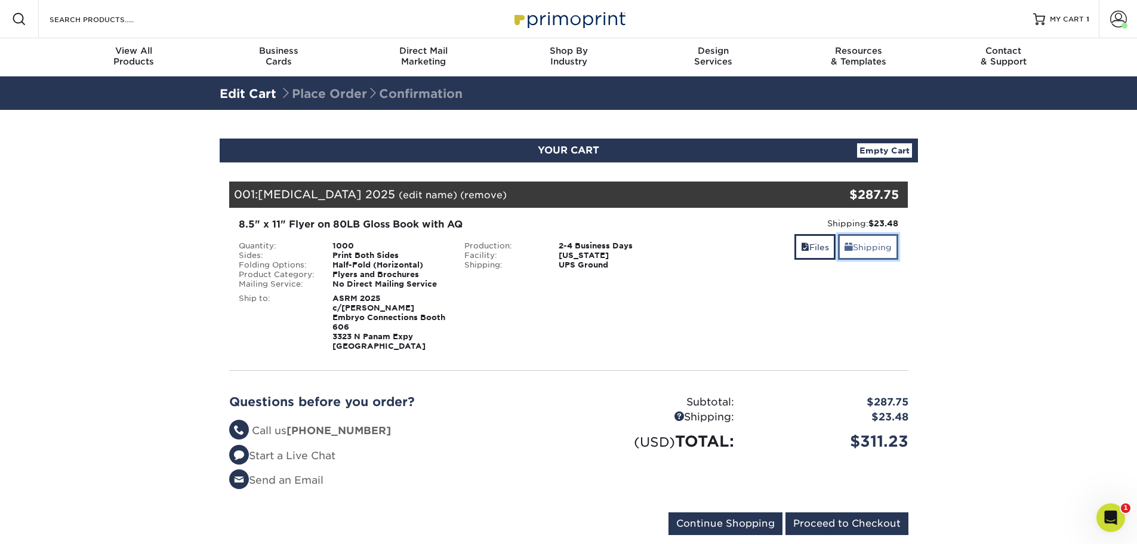
click at [852, 240] on link "Shipping" at bounding box center [868, 247] width 60 height 26
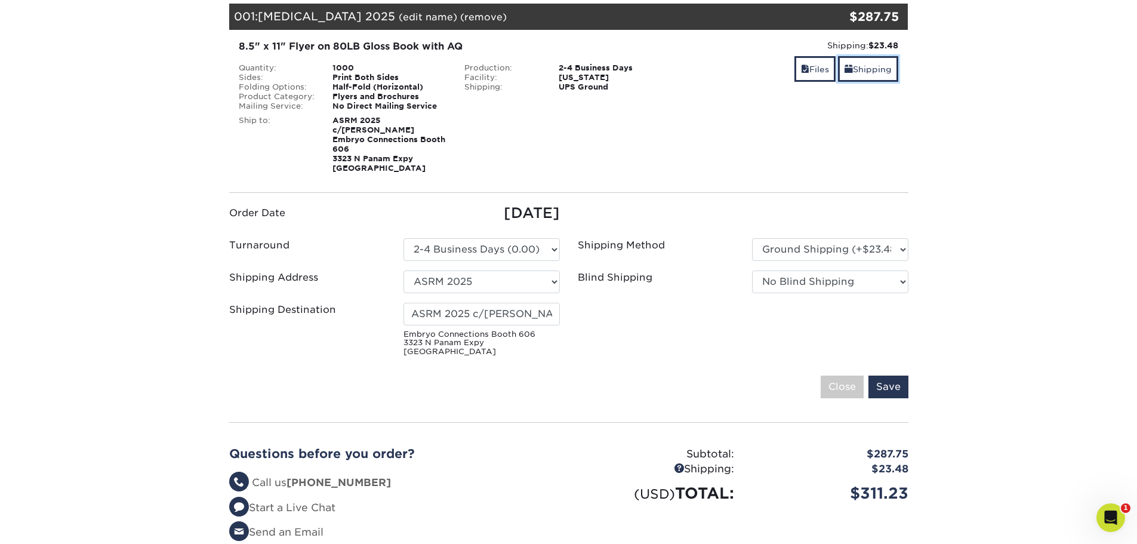
scroll to position [179, 0]
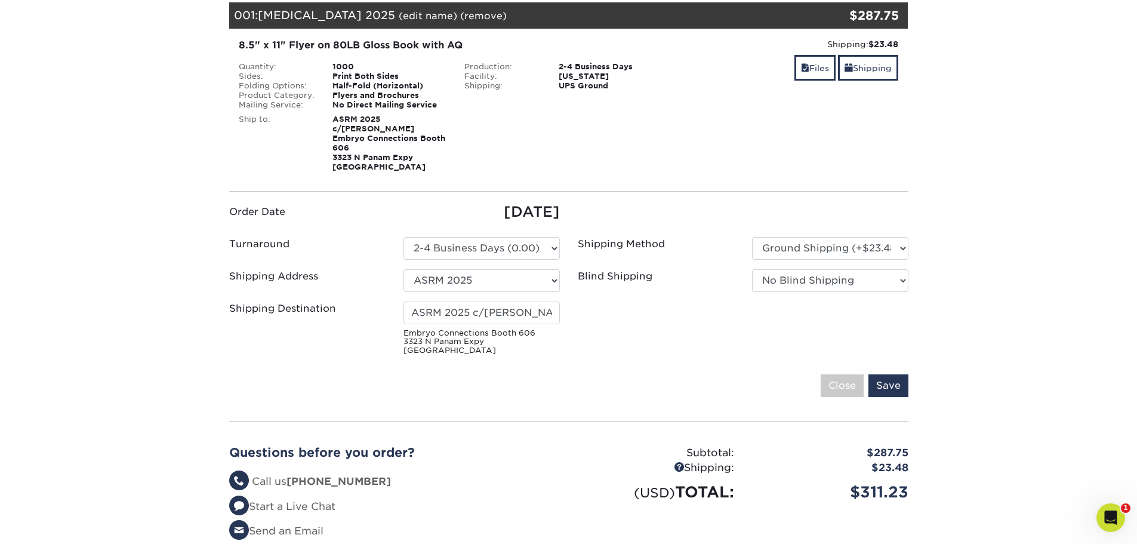
click at [486, 348] on div "Shipping Destination ASRM 2025 c/o Freeman Embryo Connections Booth 606 3323 N …" at bounding box center [394, 331] width 349 height 59
click at [484, 337] on small "Embryo Connections Booth 606 3323 N Panam Expy San Antonio, TX 78219" at bounding box center [482, 342] width 156 height 26
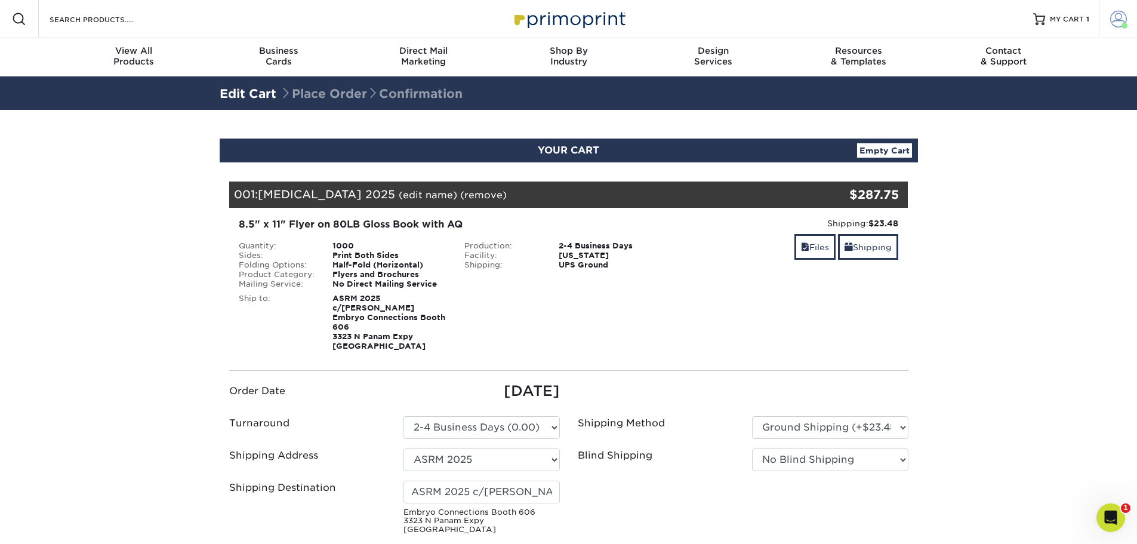
click at [1114, 21] on span at bounding box center [1119, 19] width 17 height 17
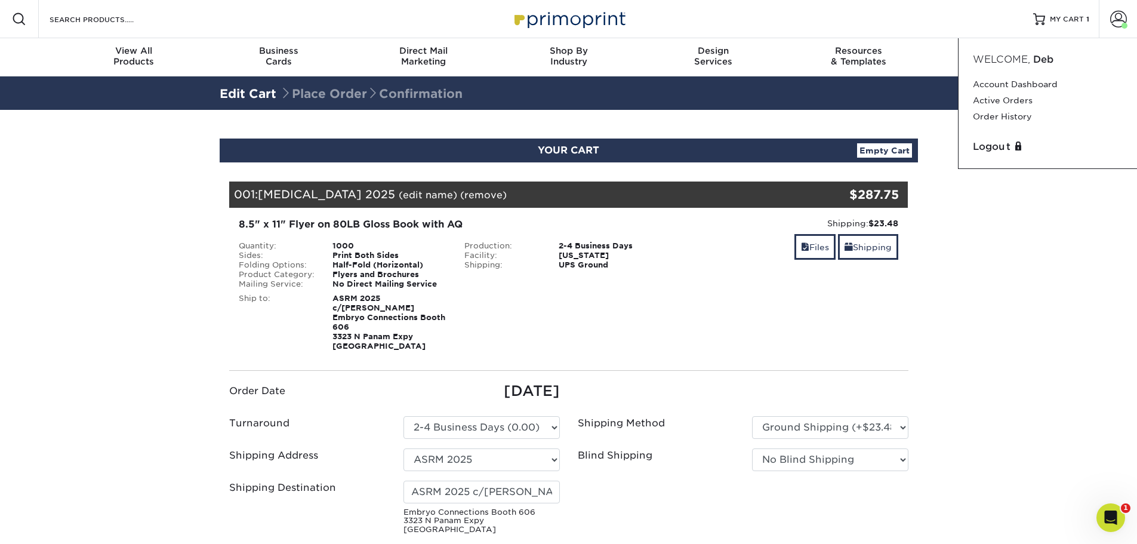
click at [1011, 267] on section "YOUR CART Empty Cart Your Cart is Empty View Account Active Orders Order Histor…" at bounding box center [568, 459] width 1137 height 698
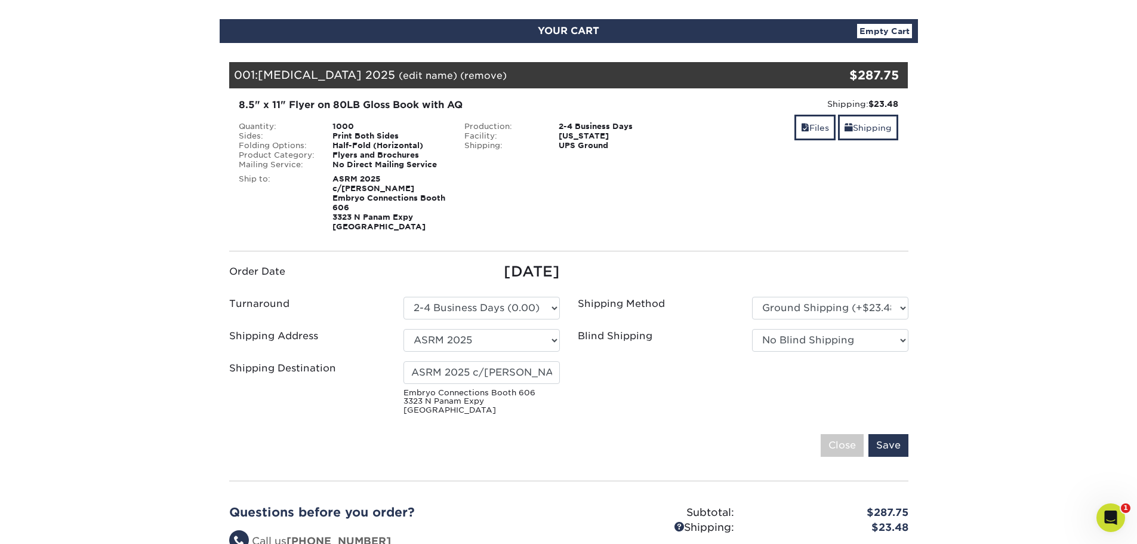
scroll to position [179, 0]
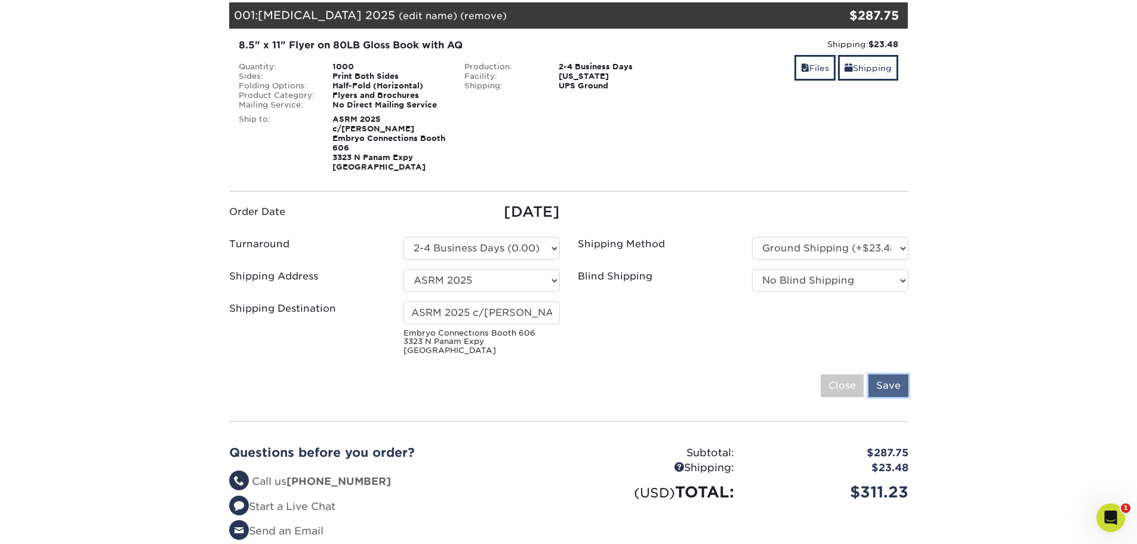
click at [894, 379] on input "Save" at bounding box center [889, 385] width 40 height 23
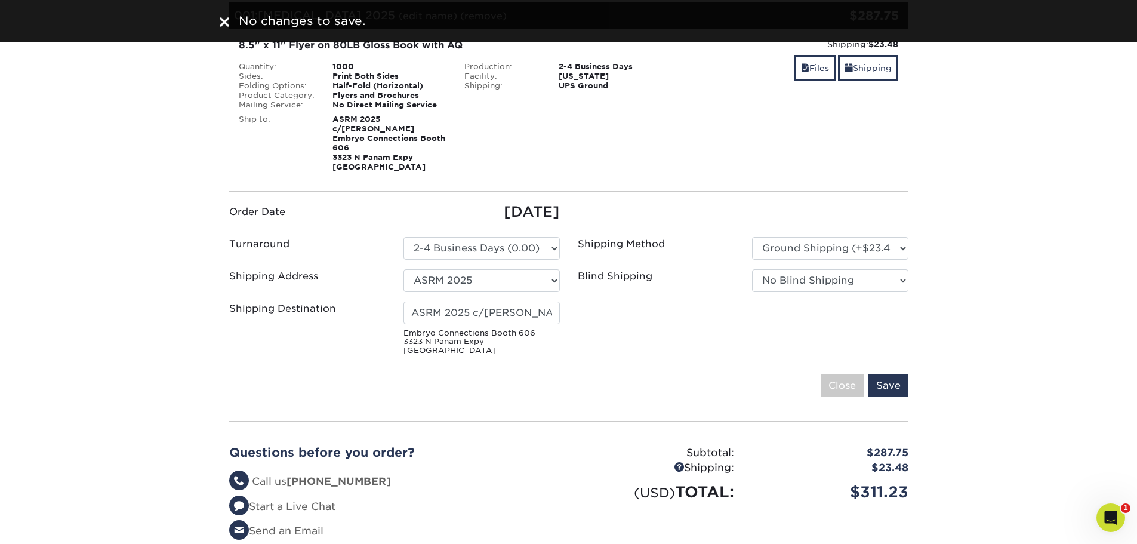
click at [219, 20] on div "No changes to save." at bounding box center [569, 21] width 717 height 18
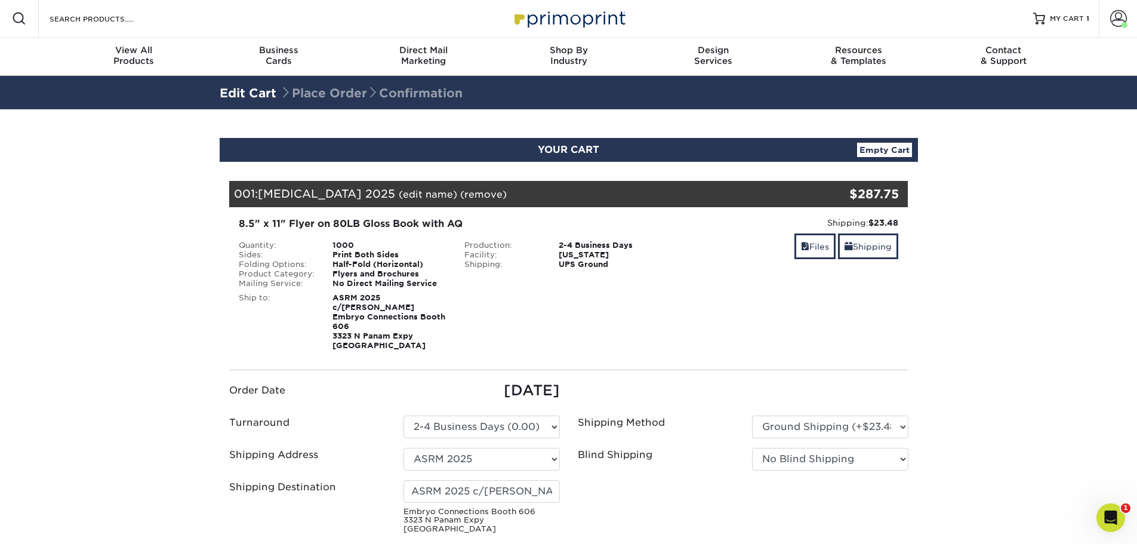
scroll to position [0, 0]
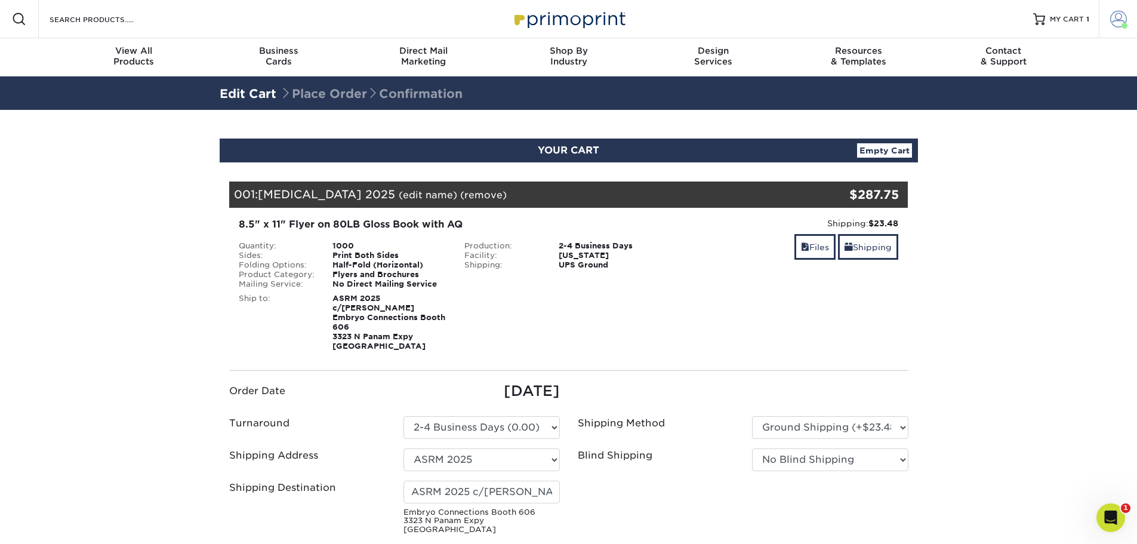
click at [1129, 21] on link "Account" at bounding box center [1118, 19] width 38 height 38
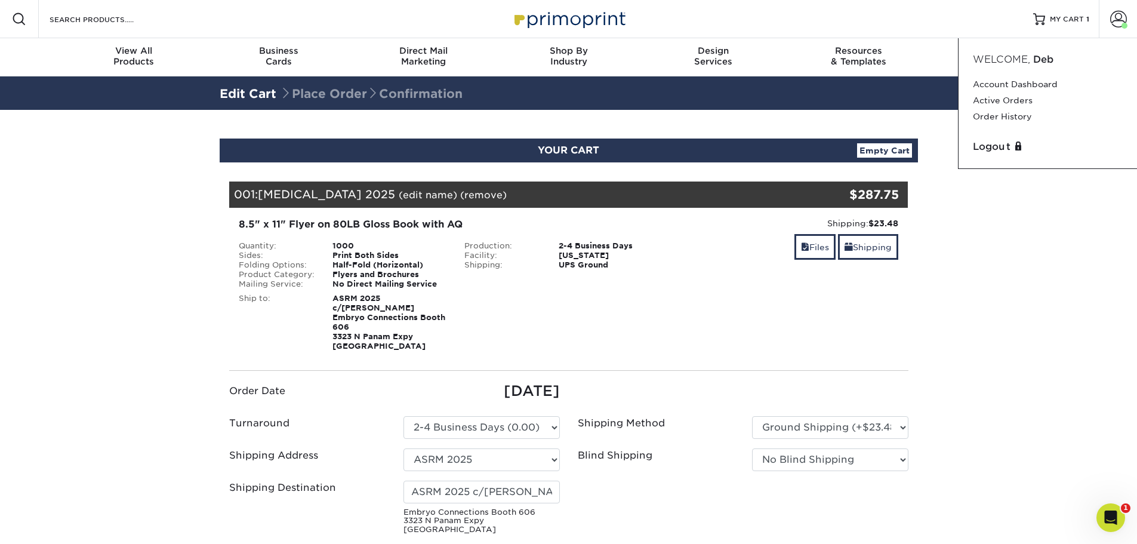
click at [997, 59] on span "Welcome," at bounding box center [1001, 59] width 57 height 11
click at [1037, 62] on span "Deb" at bounding box center [1044, 59] width 20 height 11
click at [1026, 86] on link "Account Dashboard" at bounding box center [1048, 84] width 150 height 16
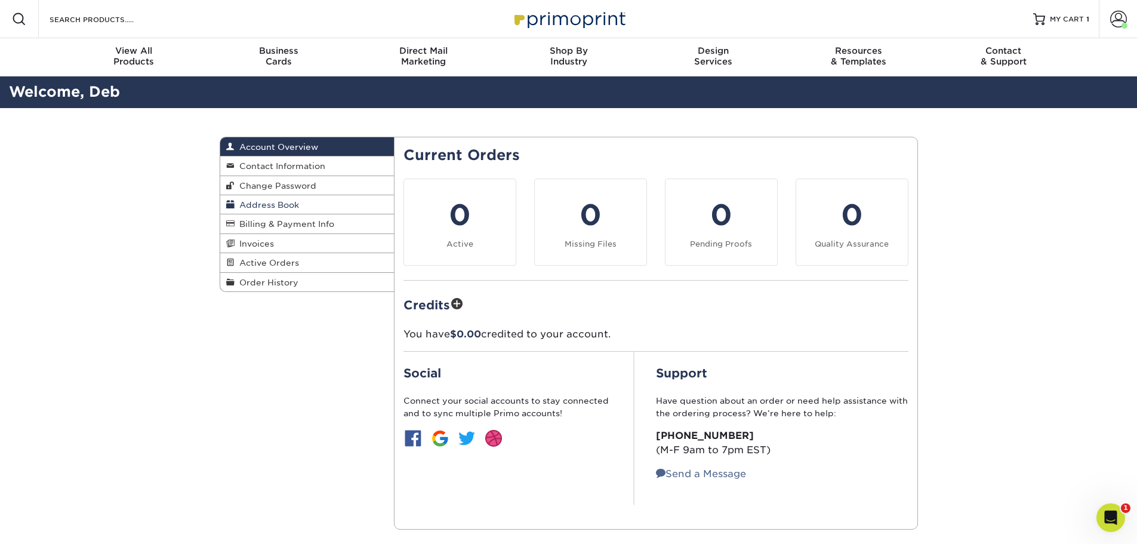
click at [265, 201] on span "Address Book" at bounding box center [267, 205] width 64 height 10
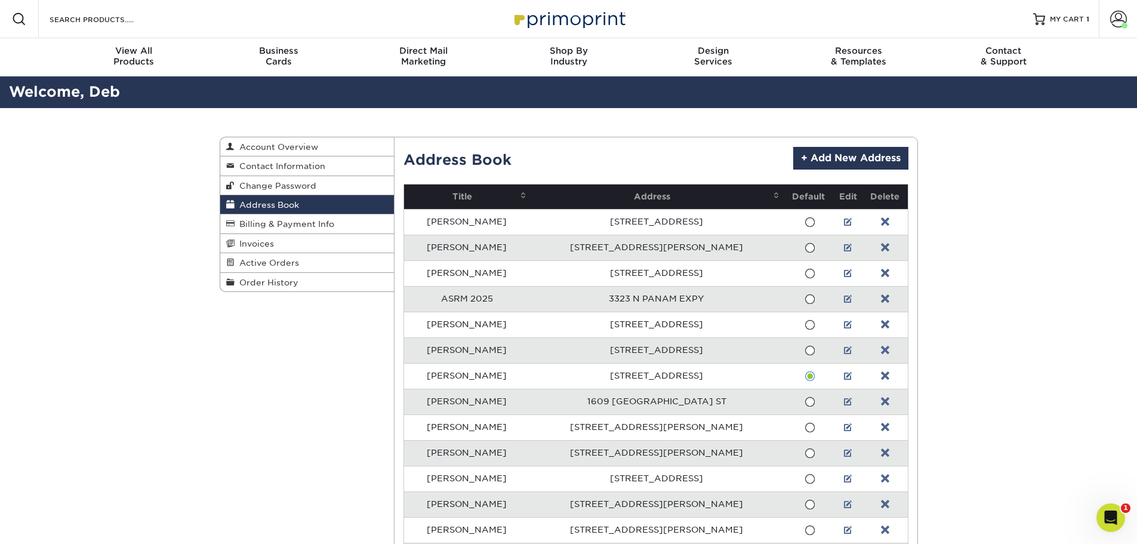
click at [503, 302] on td "ASRM 2025" at bounding box center [467, 299] width 126 height 26
click at [849, 300] on link at bounding box center [848, 299] width 8 height 10
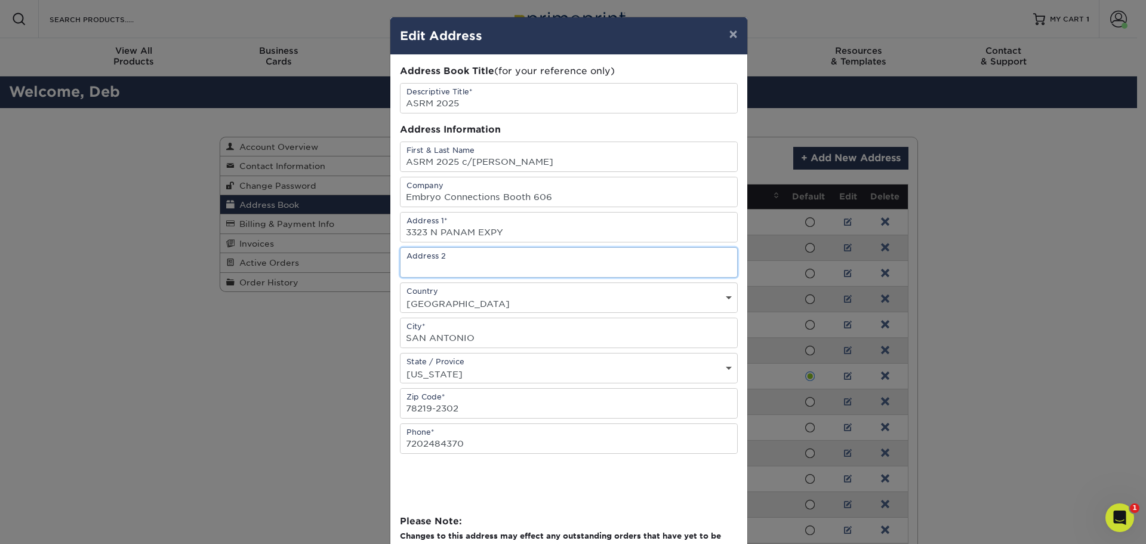
click at [459, 263] on input "text" at bounding box center [569, 262] width 337 height 29
type input "Ste 126"
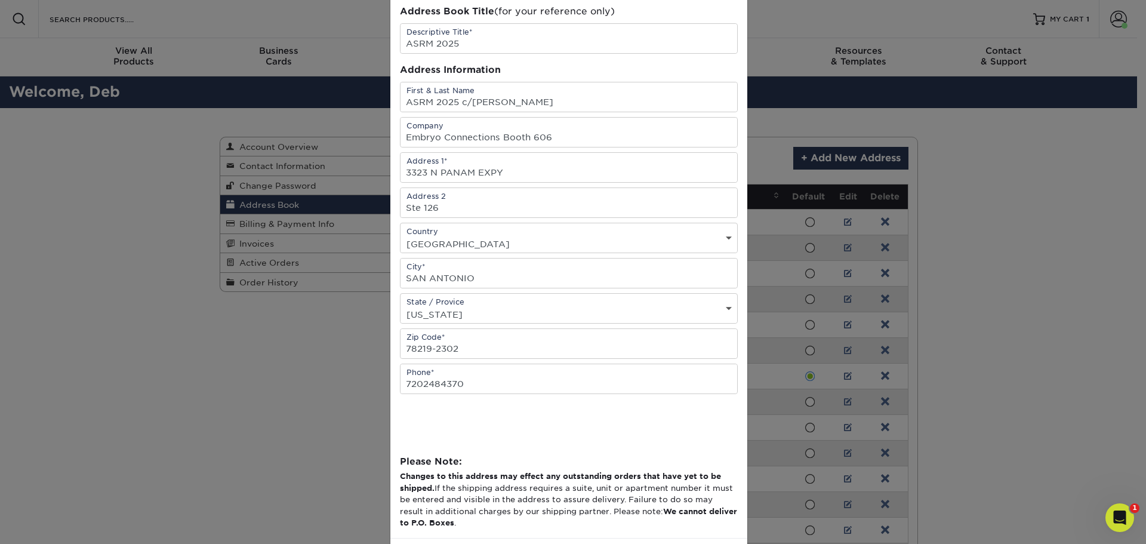
scroll to position [113, 0]
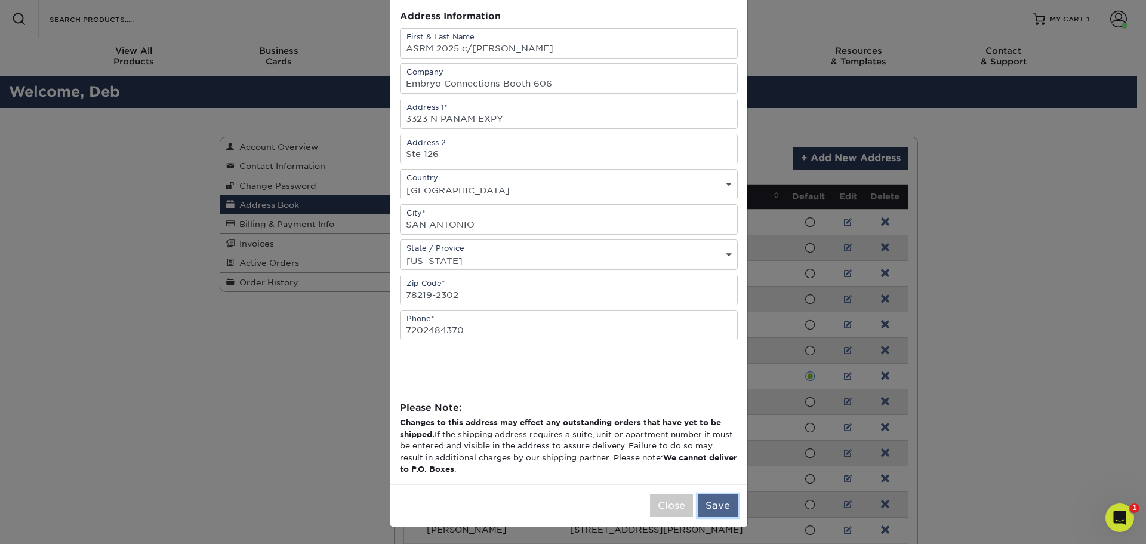
click at [706, 510] on button "Save" at bounding box center [718, 505] width 40 height 23
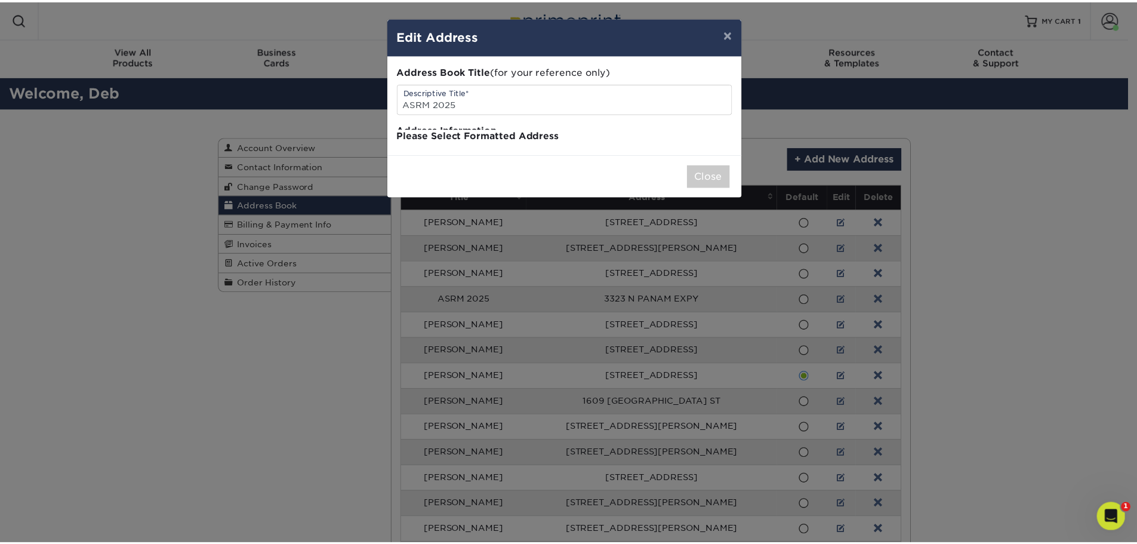
scroll to position [0, 0]
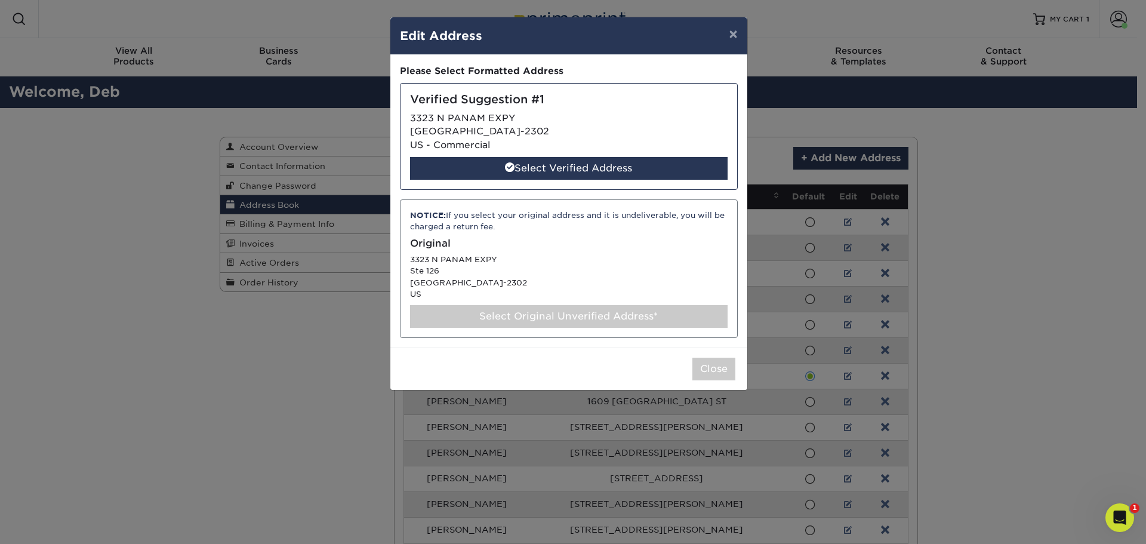
click at [628, 284] on div "NOTICE: If you select your original address and it is undeliverable, you will b…" at bounding box center [569, 268] width 338 height 139
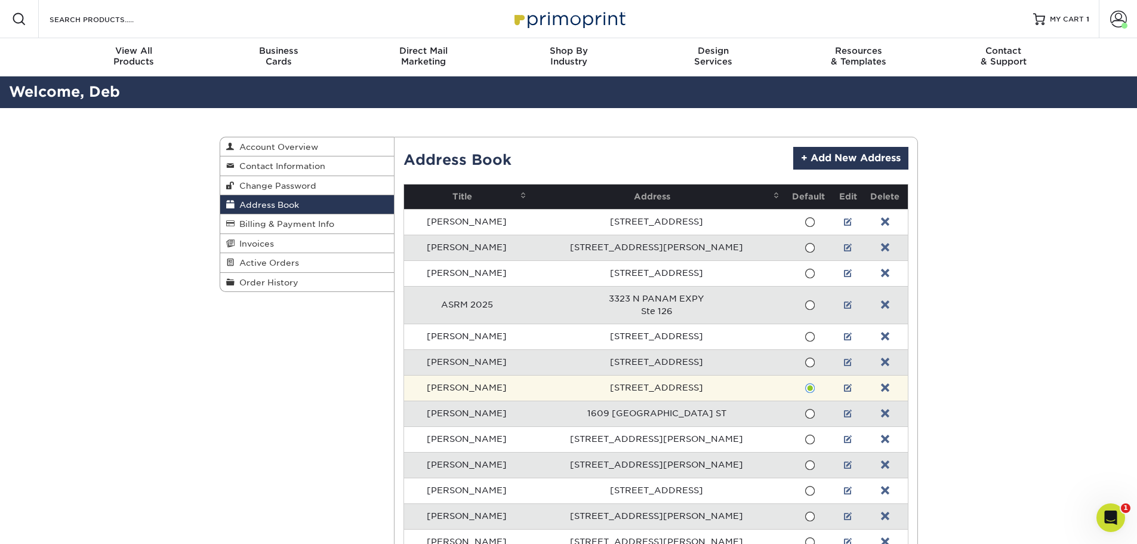
scroll to position [239, 0]
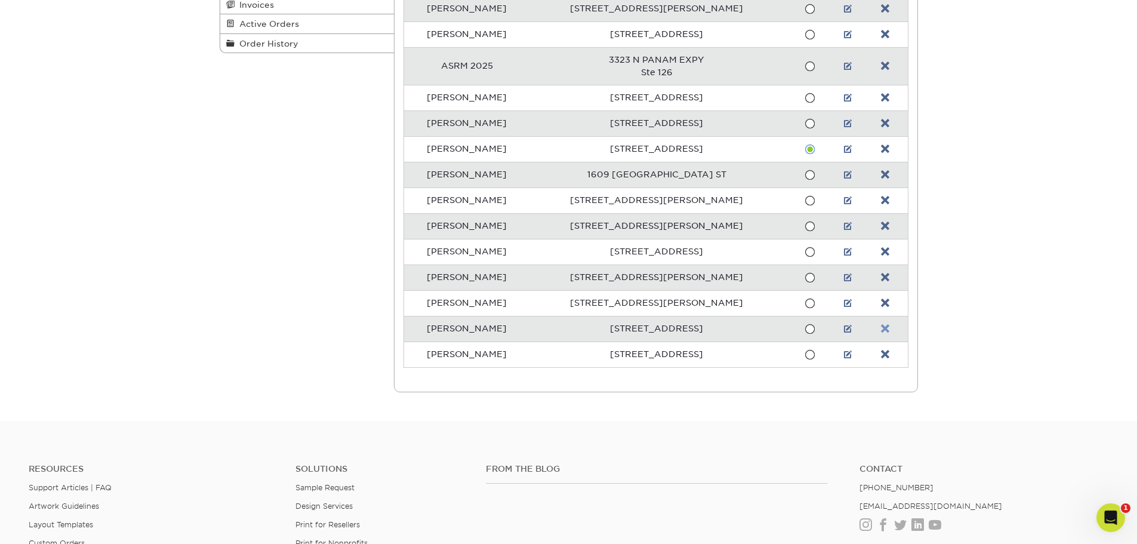
click at [885, 330] on link at bounding box center [885, 329] width 8 height 10
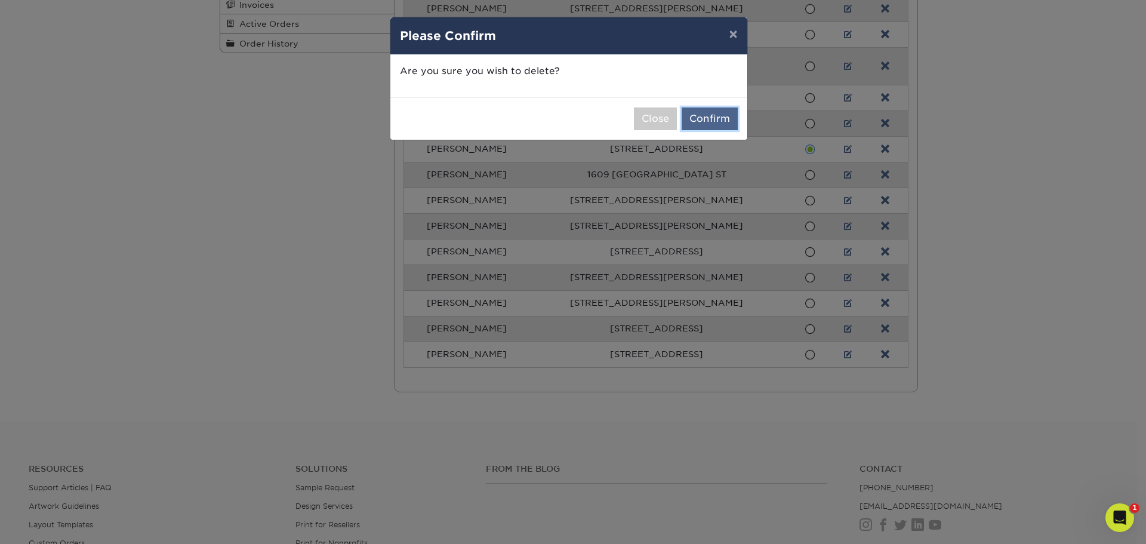
click at [704, 114] on button "Confirm" at bounding box center [710, 118] width 56 height 23
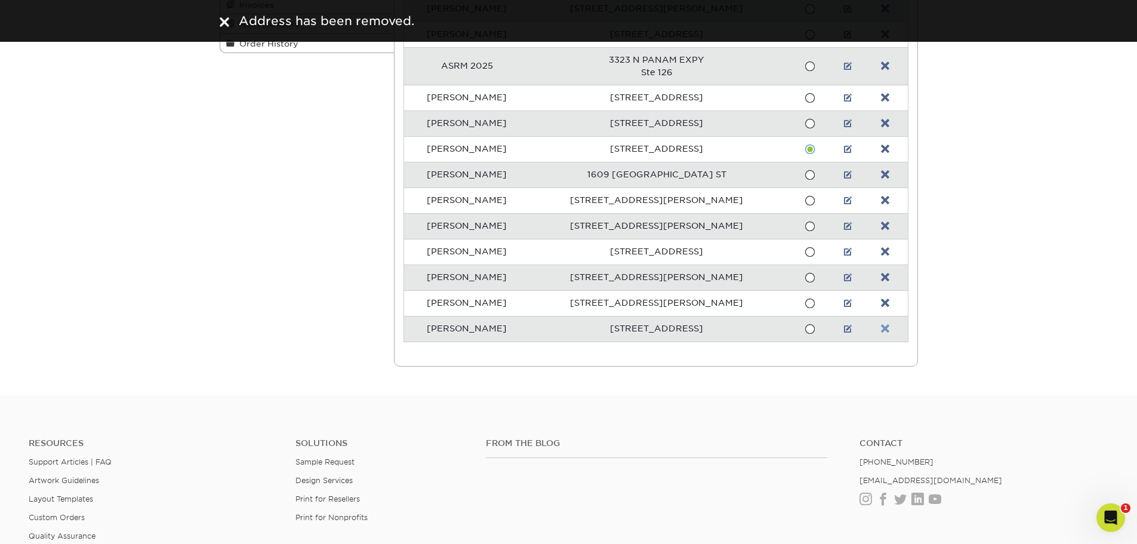
click at [889, 328] on link at bounding box center [885, 329] width 8 height 10
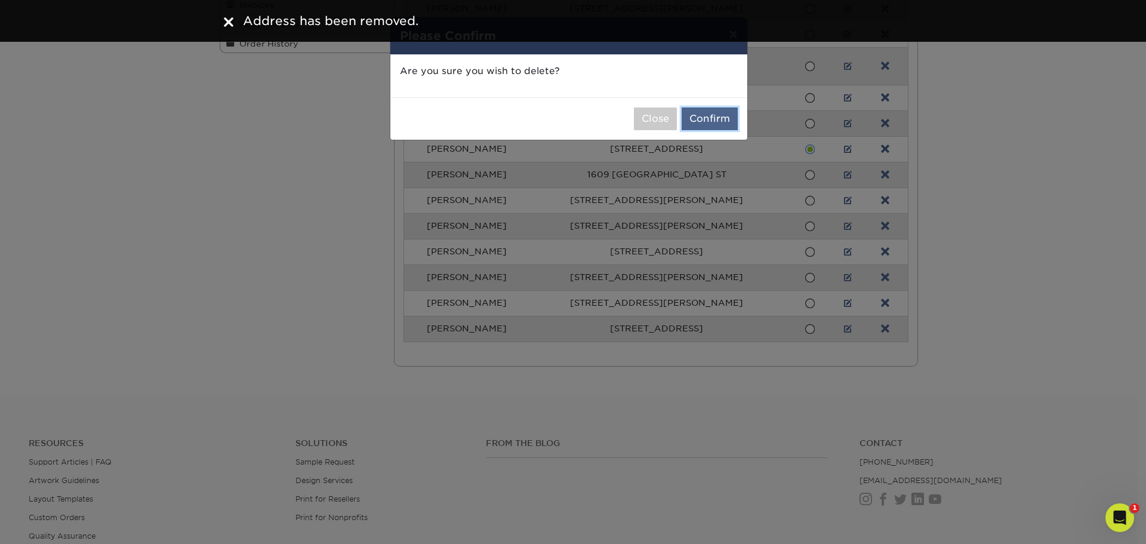
click at [723, 114] on button "Confirm" at bounding box center [710, 118] width 56 height 23
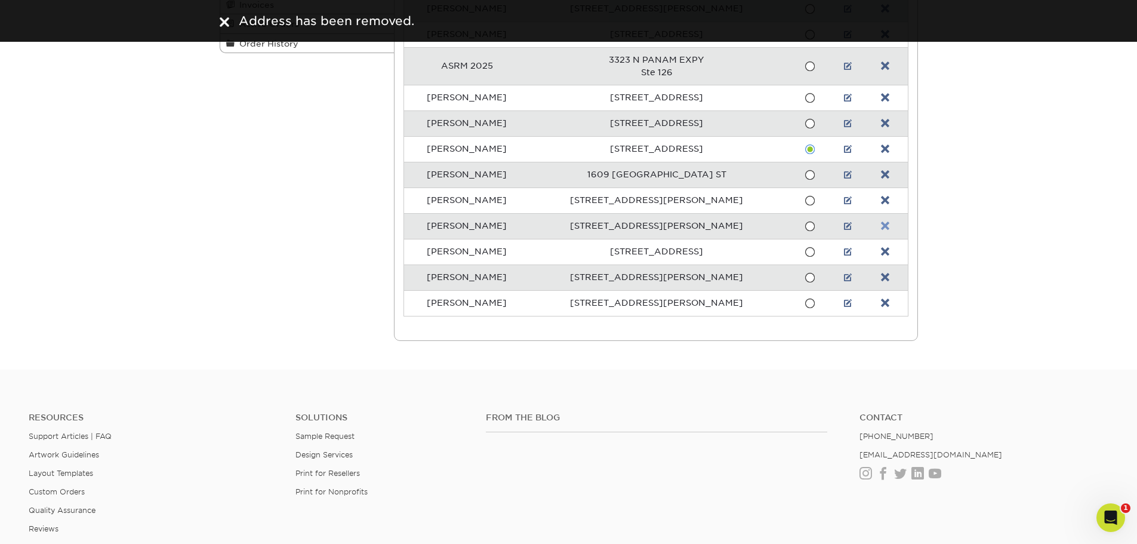
click at [886, 227] on link at bounding box center [885, 227] width 8 height 10
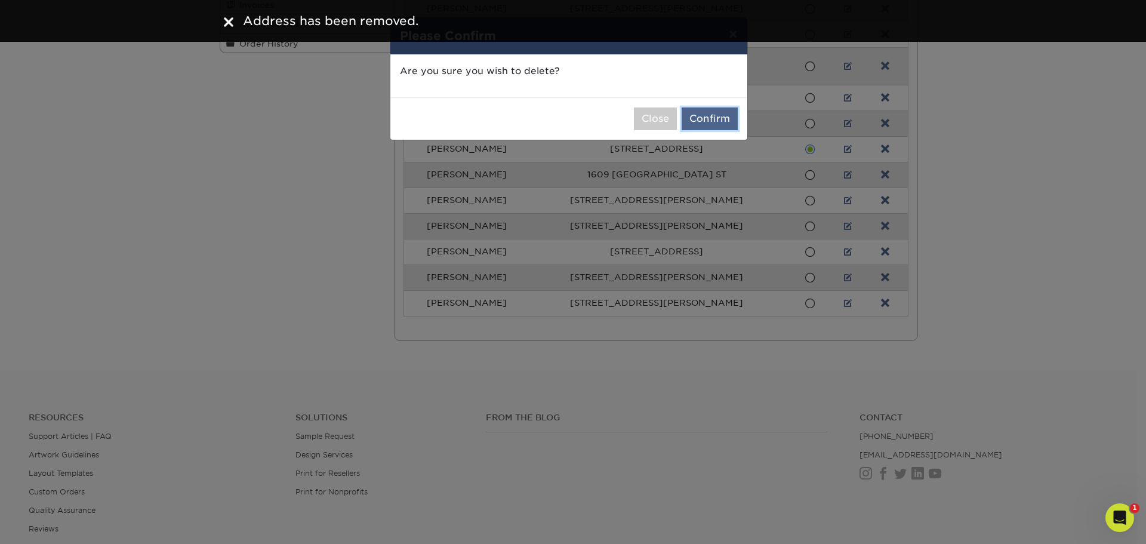
click at [717, 124] on button "Confirm" at bounding box center [710, 118] width 56 height 23
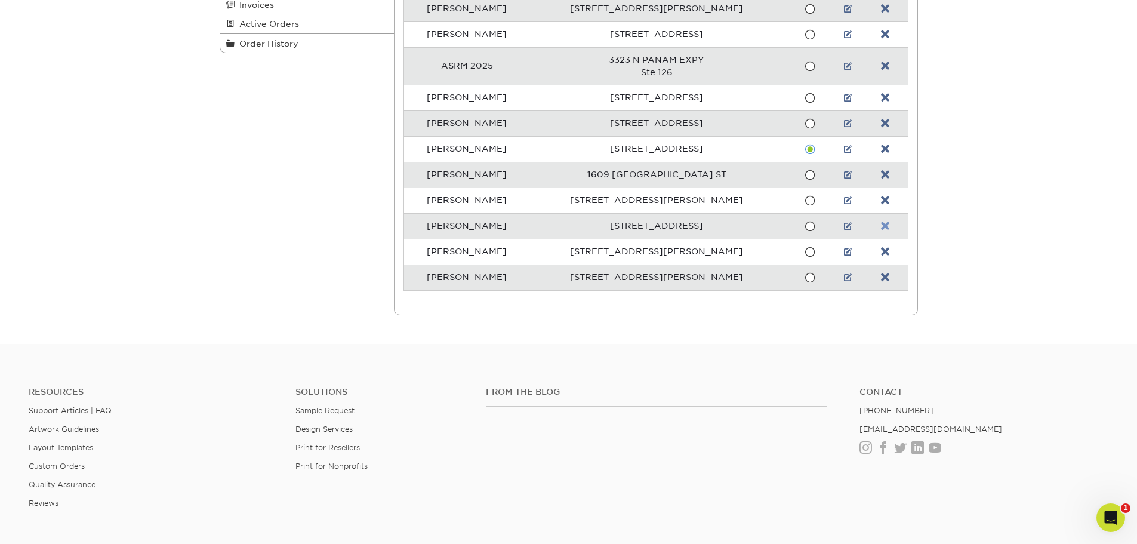
click at [887, 223] on link at bounding box center [885, 227] width 8 height 10
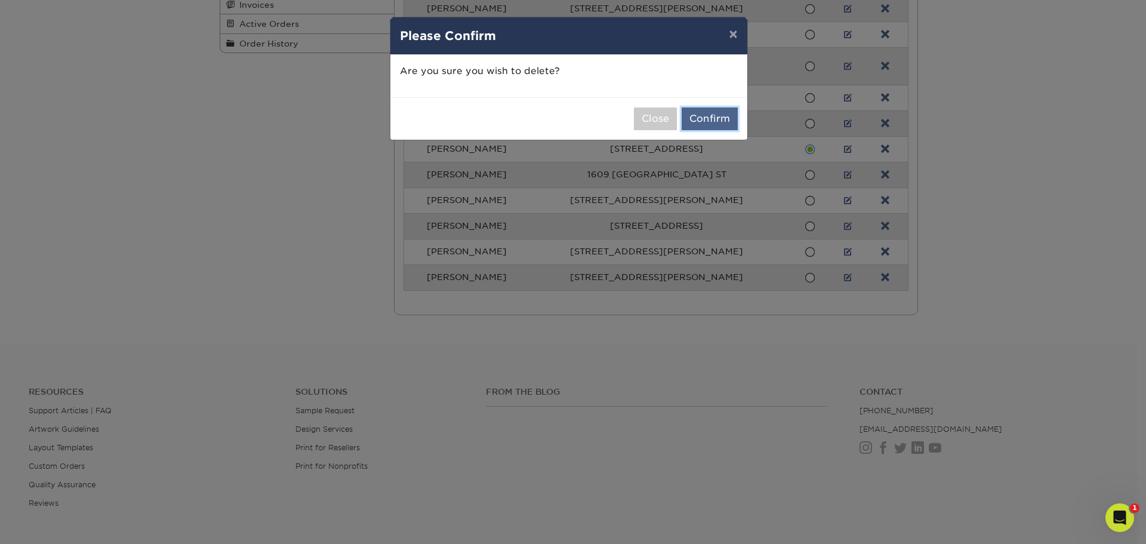
click at [716, 116] on button "Confirm" at bounding box center [710, 118] width 56 height 23
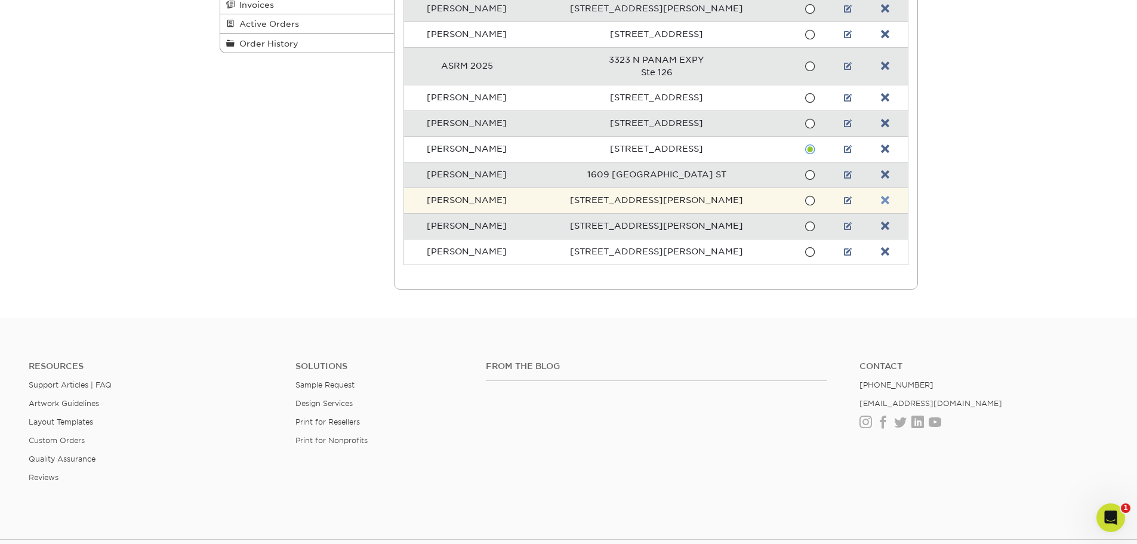
click at [882, 202] on link at bounding box center [885, 201] width 8 height 10
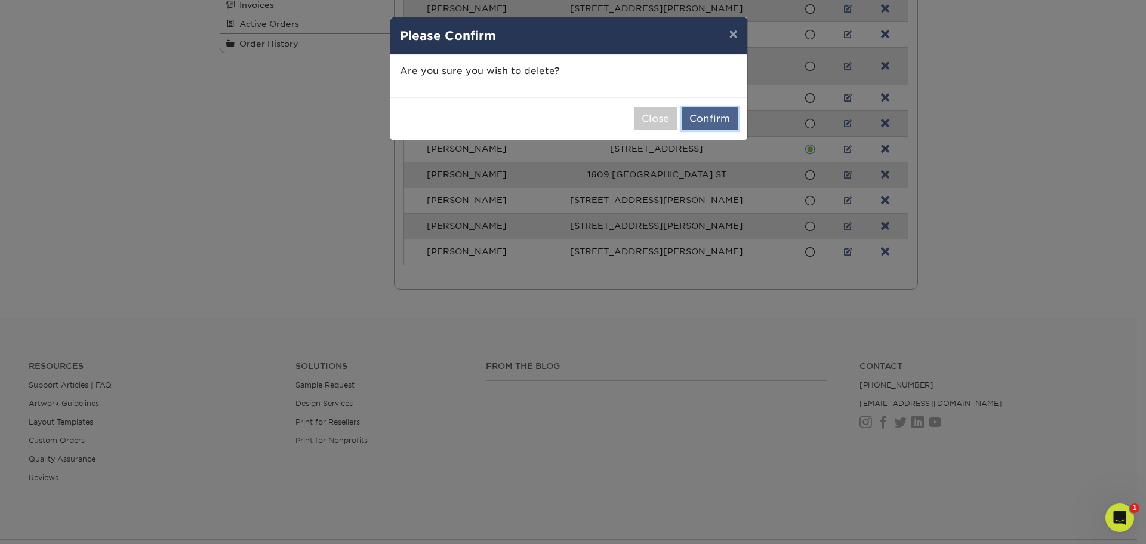
click at [720, 118] on button "Confirm" at bounding box center [710, 118] width 56 height 23
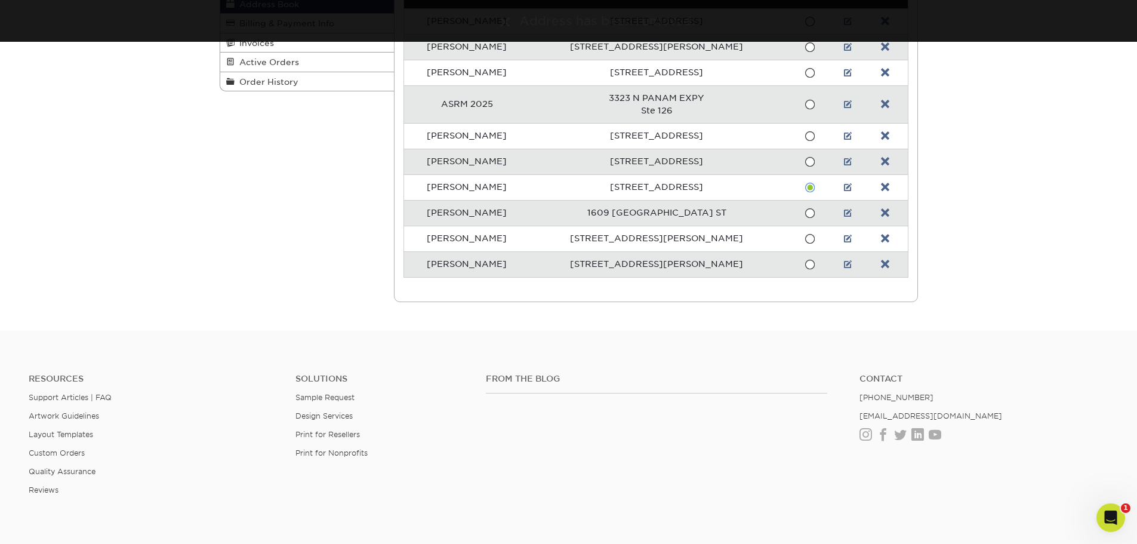
scroll to position [179, 0]
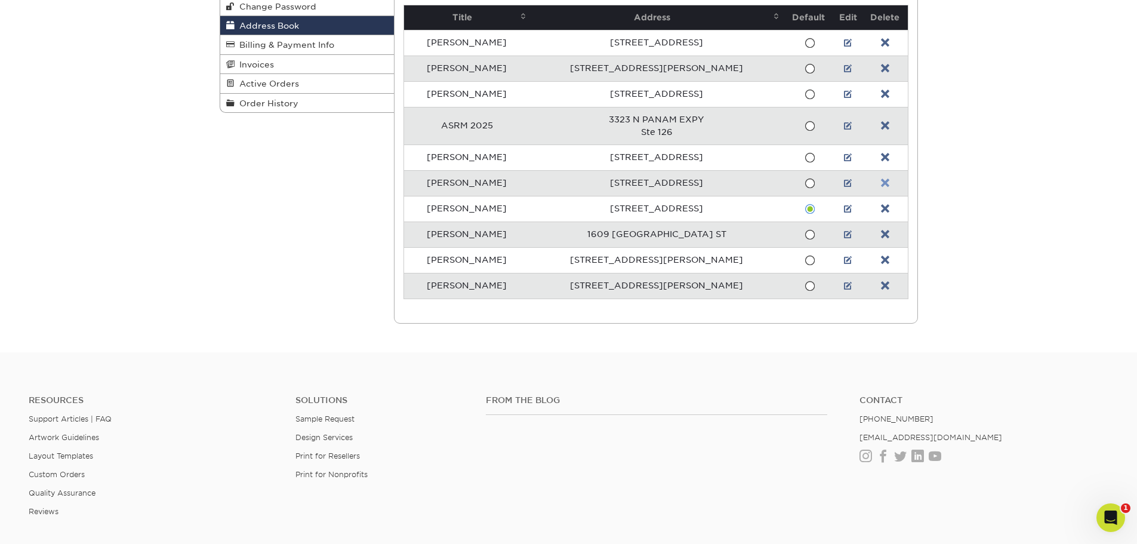
click at [882, 185] on link at bounding box center [885, 184] width 8 height 10
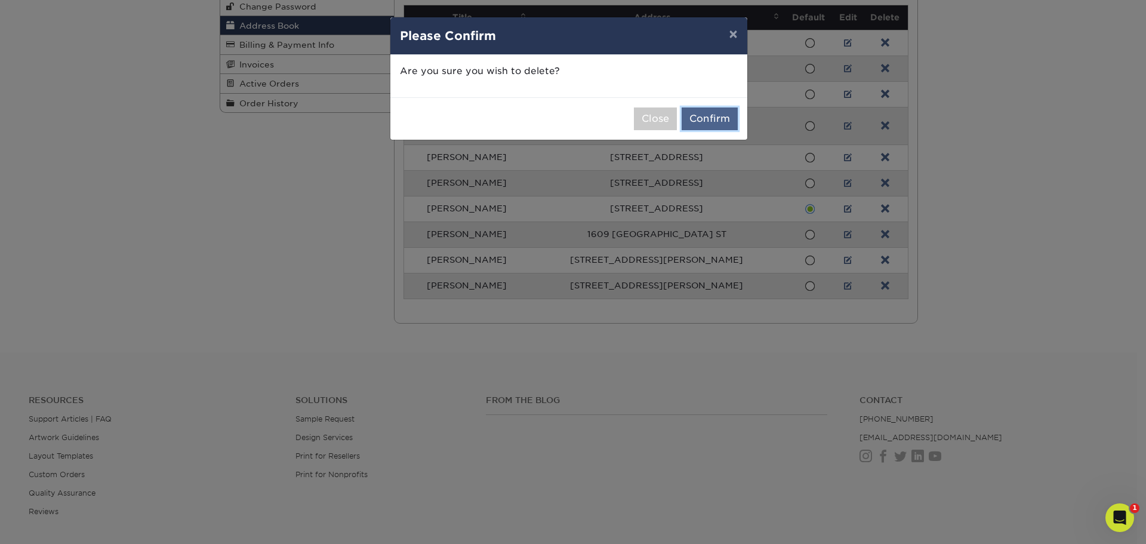
click at [720, 119] on button "Confirm" at bounding box center [710, 118] width 56 height 23
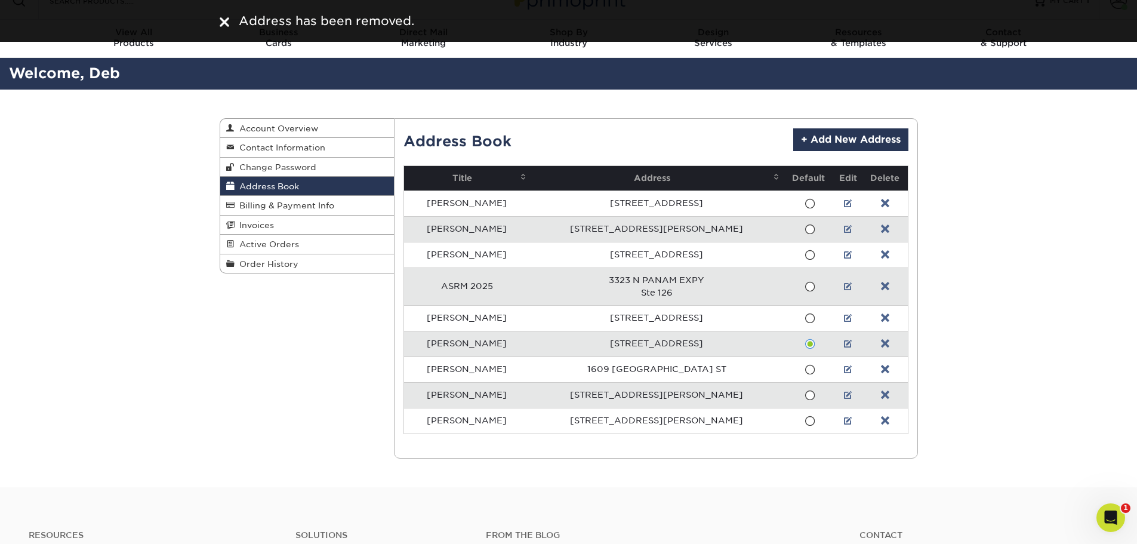
scroll to position [0, 0]
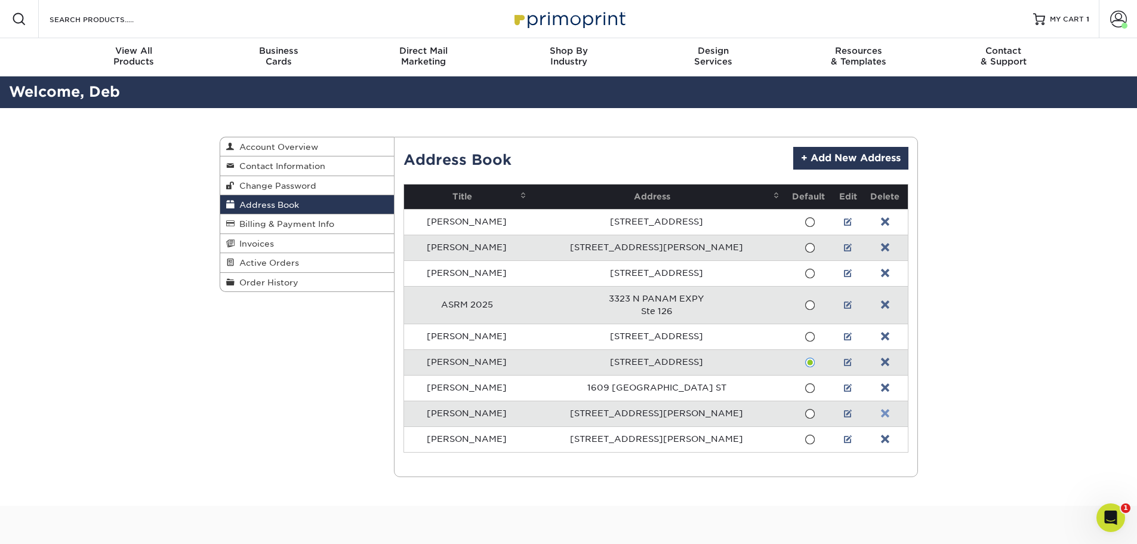
click at [881, 412] on link at bounding box center [885, 414] width 8 height 10
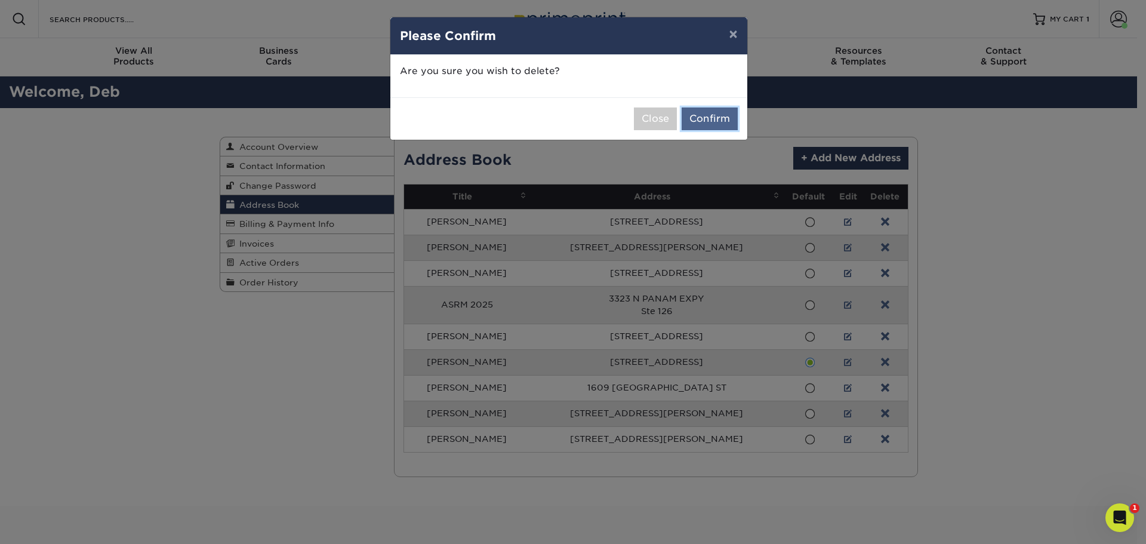
click at [714, 118] on button "Confirm" at bounding box center [710, 118] width 56 height 23
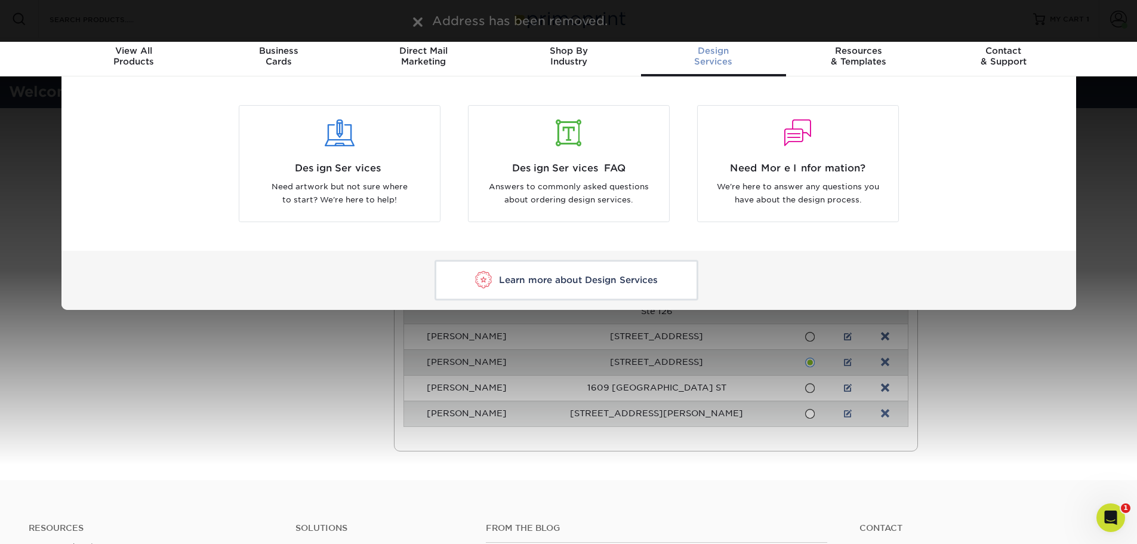
click at [1114, 158] on div "Design Services Need artwork but not sure where to start? We're here to help! D…" at bounding box center [568, 192] width 1137 height 233
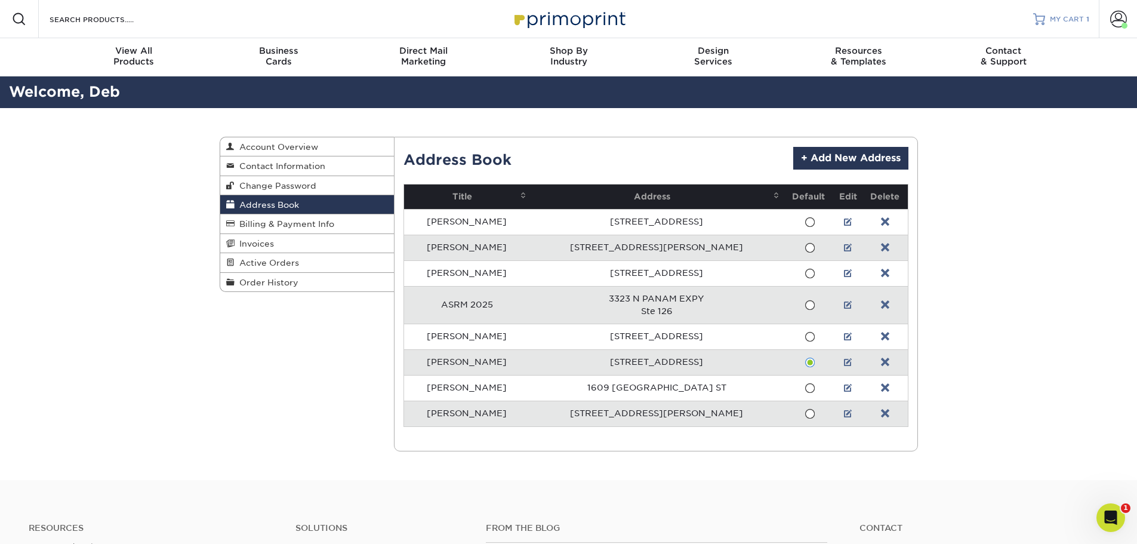
click at [1086, 21] on div "MY CART 1" at bounding box center [1069, 19] width 39 height 10
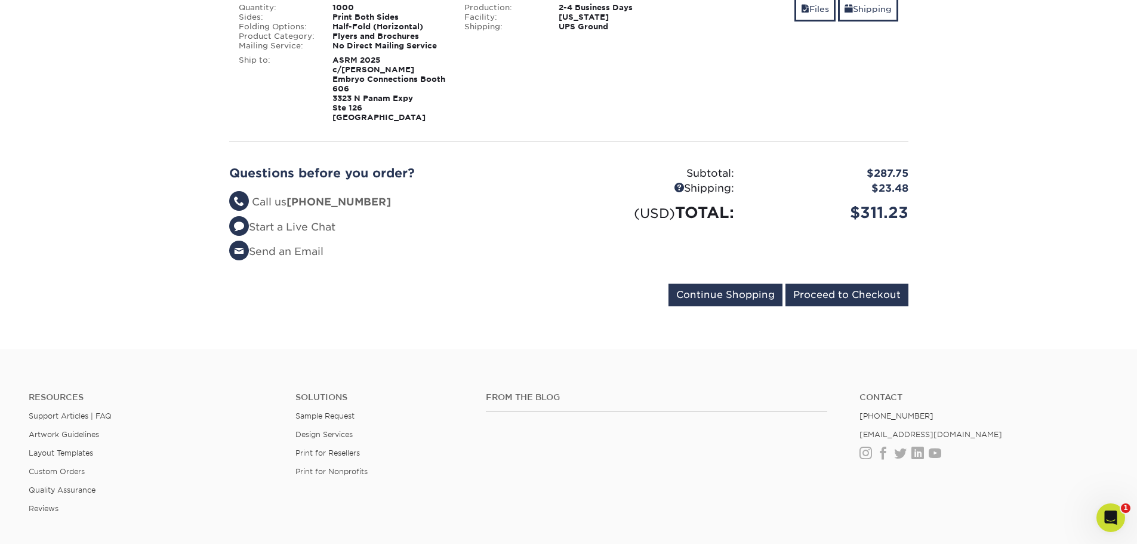
scroll to position [239, 0]
click at [821, 291] on input "Proceed to Checkout" at bounding box center [847, 294] width 123 height 23
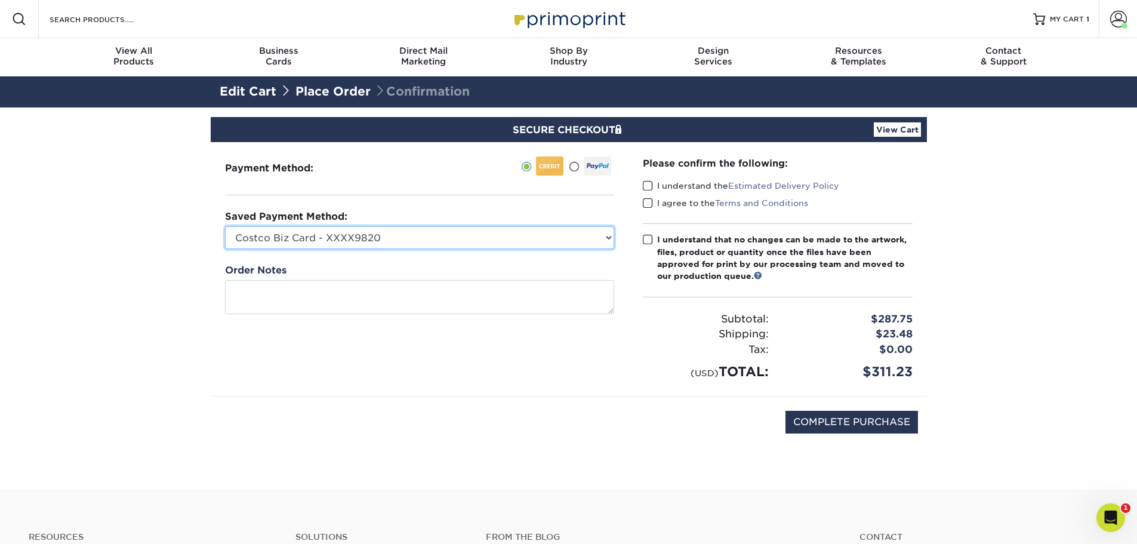
click at [374, 242] on select "Costco Biz Card - XXXX9820 Visa - XXXX3125 New Credit Card" at bounding box center [419, 237] width 389 height 23
select select "68329"
click at [225, 226] on select "Costco Biz Card - XXXX9820 Visa - XXXX3125 New Credit Card" at bounding box center [419, 237] width 389 height 23
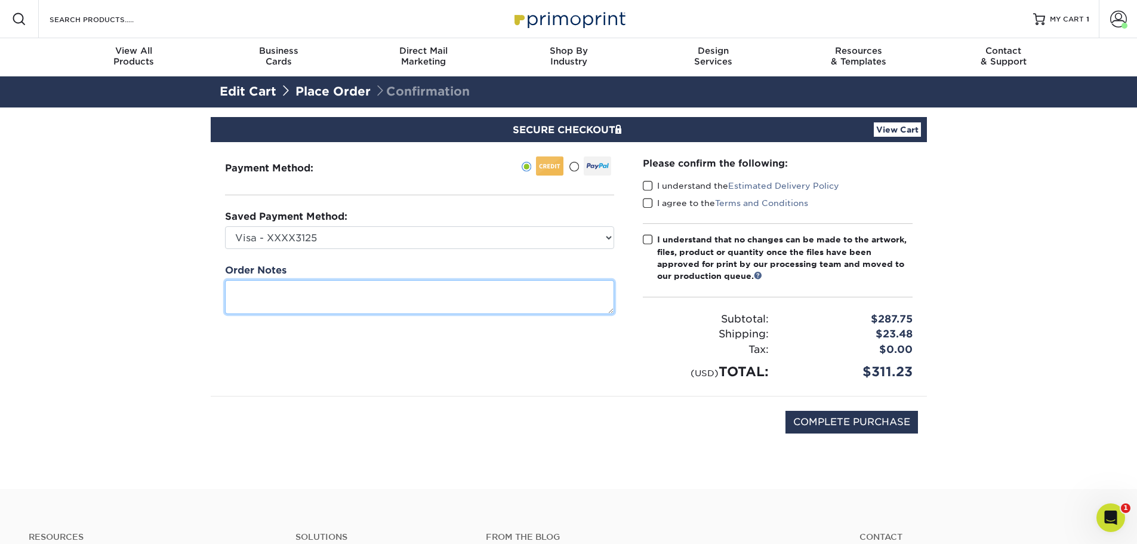
click at [350, 291] on textarea at bounding box center [419, 297] width 389 height 34
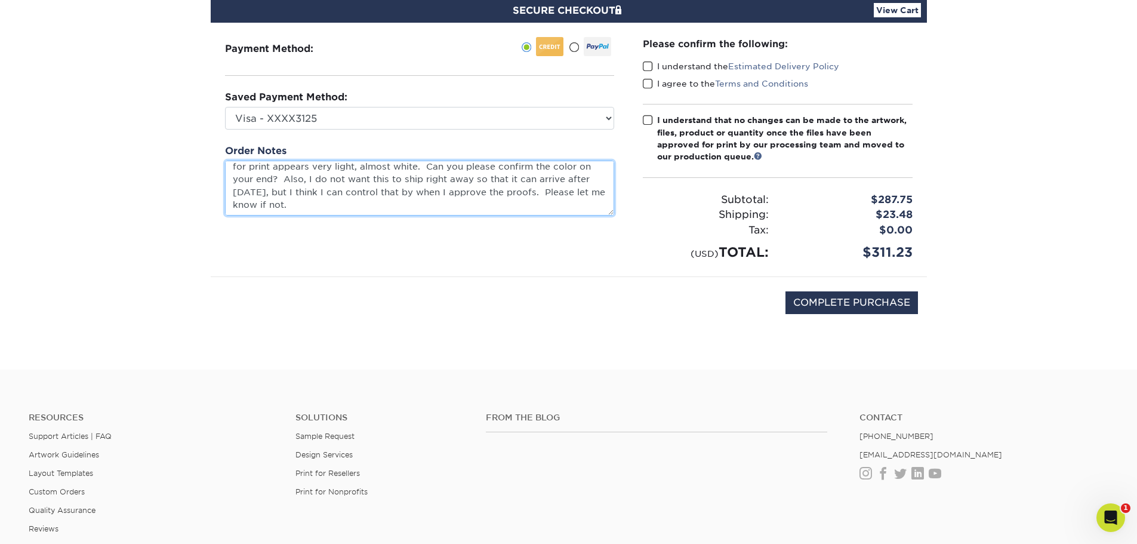
scroll to position [17, 0]
drag, startPoint x: 613, startPoint y: 193, endPoint x: 616, endPoint y: 215, distance: 22.3
click at [616, 215] on div "Payment Method:" at bounding box center [420, 150] width 418 height 254
type textarea "The background color is aqua blue. It's appearing in Canva as aqua but the PDF …"
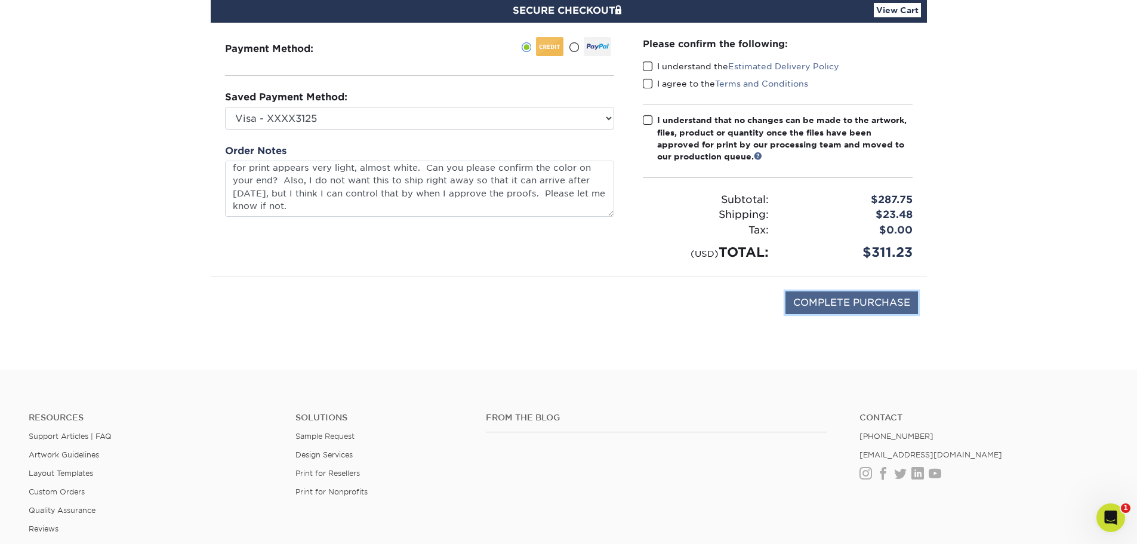
click at [832, 299] on input "COMPLETE PURCHASE" at bounding box center [852, 302] width 133 height 23
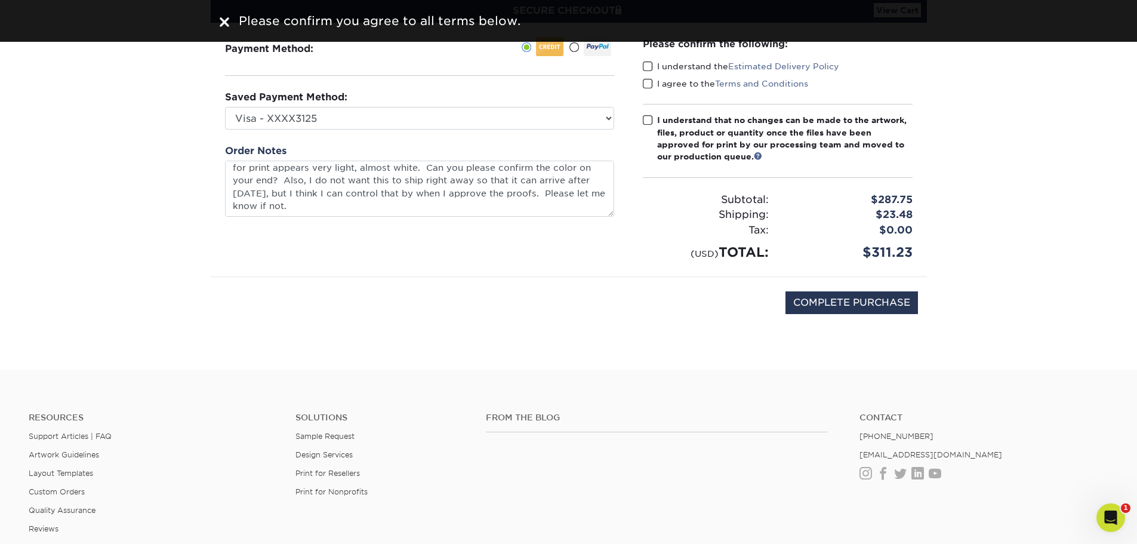
click at [653, 66] on span at bounding box center [648, 66] width 10 height 11
click at [0, 0] on input "I understand the Estimated Delivery Policy" at bounding box center [0, 0] width 0 height 0
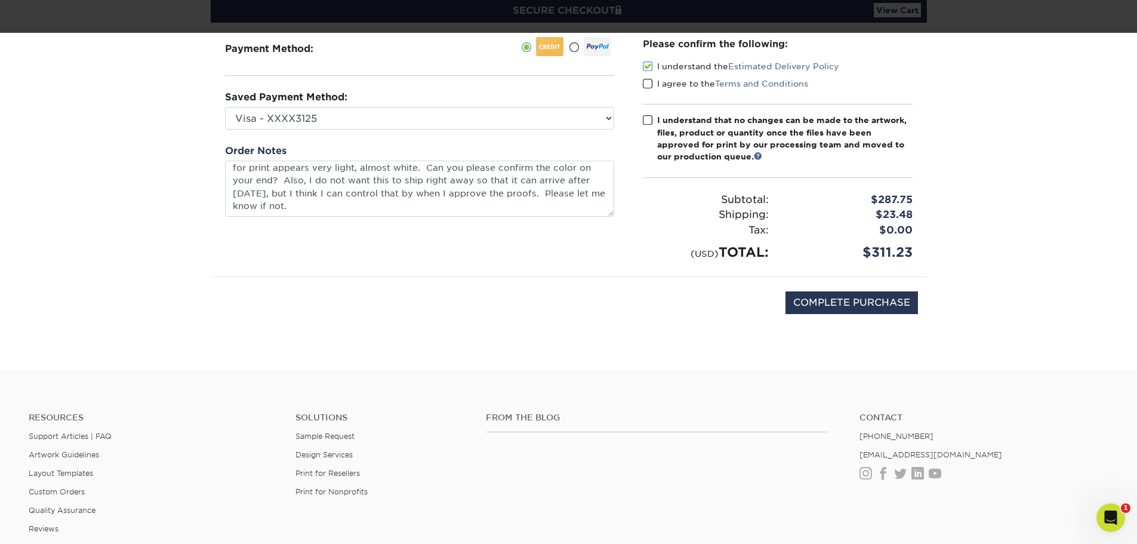
click at [647, 80] on span at bounding box center [648, 83] width 10 height 11
click at [0, 0] on input "I agree to the Terms and Conditions" at bounding box center [0, 0] width 0 height 0
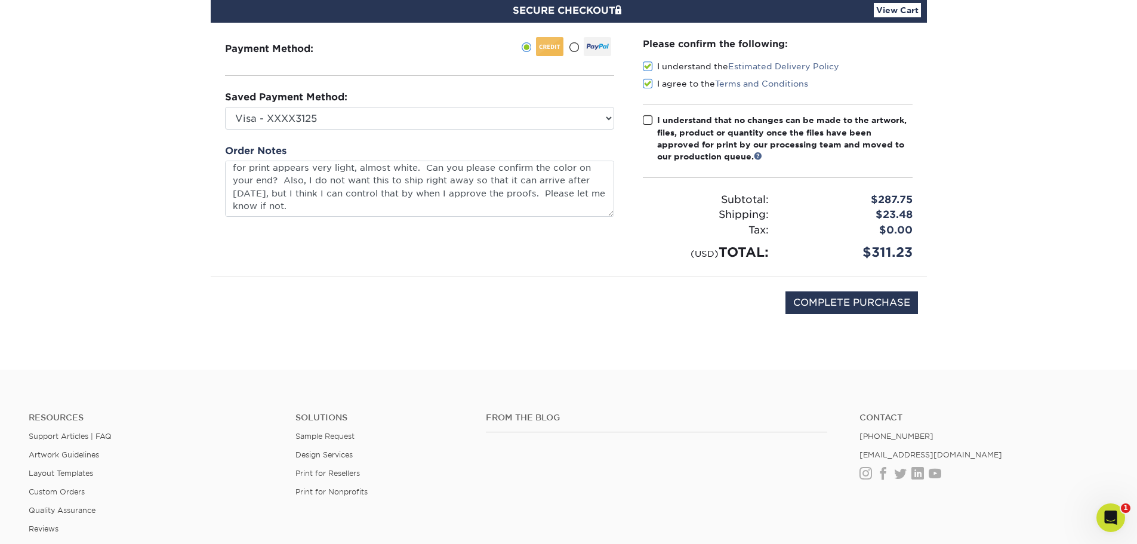
click at [648, 120] on span at bounding box center [648, 120] width 10 height 11
click at [0, 0] on input "I understand that no changes can be made to the artwork, files, product or quan…" at bounding box center [0, 0] width 0 height 0
click at [838, 306] on input "COMPLETE PURCHASE" at bounding box center [852, 302] width 133 height 23
type input "PROCESSING, PLEASE WAIT..."
